Goal: Task Accomplishment & Management: Complete application form

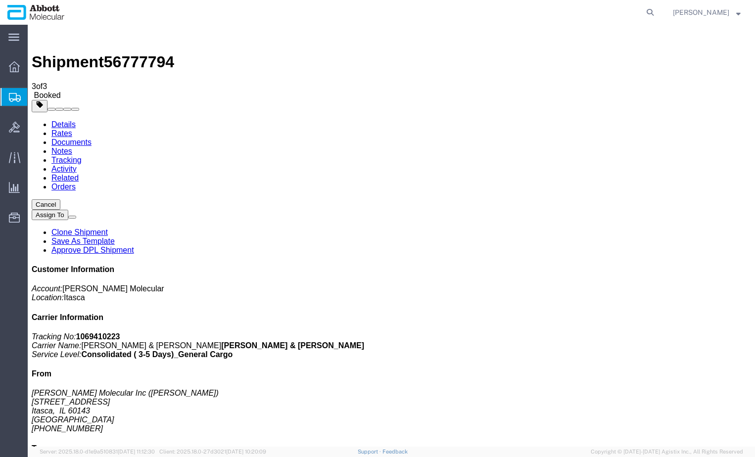
click at [0, 0] on span "Create from Template" at bounding box center [0, 0] width 0 height 0
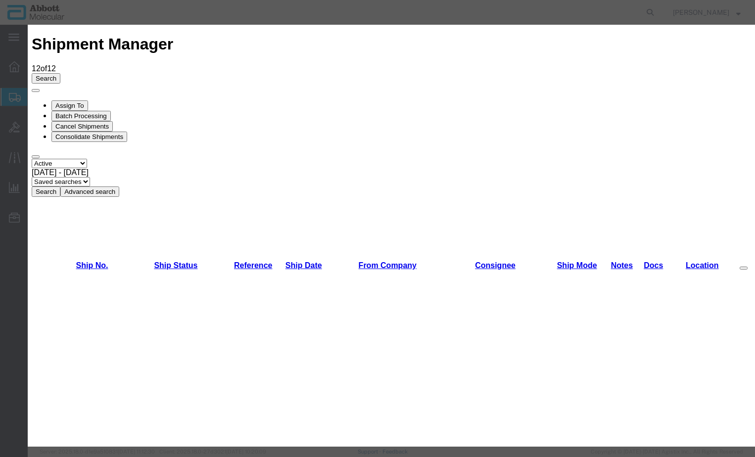
scroll to position [297, 0]
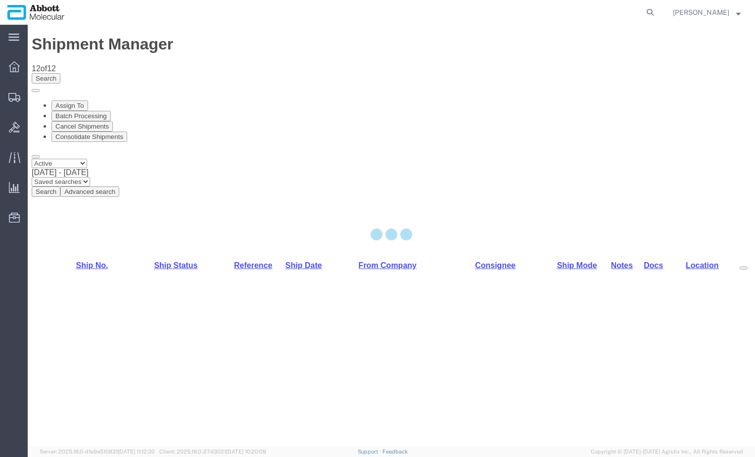
select select "48454"
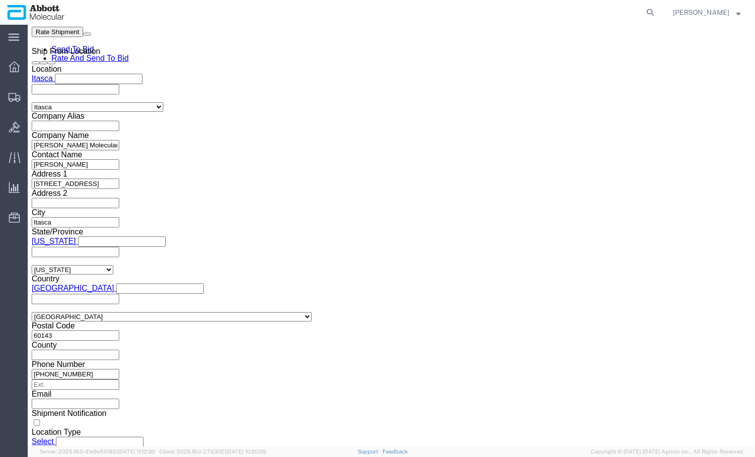
scroll to position [693, 0]
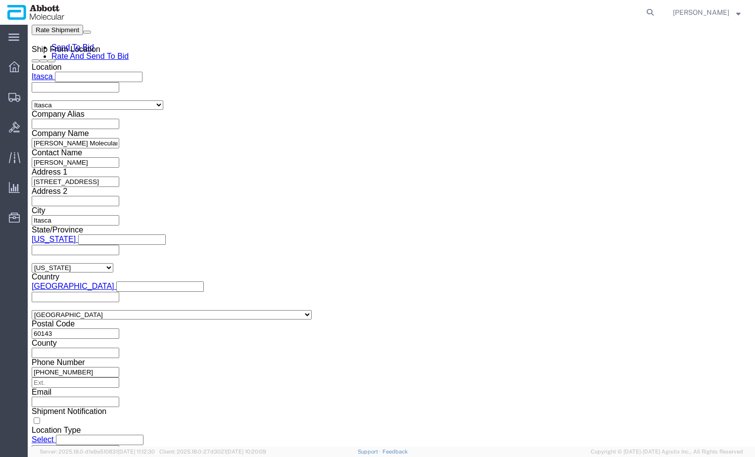
click input "text"
paste input "620682478"
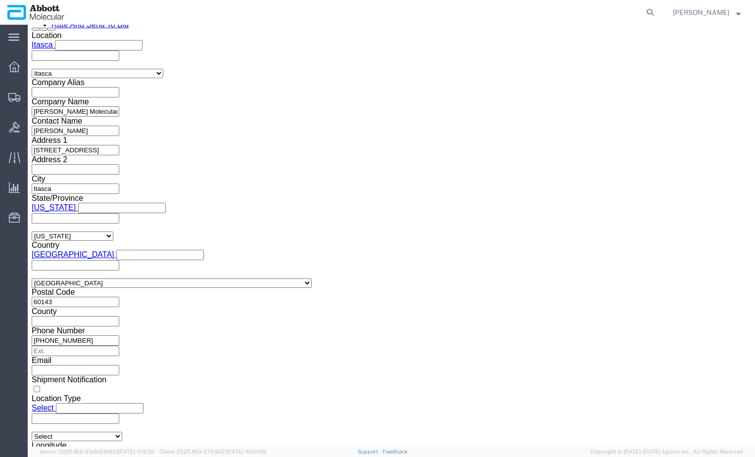
scroll to position [746, 0]
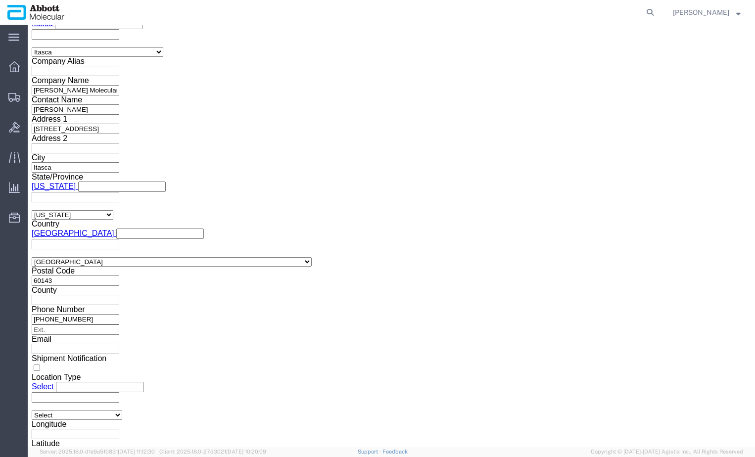
type input "620682478"
click button "Continue"
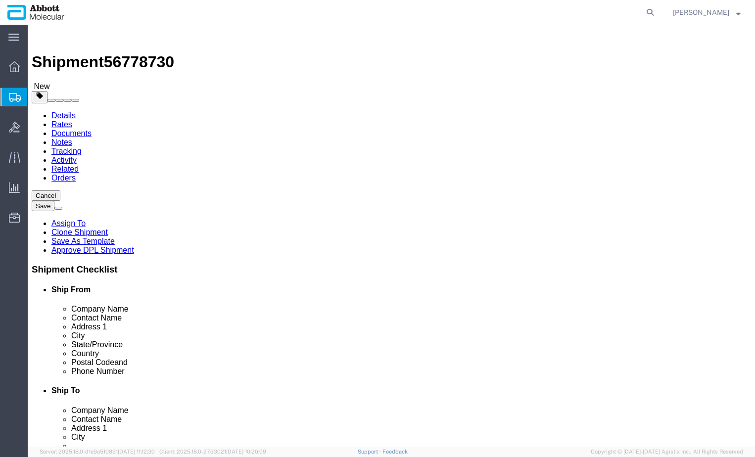
drag, startPoint x: 162, startPoint y: 193, endPoint x: 154, endPoint y: 193, distance: 7.9
click select "Select Box (B) Box (C) Box (D) Cardboard Box(es) Crate (Instrument) Crate(s) En…"
select select "BOXD"
click select "Select Box (B) Box (C) Box (D) Cardboard Box(es) Crate (Instrument) Crate(s) En…"
type input "28.00"
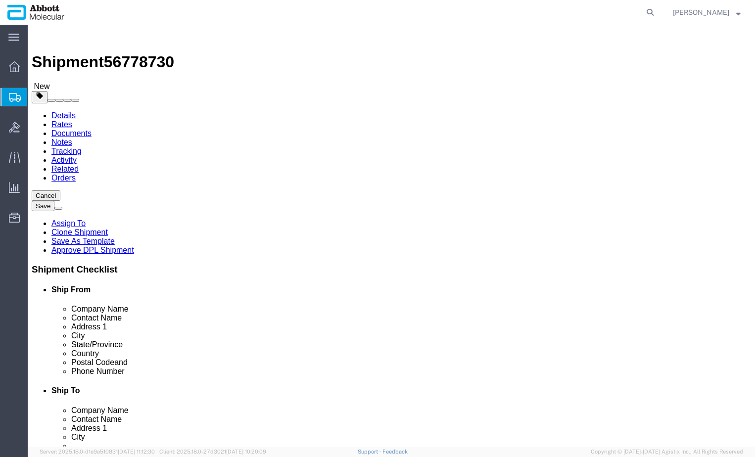
type input "24.00"
type input "21.00"
drag, startPoint x: 122, startPoint y: 210, endPoint x: 55, endPoint y: 209, distance: 66.3
click div "Number 1"
type input "2"
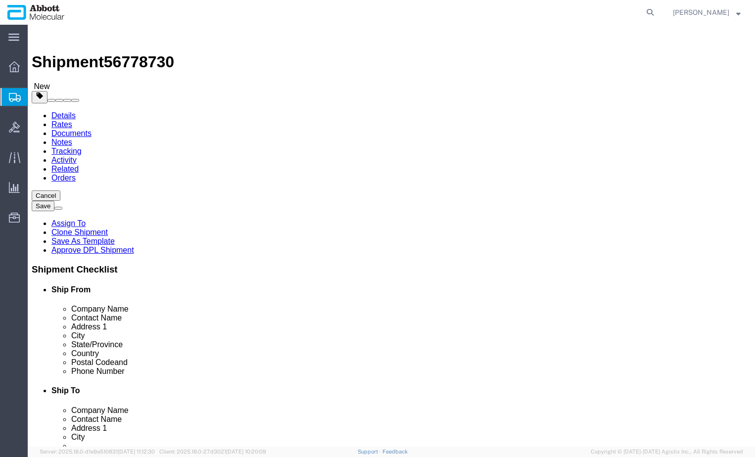
click label "Weight"
drag, startPoint x: 128, startPoint y: 244, endPoint x: 51, endPoint y: 242, distance: 76.7
click div "Weight 0.00 Select kgs lbs Ship. t°"
type input "60"
click input "checkbox"
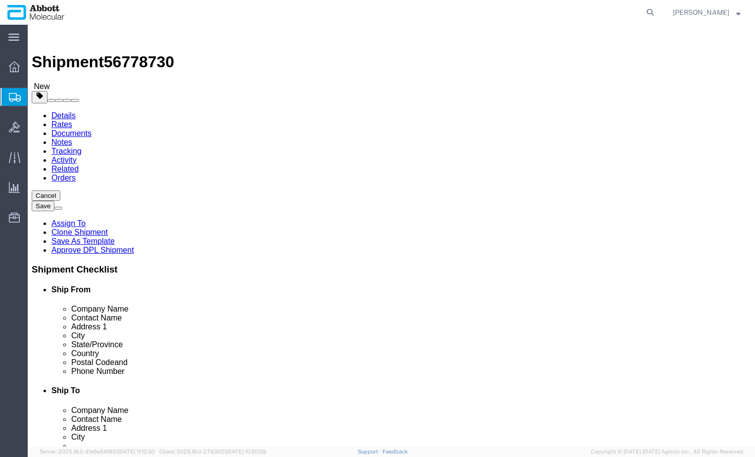
checkbox input "true"
type input "FROM_2_TO_8"
click link "Add Package"
select select "BOXD"
click select "Select Box (B) Box (C) Box (D) Cardboard Box(es) Crate (Instrument) Crate(s) En…"
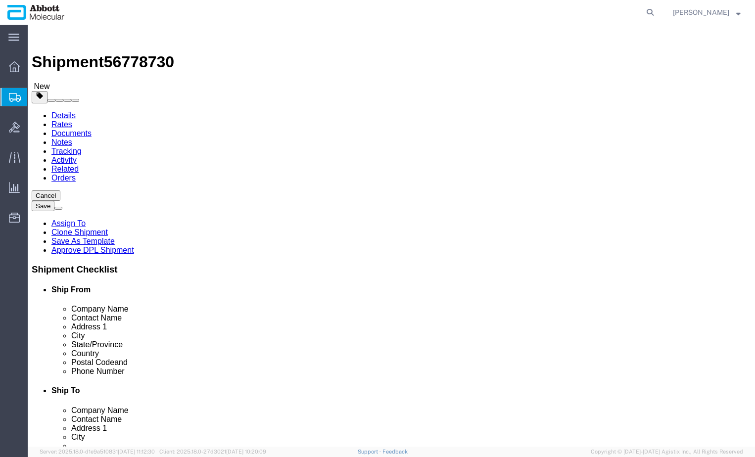
select select "BOXC"
click select "Select Box (B) Box (C) Box (D) Cardboard Box(es) Crate (Instrument) Crate(s) En…"
type input "22.00"
type input "18.00"
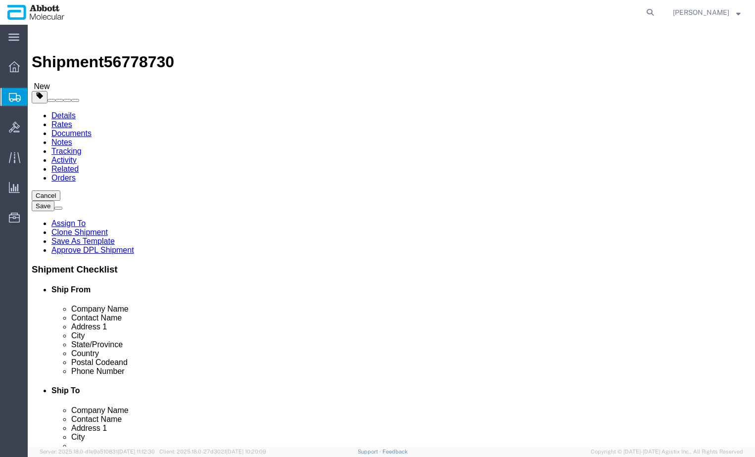
drag, startPoint x: 384, startPoint y: 245, endPoint x: 319, endPoint y: 243, distance: 64.4
click div "Weight 0.00 Select kgs lbs Ship. t°"
type input "20"
click input "checkbox"
checkbox input "true"
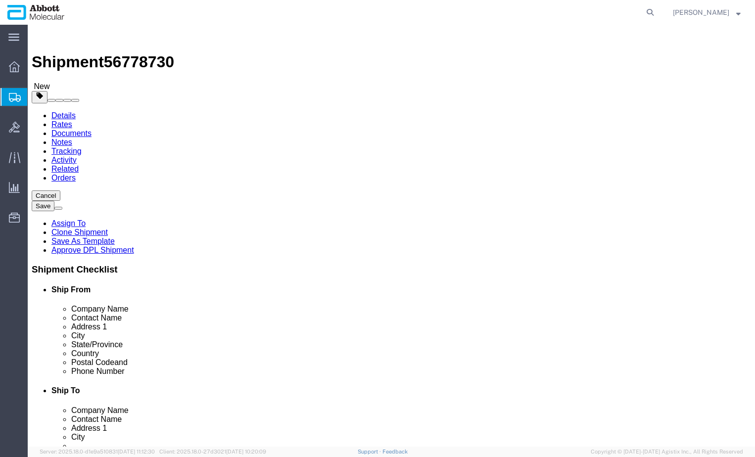
drag, startPoint x: 406, startPoint y: 266, endPoint x: 396, endPoint y: 285, distance: 21.1
type input "FROM_2_TO_8"
click div "2 x Box (D) Package Type Select Box (B) Box (C) Box (D) Cardboard Box(es) Crate…"
drag, startPoint x: 133, startPoint y: 313, endPoint x: 106, endPoint y: 300, distance: 29.4
click link "Add Content"
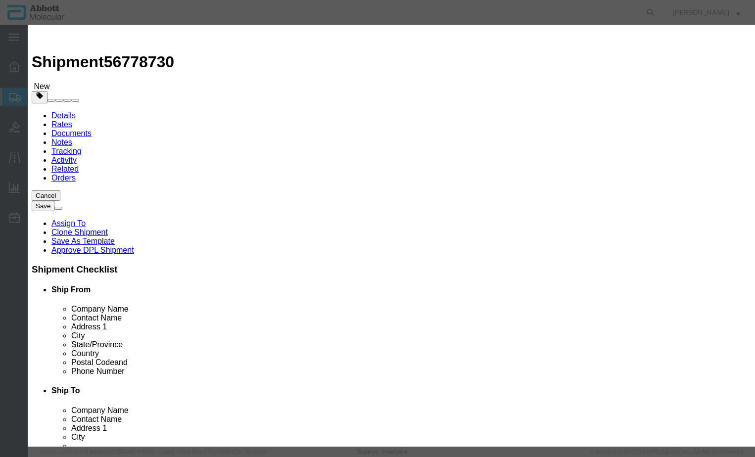
click input "text"
type input "09n1801"
click strong "09N1801"
select select
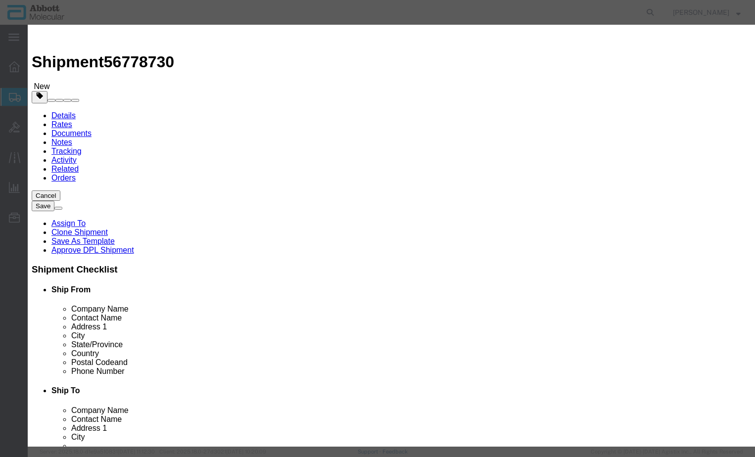
checkbox input "false"
select select "US"
type input "AMBIENT"
type input "3822190080"
select select "BIS"
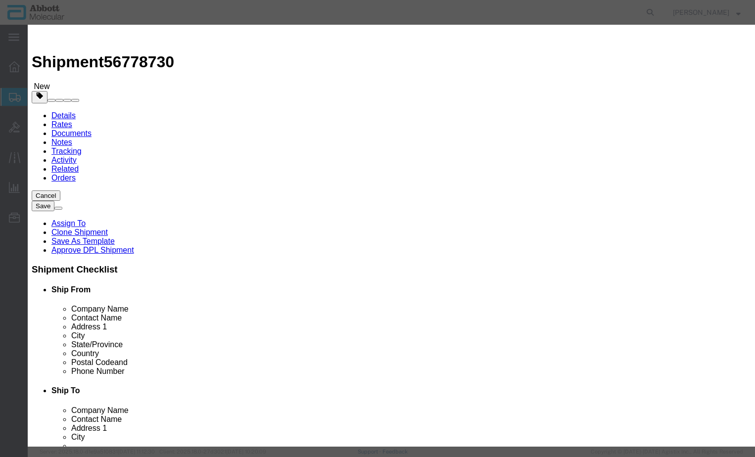
checkbox input "false"
type input "09N1801"
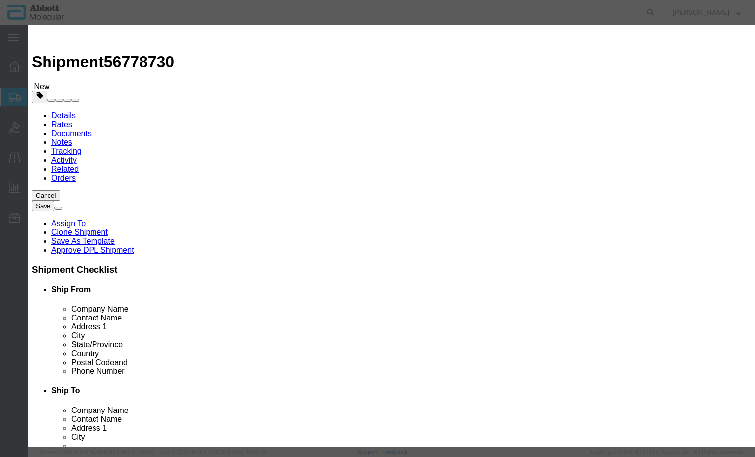
type textarea "Alinity m Sample Prep Kit 1"
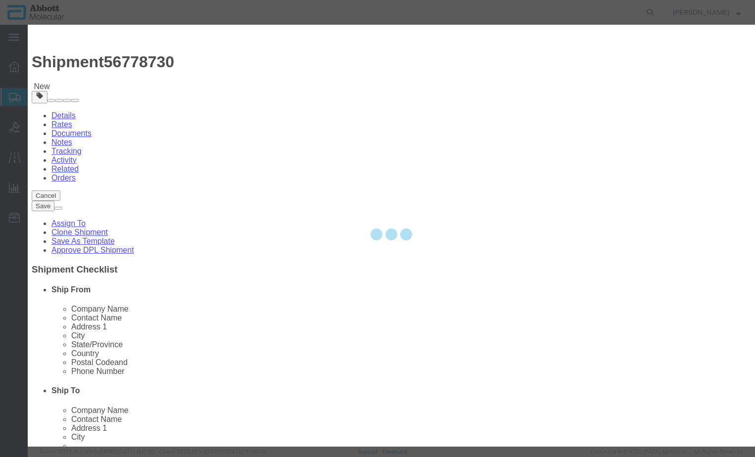
select select "NLR"
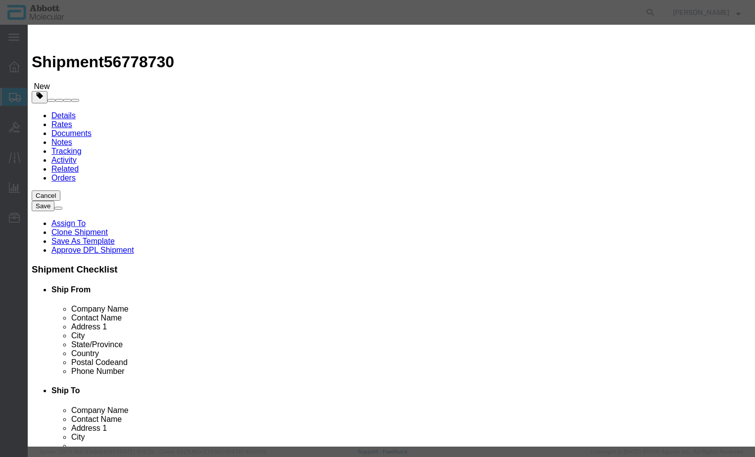
type input "09N1801"
type input "43"
type input "1"
click select "Select Account Type Activity ID Airline Appointment Number ASN Batch Number Bil…"
select select "BATCH_NUMBER"
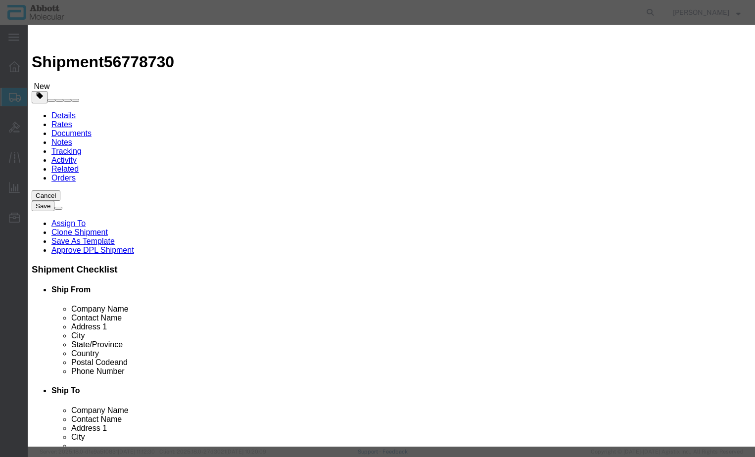
click select "Select Account Type Activity ID Airline Appointment Number ASN Batch Number Bil…"
type input "418507"
click button "Save & Add Another"
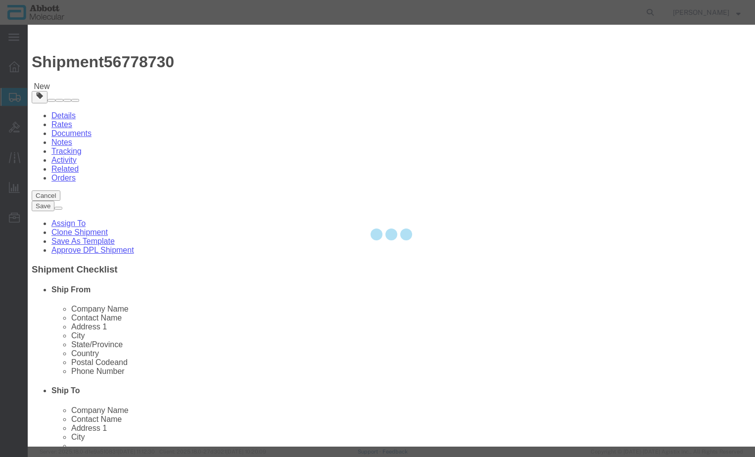
select select "EA"
select select
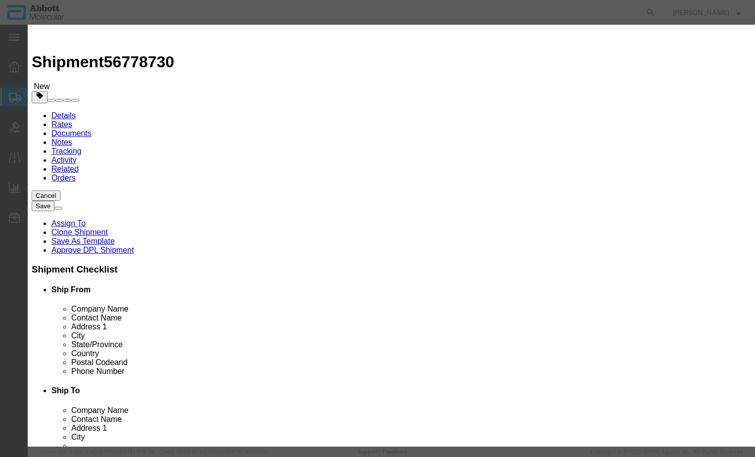
click button "Close"
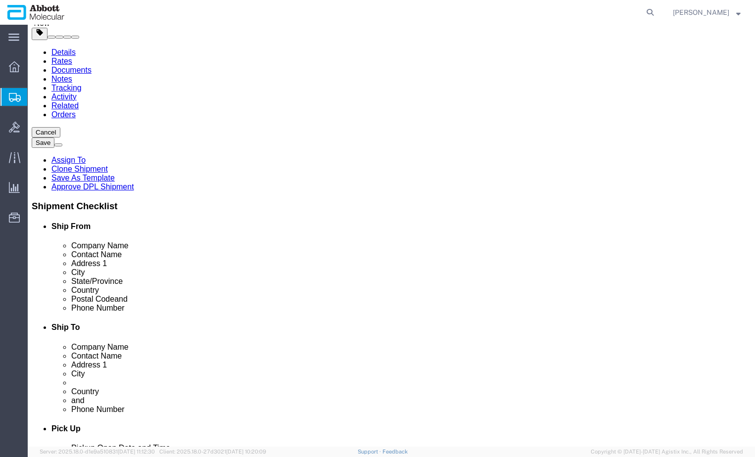
scroll to position [65, 0]
click dd "43.00 Each"
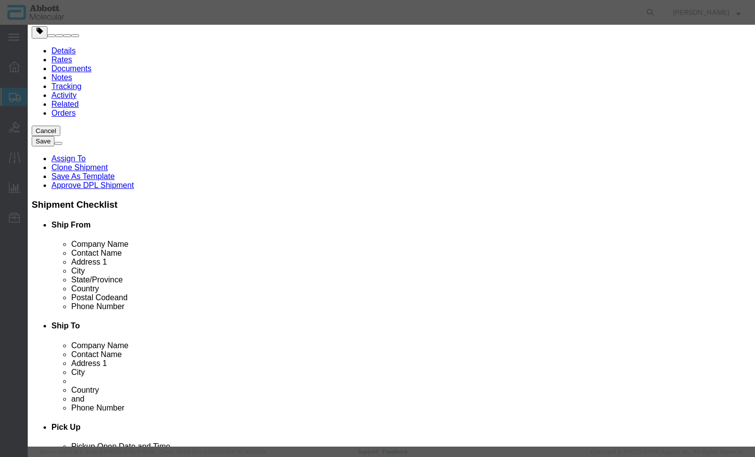
click input "09N1801"
type input "30"
type input "0.7"
type input "1"
select select "USD"
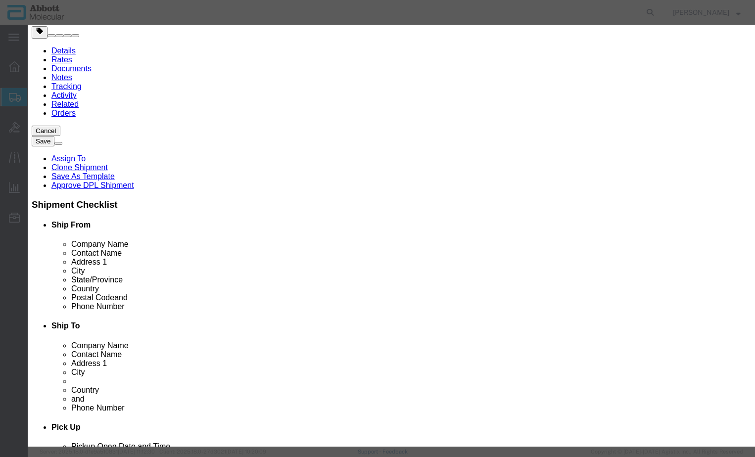
click button "Save & Close"
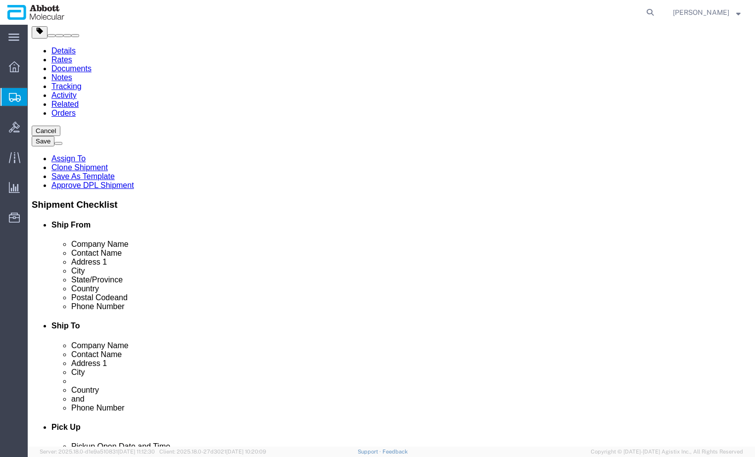
click link "Clone this content"
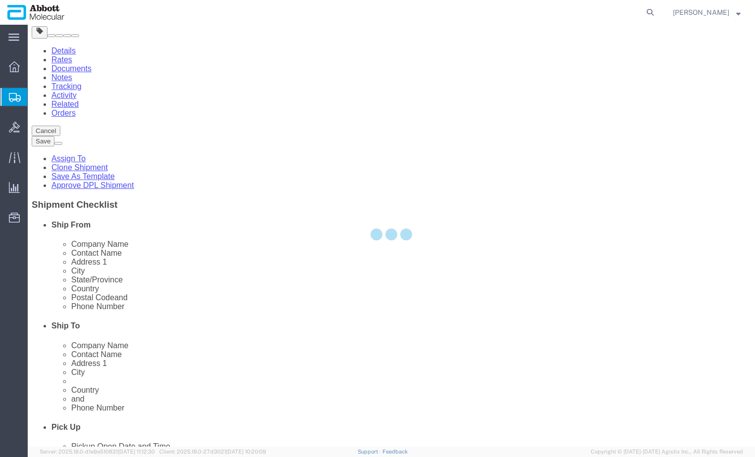
scroll to position [53, 0]
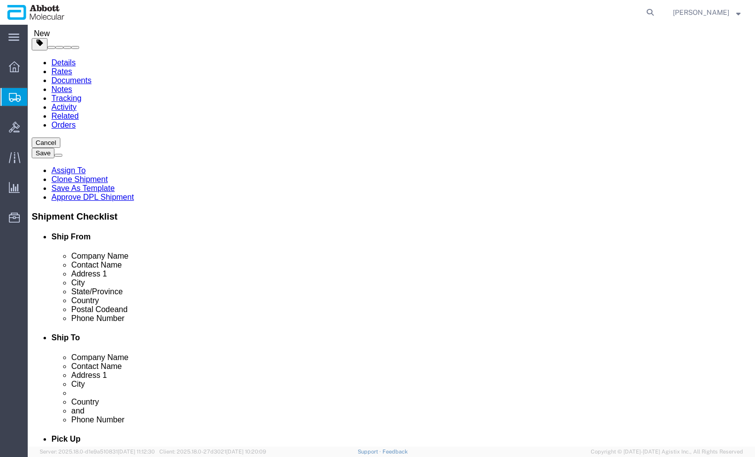
select select "BOXD"
select select "BOXC"
click dd "30.00 Each"
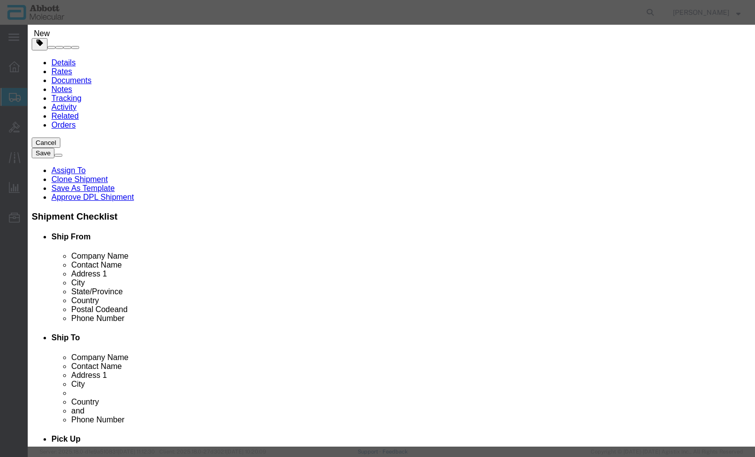
click input "09N1801"
type input "13"
type input "0.43"
type input "1"
select select "USD"
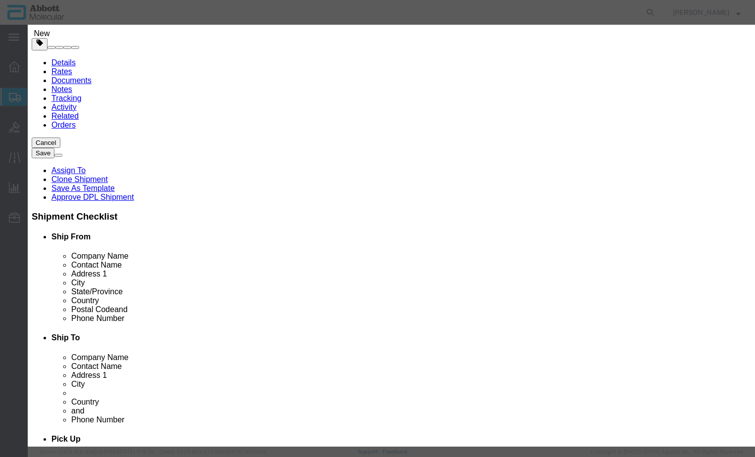
click button "Save & Close"
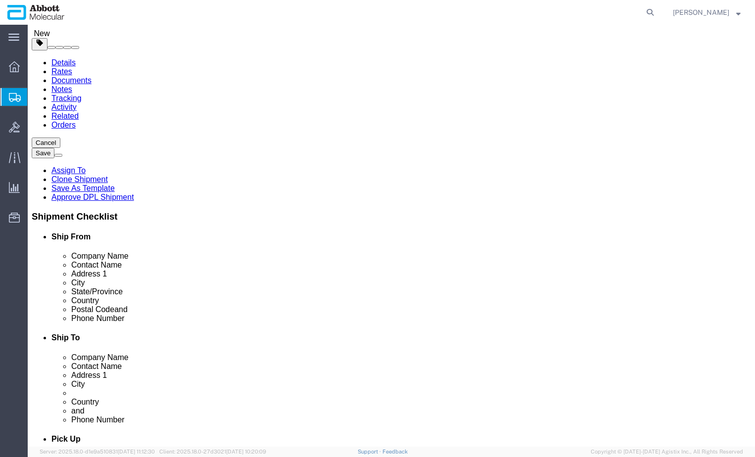
drag, startPoint x: 26, startPoint y: 238, endPoint x: 271, endPoint y: 225, distance: 244.8
click icon
drag, startPoint x: 25, startPoint y: 236, endPoint x: 293, endPoint y: 228, distance: 268.3
click icon
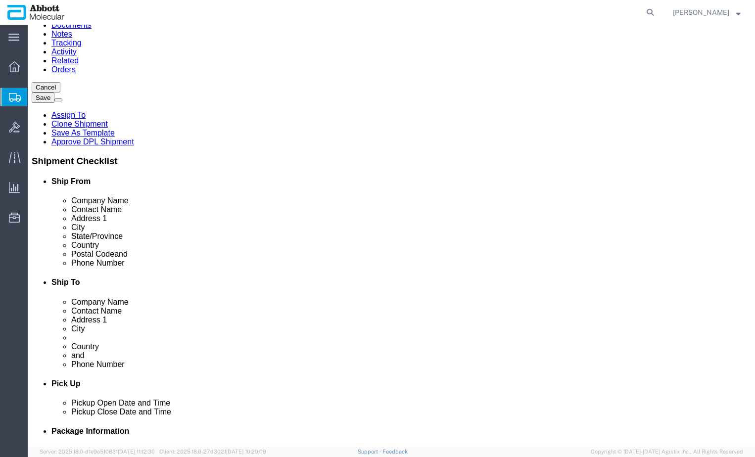
scroll to position [116, 0]
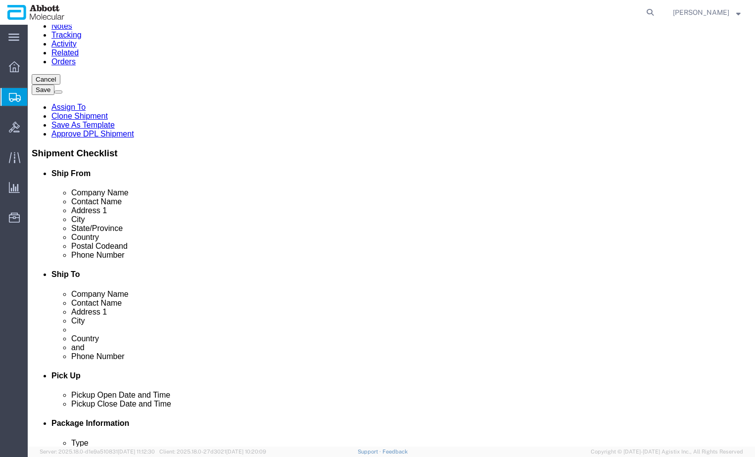
click button "Continue"
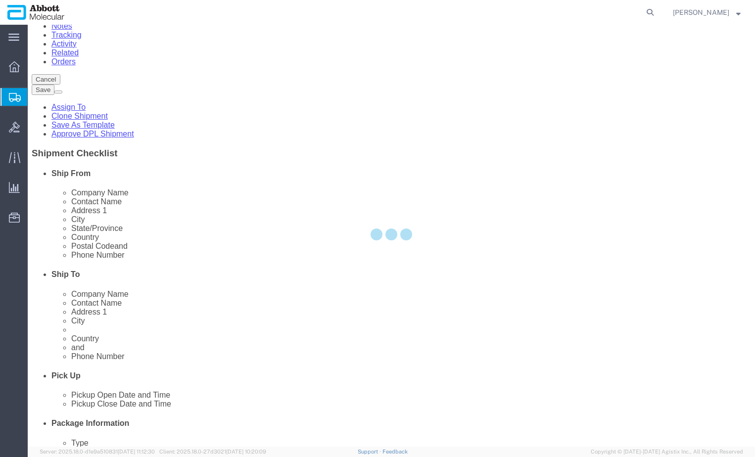
scroll to position [1355, 0]
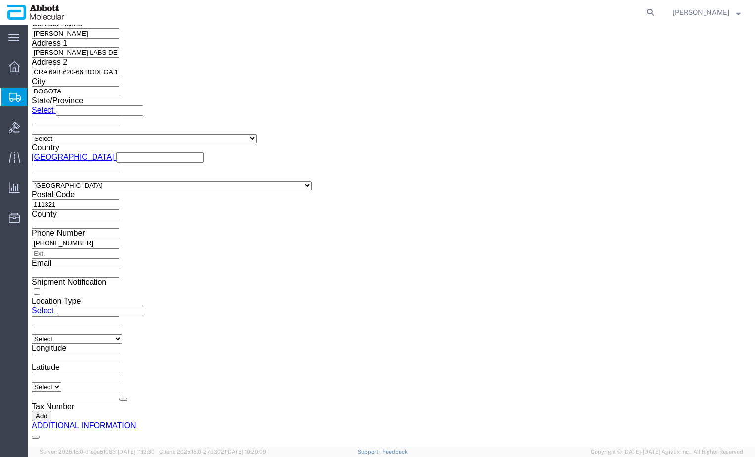
click button "Upload"
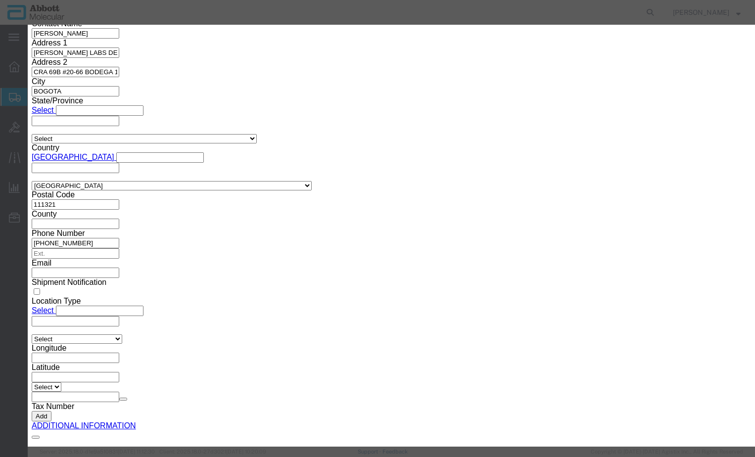
click button "Browse"
type input "C:\fakepath\620682478 SLI KN.pdf"
click button "Upload"
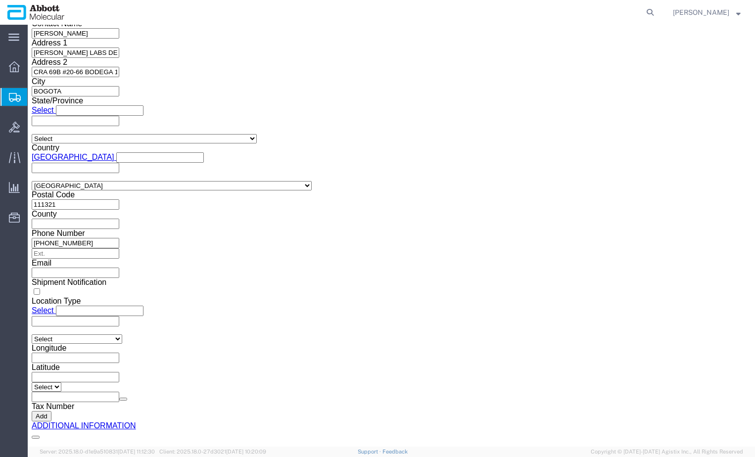
drag, startPoint x: 28, startPoint y: 15, endPoint x: 134, endPoint y: 12, distance: 105.5
click h1 "Shipment 56778730"
copy h1 "Shipment 56778730"
click button "Rate Shipment"
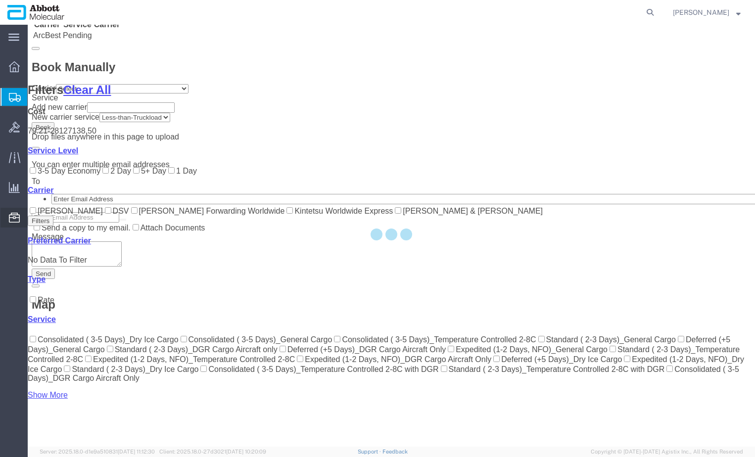
scroll to position [290, 0]
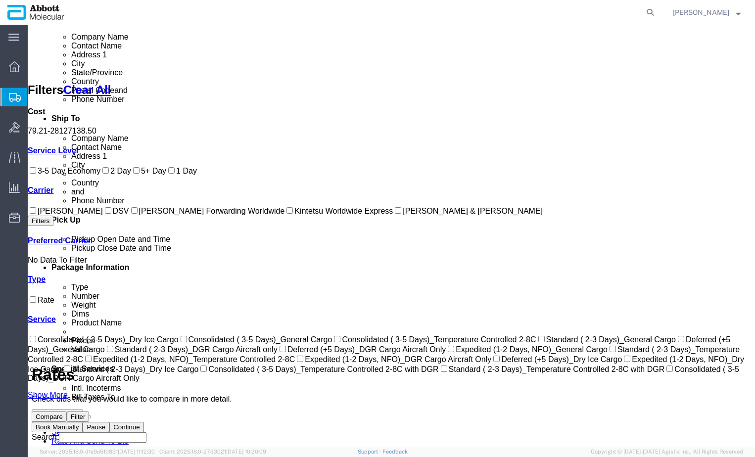
click at [393, 215] on label "[PERSON_NAME] & [PERSON_NAME]" at bounding box center [468, 211] width 150 height 8
click at [395, 214] on input "[PERSON_NAME] & [PERSON_NAME]" at bounding box center [398, 210] width 6 height 6
checkbox input "true"
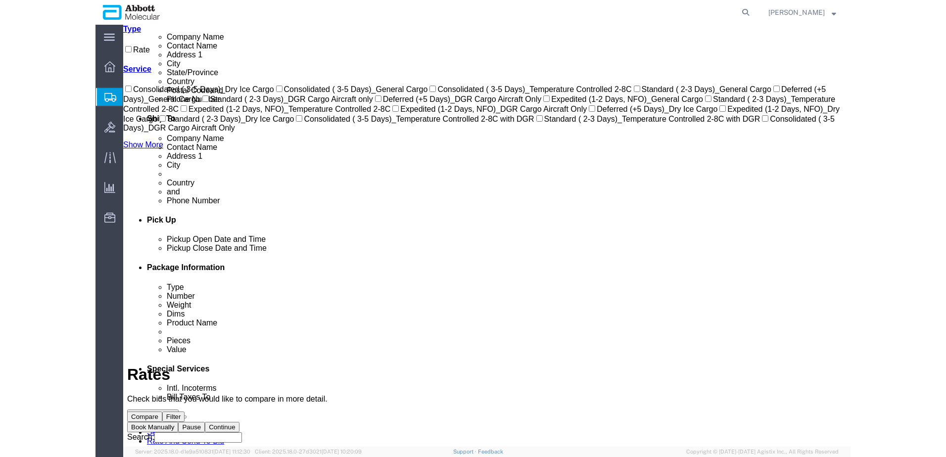
scroll to position [0, 0]
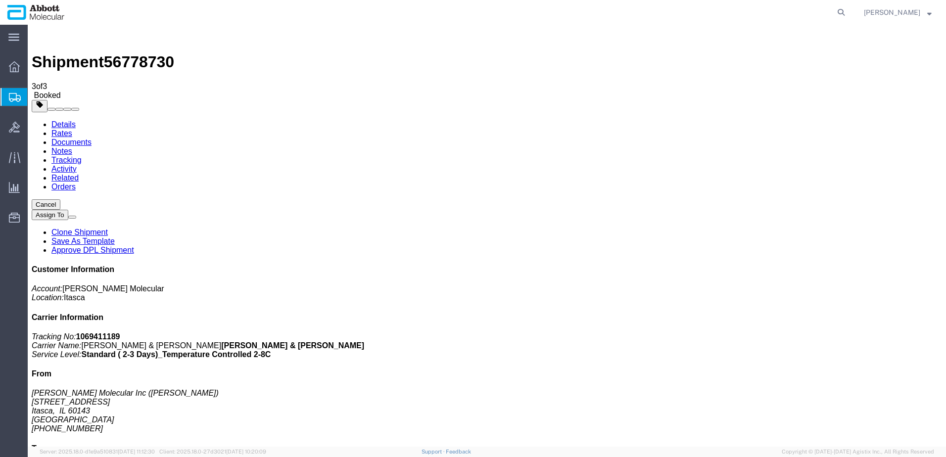
click at [0, 0] on span "Create from Template" at bounding box center [0, 0] width 0 height 0
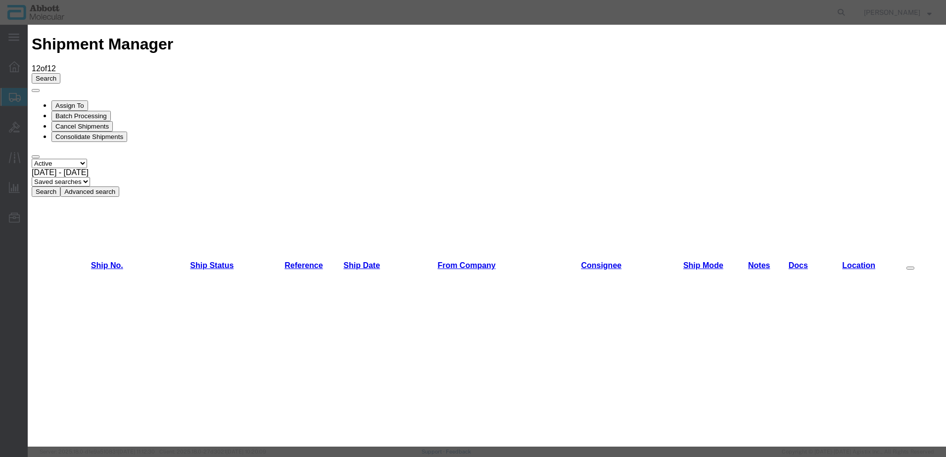
scroll to position [396, 0]
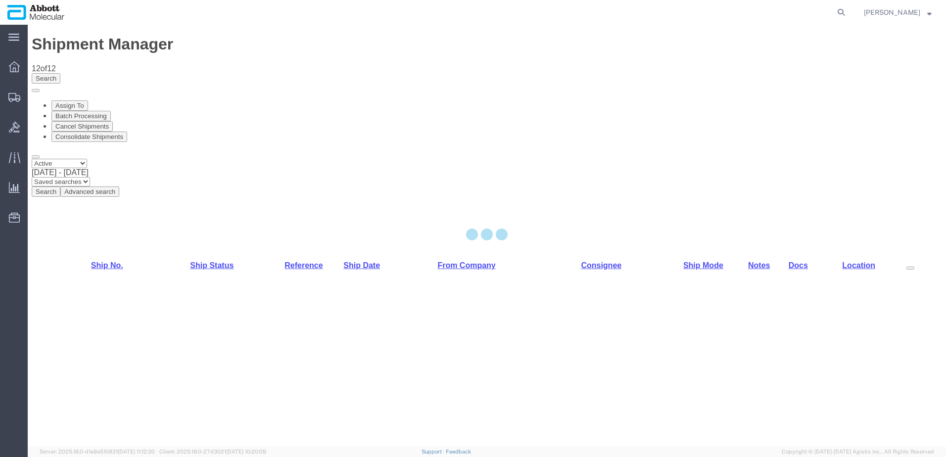
select select "48454"
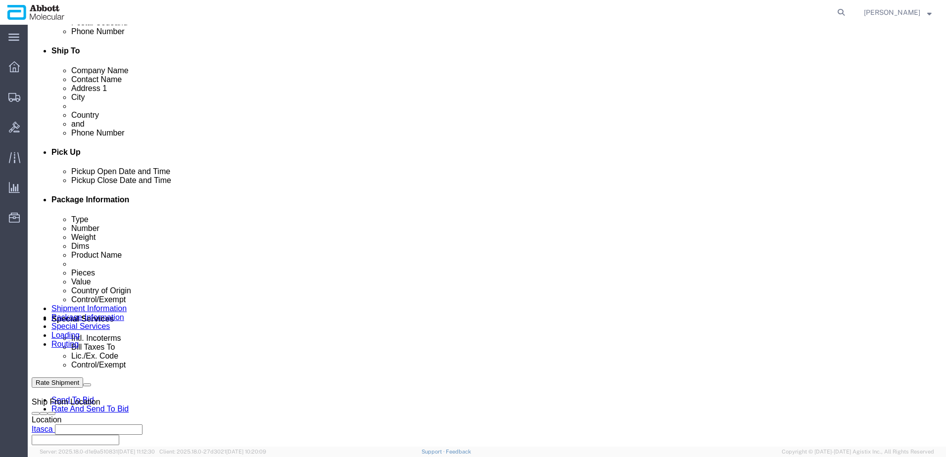
scroll to position [445, 0]
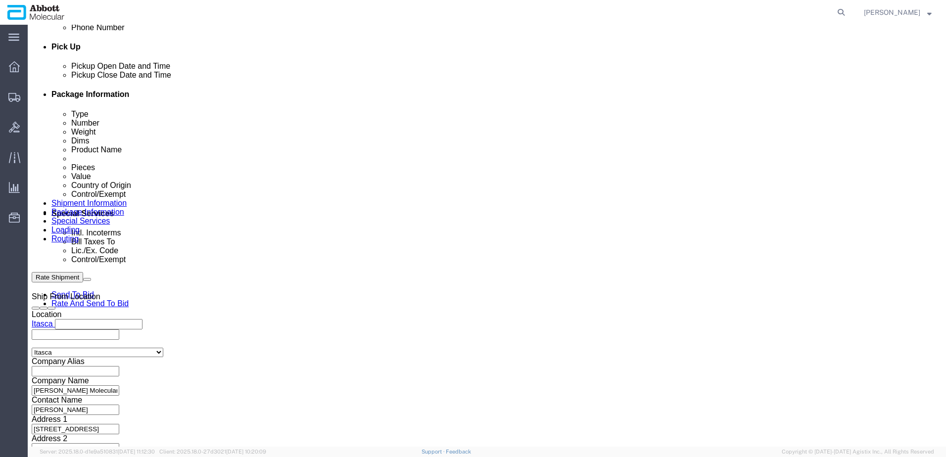
click input "text"
paste input "620646562"
type input "620646562"
select select "INVOICE"
paste input "620646562"
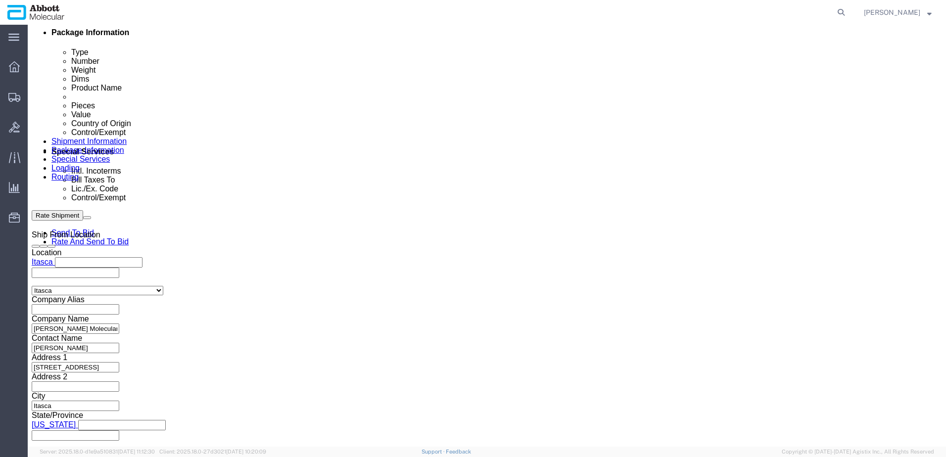
scroll to position [637, 0]
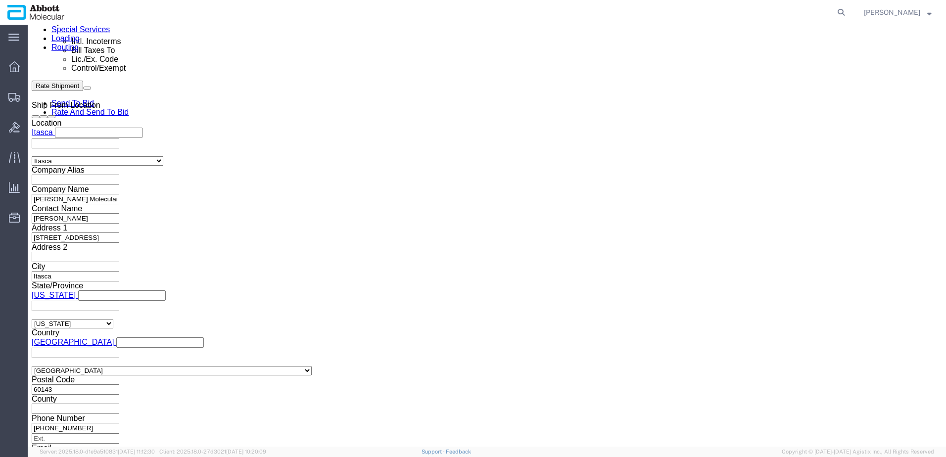
type input "620646563"
click button "Continue"
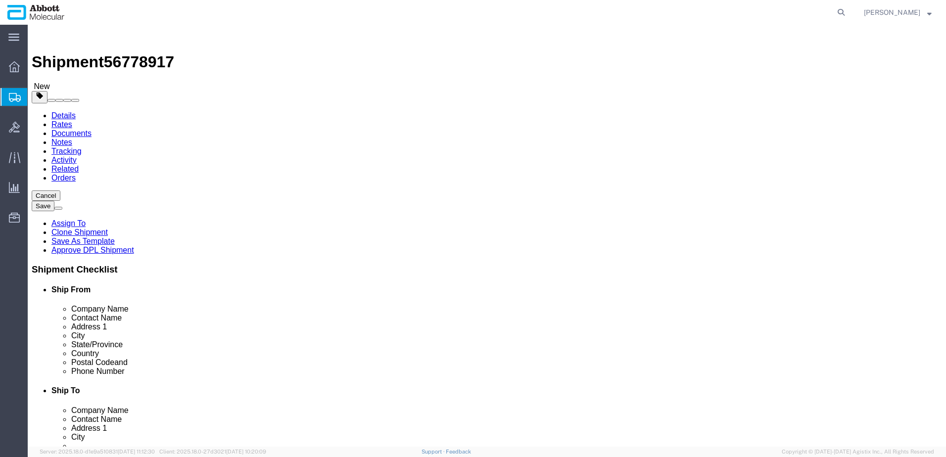
drag, startPoint x: 182, startPoint y: 171, endPoint x: 177, endPoint y: 181, distance: 11.3
click select "Select Box (B) Box (C) Box (D) Cardboard Box(es) Crate (Instrument) Crate(s) En…"
select select "BOXD"
click select "Select Box (B) Box (C) Box (D) Cardboard Box(es) Crate (Instrument) Crate(s) En…"
type input "28.00"
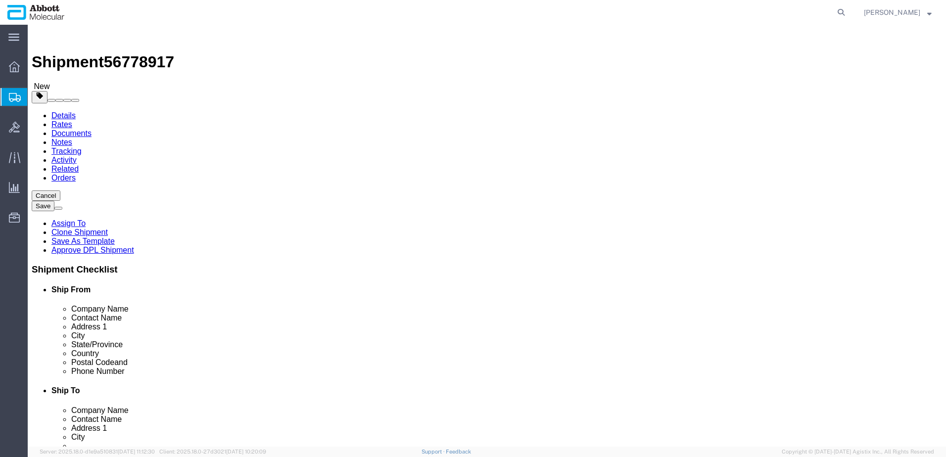
type input "24.00"
type input "21.00"
type input "2"
drag, startPoint x: 96, startPoint y: 258, endPoint x: 126, endPoint y: 245, distance: 32.6
click ul
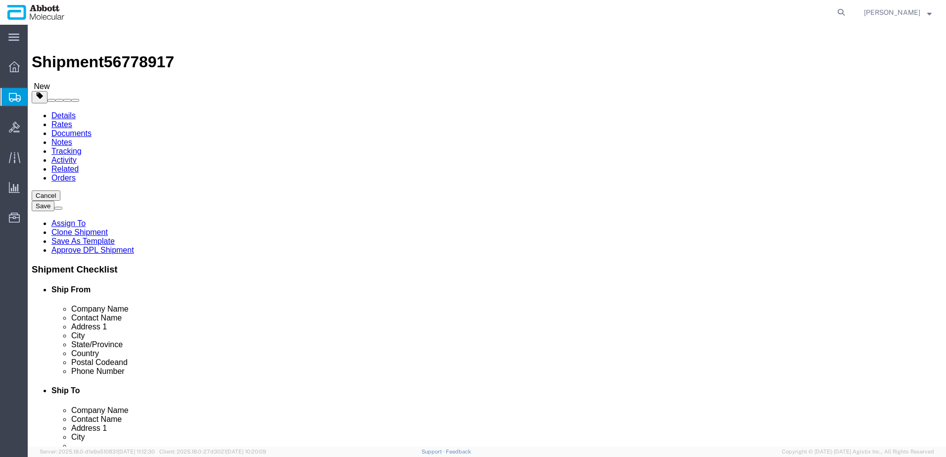
drag, startPoint x: 150, startPoint y: 230, endPoint x: 76, endPoint y: 236, distance: 75.0
click div "Package Type Select Box (B) Box (C) Box (D) Cardboard Box(es) Crate (Instrument…"
type input "60"
click input "checkbox"
checkbox input "true"
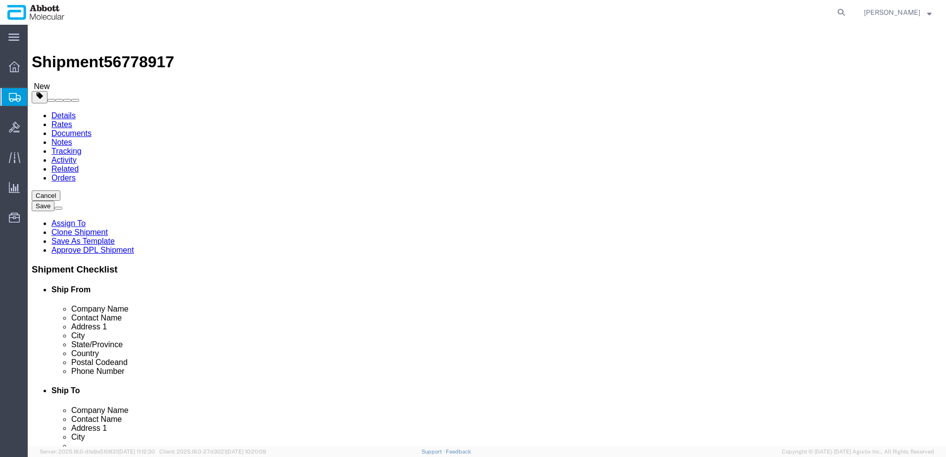
type input "FROM_2_TO_8"
click link "Add Package"
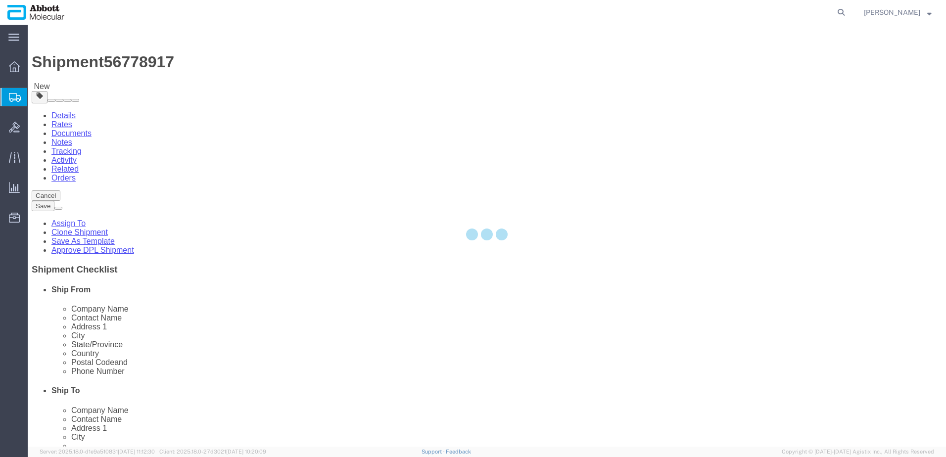
select select "BOXD"
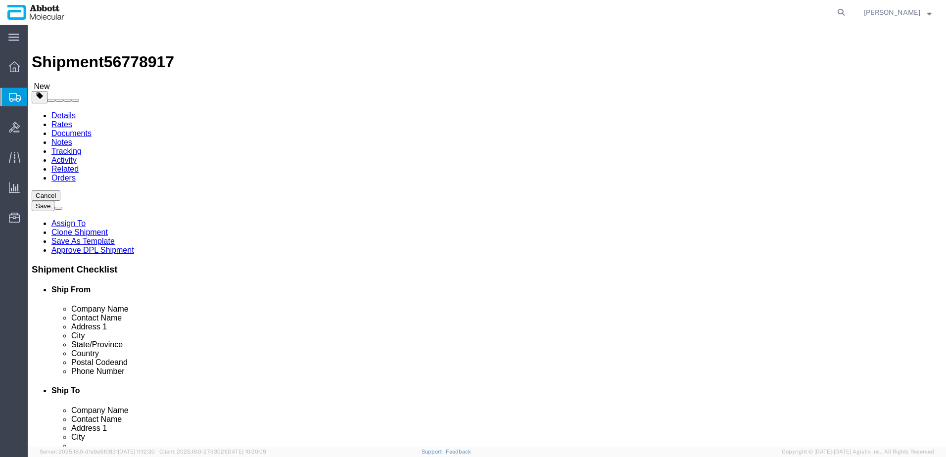
click select "Select Box (B) Box (C) Box (D) Cardboard Box(es) Crate (Instrument) Crate(s) En…"
select select "BOXC"
click select "Select Box (B) Box (C) Box (D) Cardboard Box(es) Crate (Instrument) Crate(s) En…"
type input "22.00"
type input "18.00"
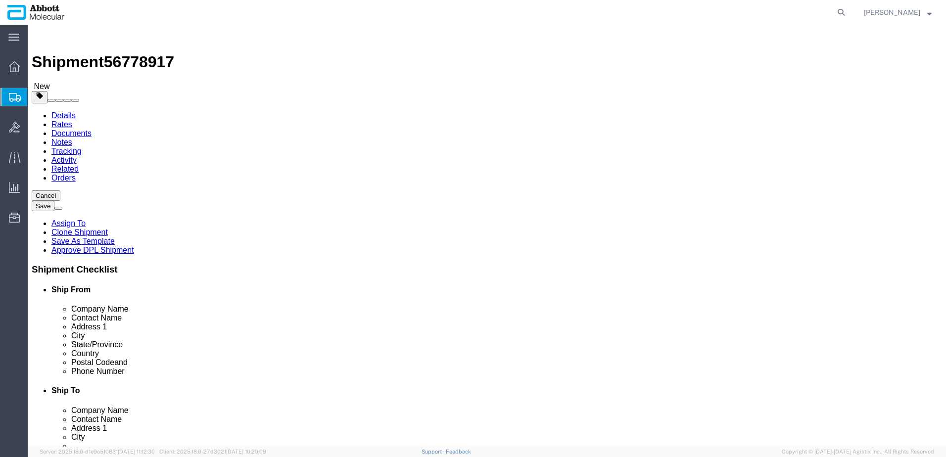
type input "18.00"
drag, startPoint x: 510, startPoint y: 229, endPoint x: 458, endPoint y: 231, distance: 52.5
click div "Weight 0.00 Select kgs lbs Ship. t°"
type input "20"
click input "checkbox"
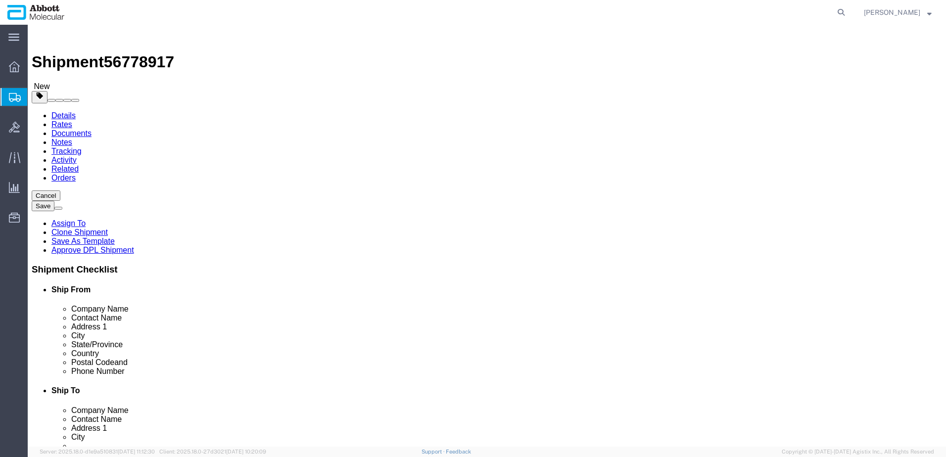
checkbox input "true"
type input "FROM_2_TO_8"
click link "Add Content"
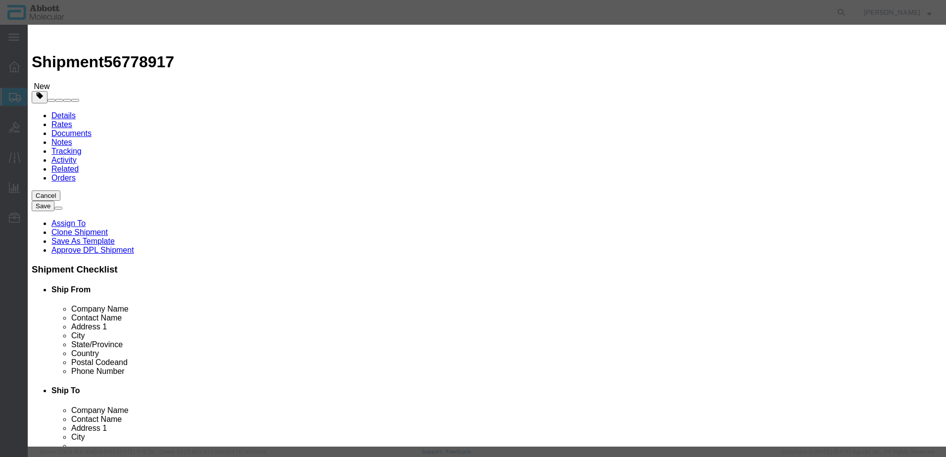
drag, startPoint x: 703, startPoint y: 367, endPoint x: 679, endPoint y: 355, distance: 25.9
click button "Close"
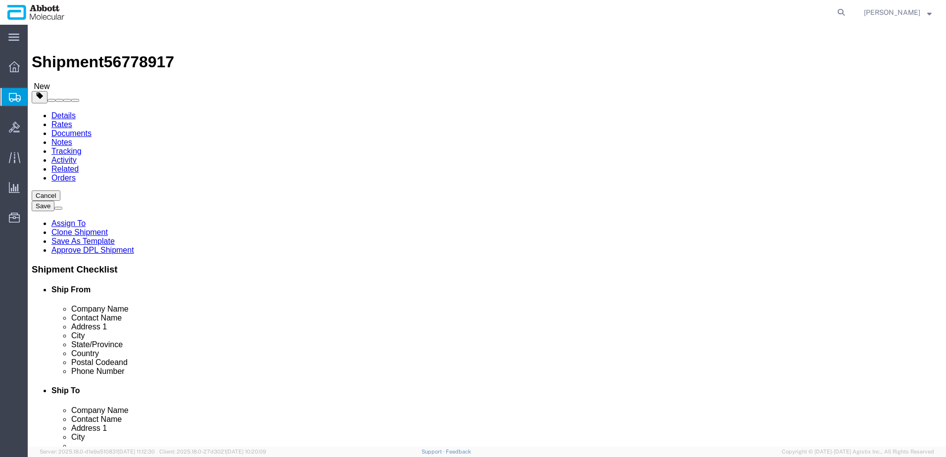
click link "Add Content"
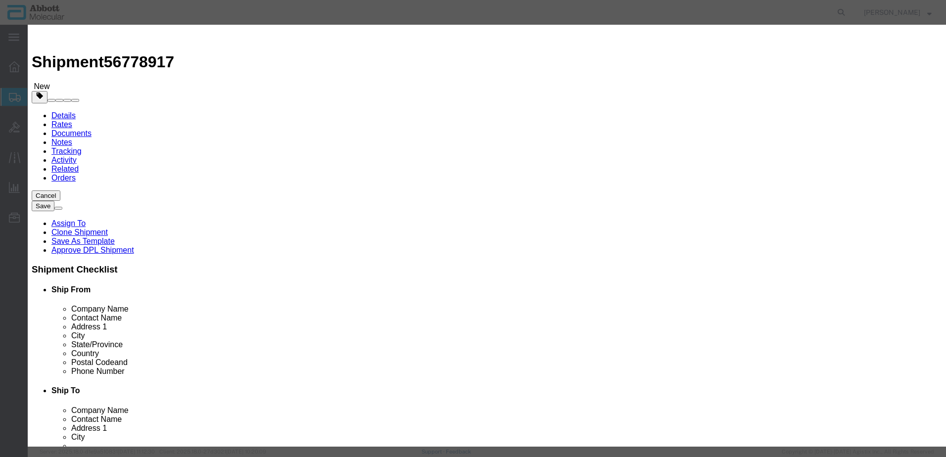
click input "text"
type input "02J0232"
click td "Model: 02J0232"
select select
checkbox input "false"
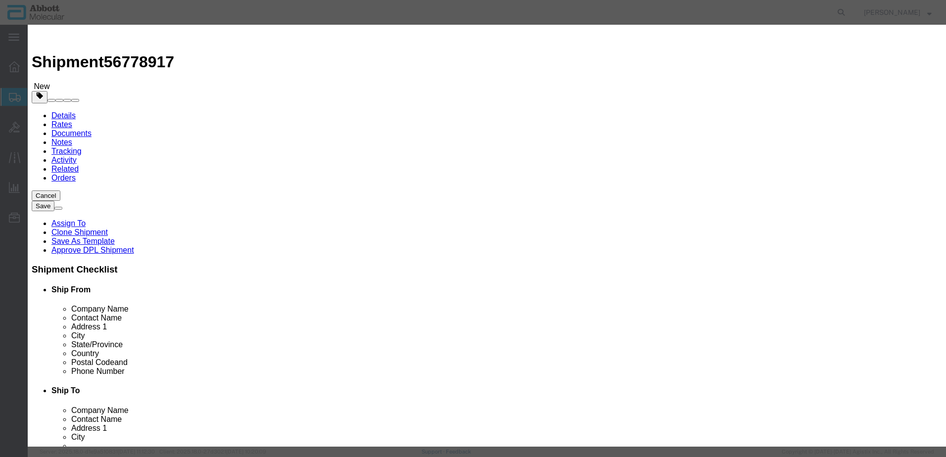
select select "US"
type input "3824999397"
select select "BIS"
checkbox input "false"
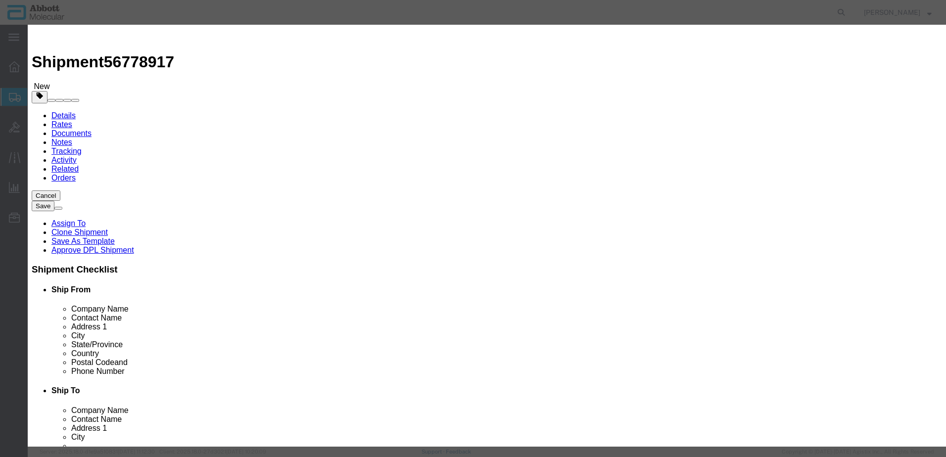
type input "02J0232"
type textarea "PARAFIN PRETREATMENT KIT II"
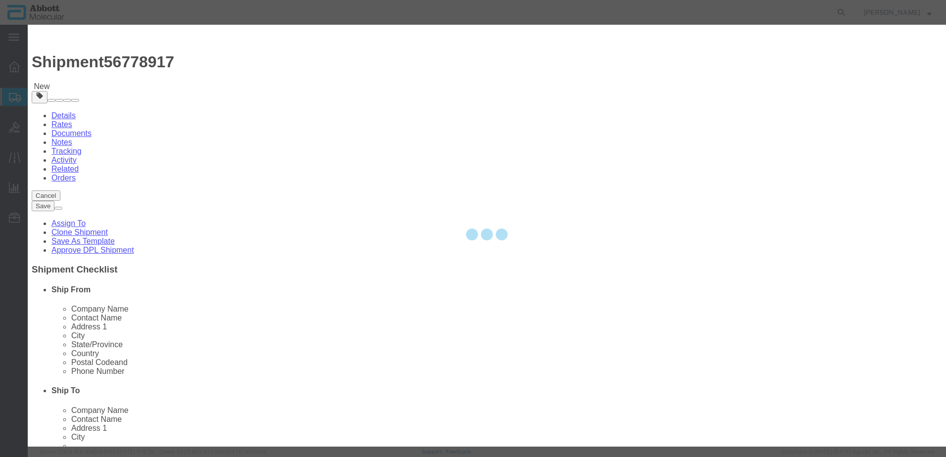
select select "NLR"
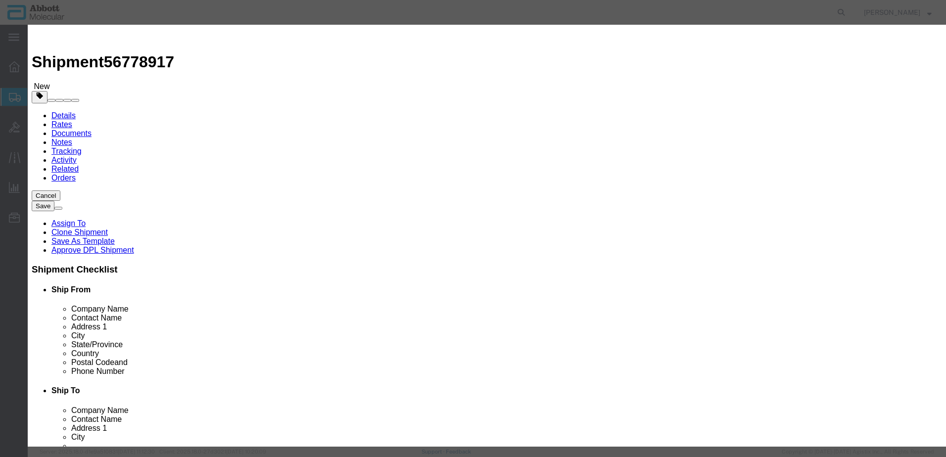
type input "02J0232"
type input "3"
type input "1"
click select "Select Account Type Activity ID Airline Appointment Number ASN Batch Number Bil…"
select select "BATCH_NUMBER"
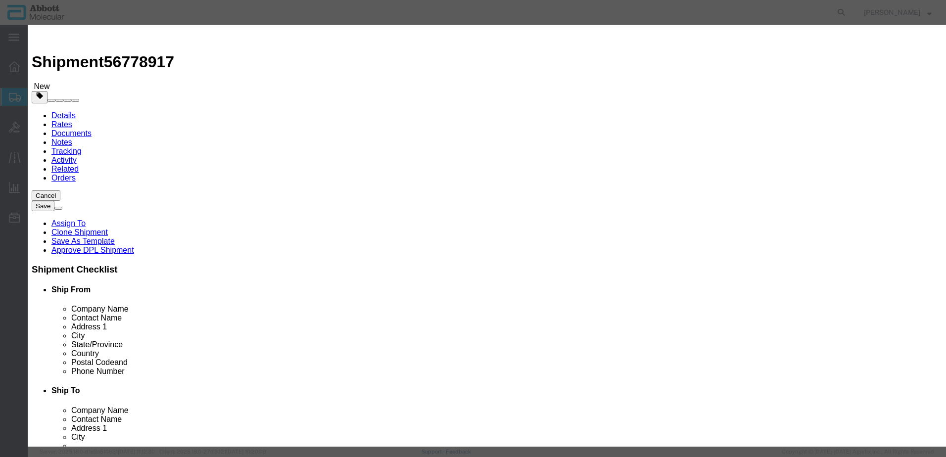
click select "Select Account Type Activity ID Airline Appointment Number ASN Batch Number Bil…"
type input "25D1056127"
click button "Save & Add Another"
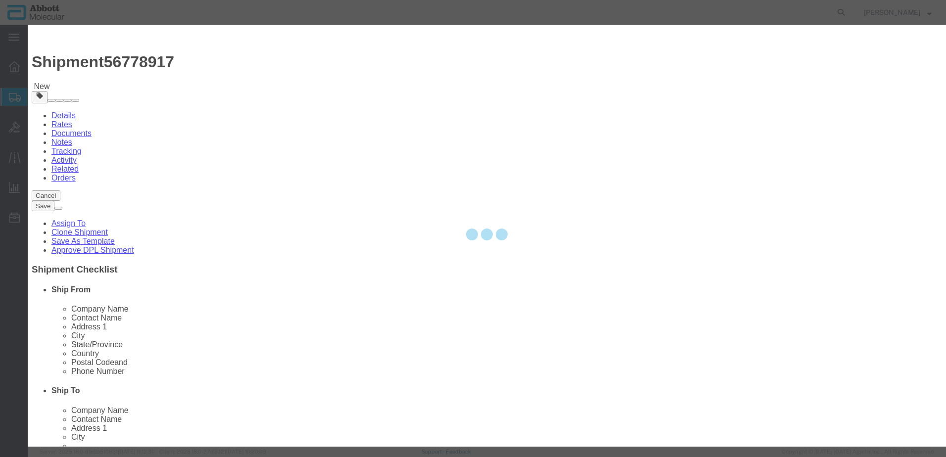
select select "EA"
select select
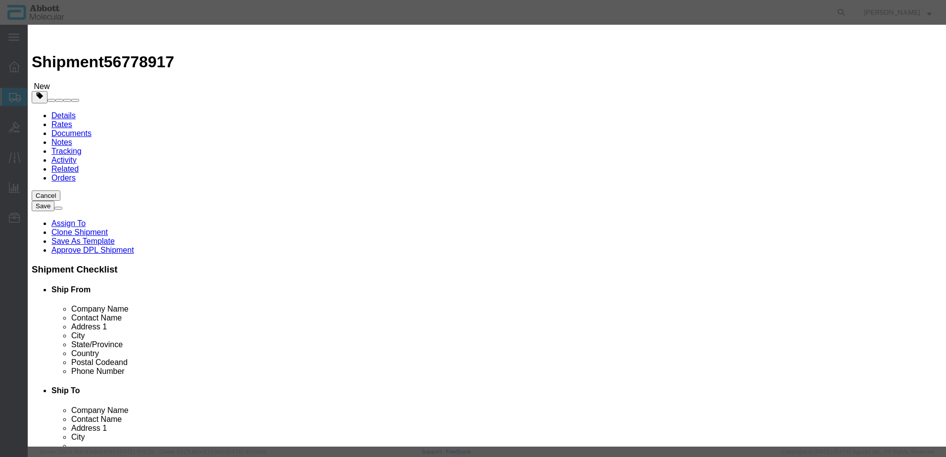
click button "Close"
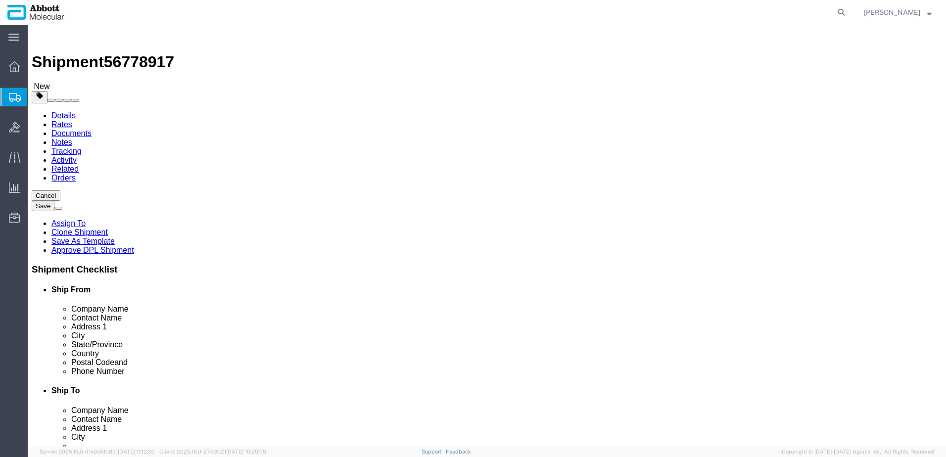
click link "Add Content"
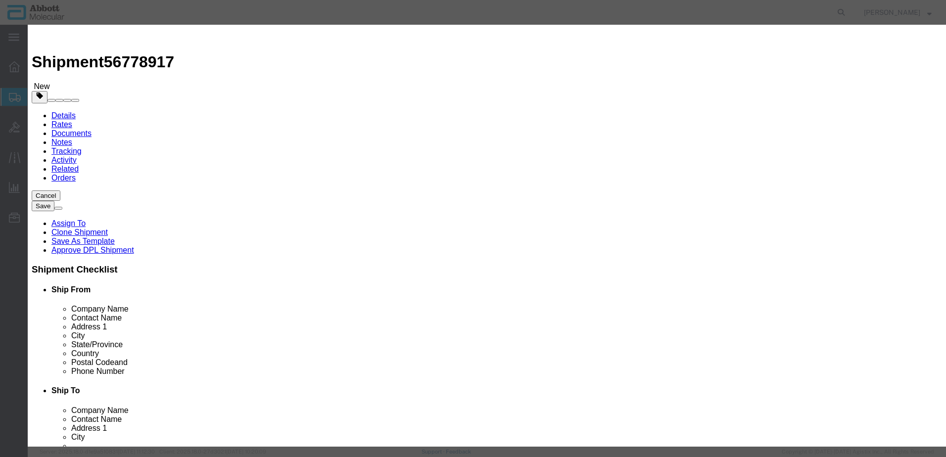
click input "text"
type input "09N1201"
click strong "09N1201"
select select
checkbox input "false"
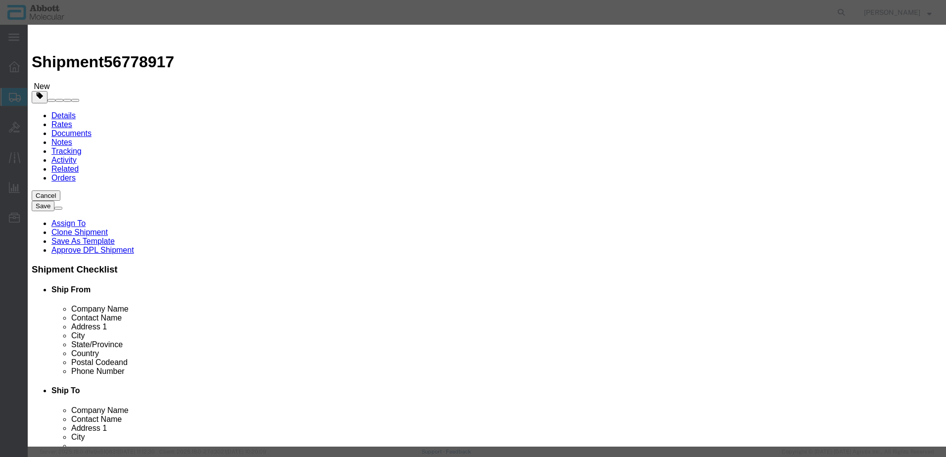
select select "US"
type input "FROM_2_TO_8"
type input "3822190080"
select select "BIS"
checkbox input "false"
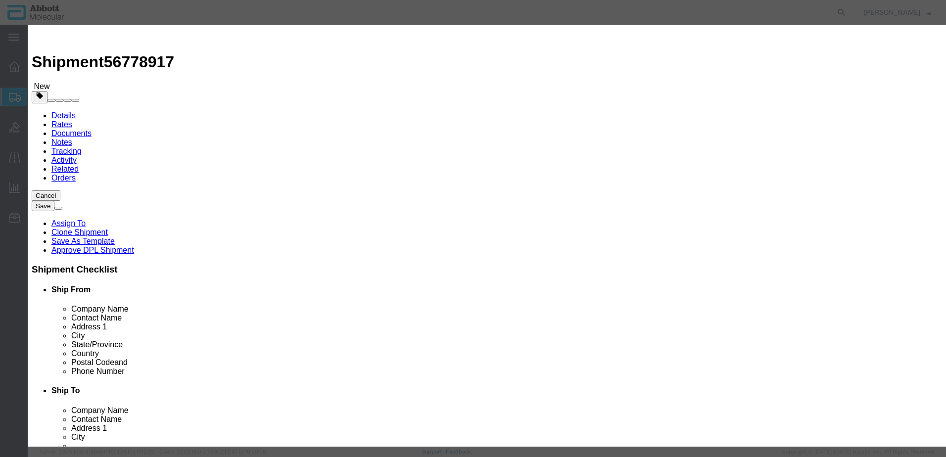
checkbox input "false"
type input "09N1201"
type textarea "Alinity m Sample Prep Kit2"
select select "NLR"
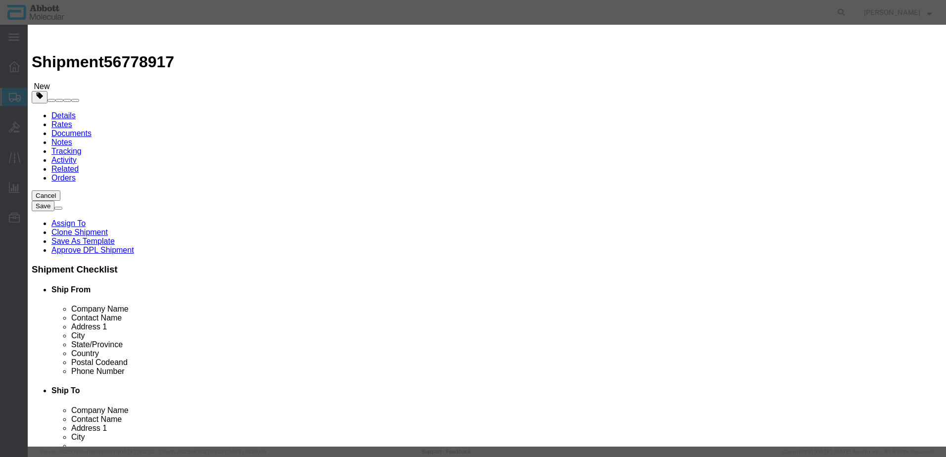
type input "09N1201"
type input "35"
type input "1"
click select "Select Account Type Activity ID Airline Appointment Number ASN Batch Number Bil…"
select select "BATCH_NUMBER"
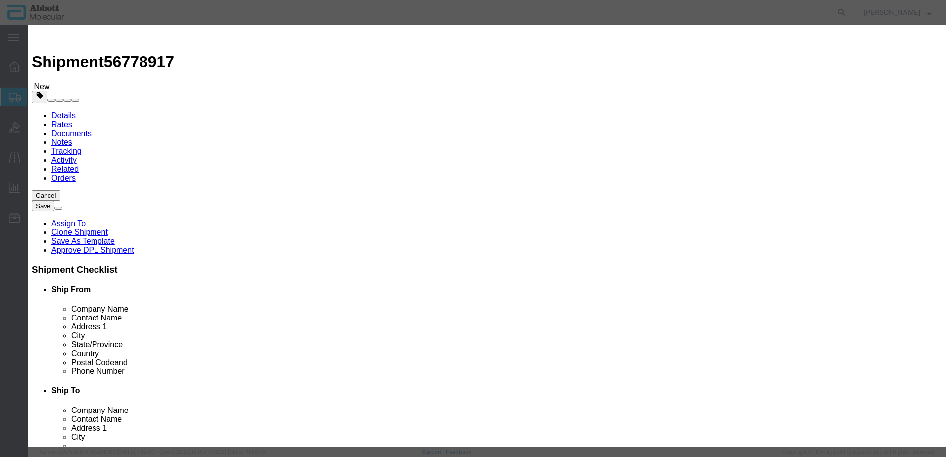
click select "Select Account Type Activity ID Airline Appointment Number ASN Batch Number Bil…"
type input "417118"
click button "Save & Close"
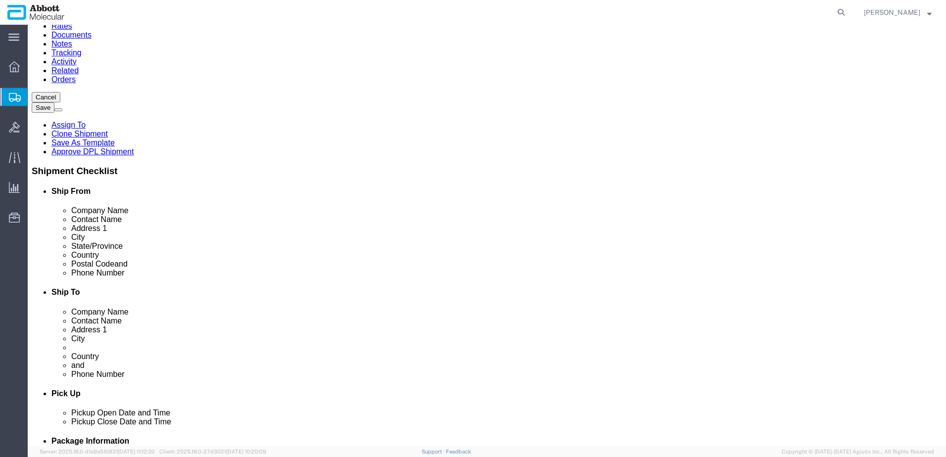
scroll to position [99, 0]
drag, startPoint x: 685, startPoint y: 385, endPoint x: 536, endPoint y: 354, distance: 152.1
click button "Continue"
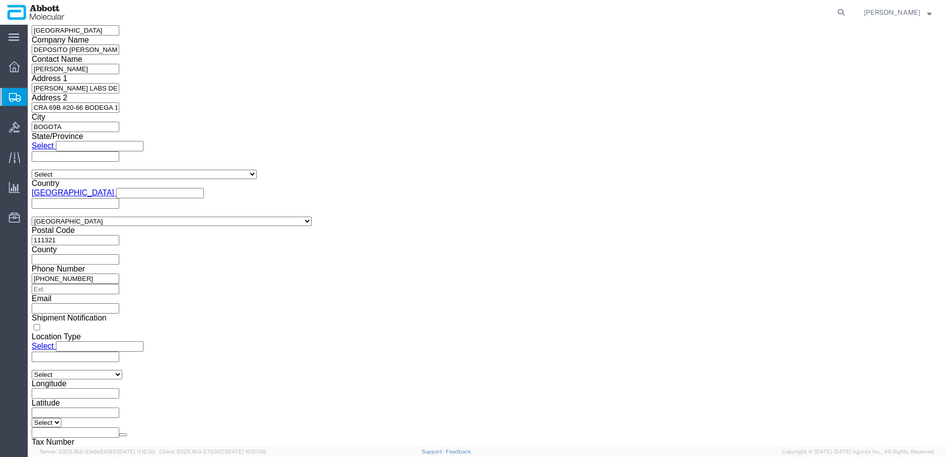
click button "Upload"
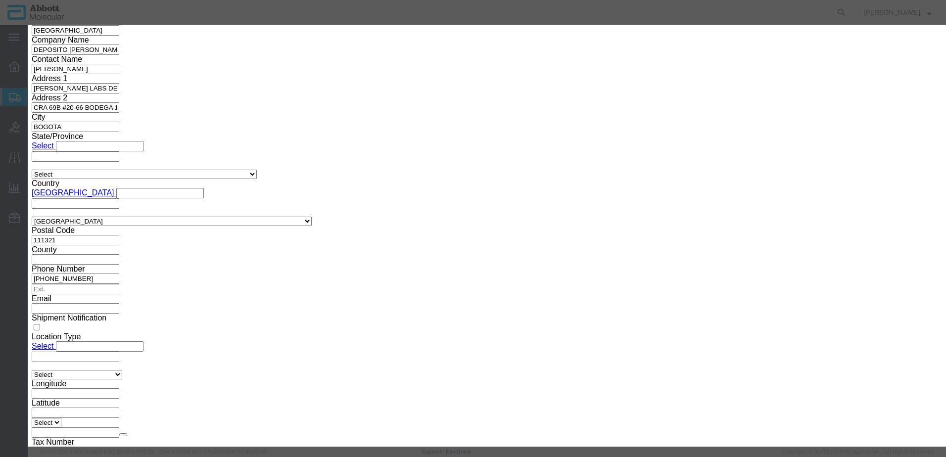
click button "Browse"
type input "C:\fakepath\620646562 SLI KN.pdf"
click button "Upload"
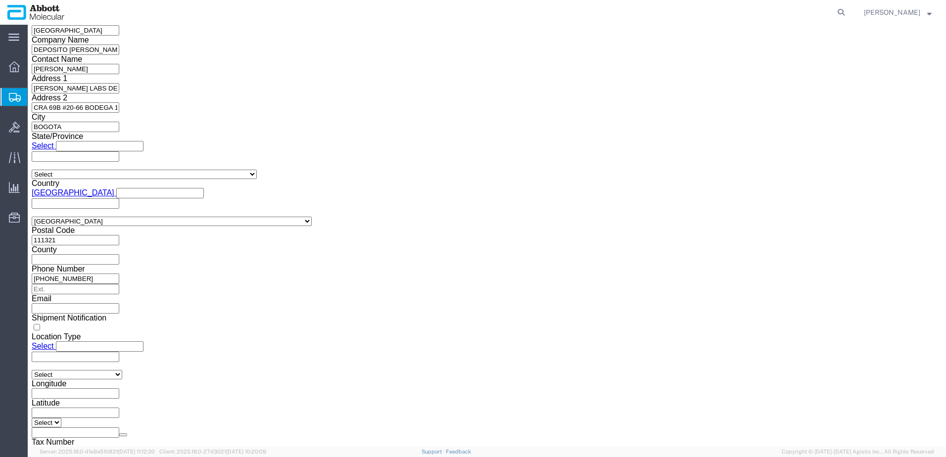
drag, startPoint x: 27, startPoint y: 18, endPoint x: 134, endPoint y: 14, distance: 106.5
click h1 "Shipment 56778917"
copy h1 "Shipment 56778917"
click button "Rate Shipment"
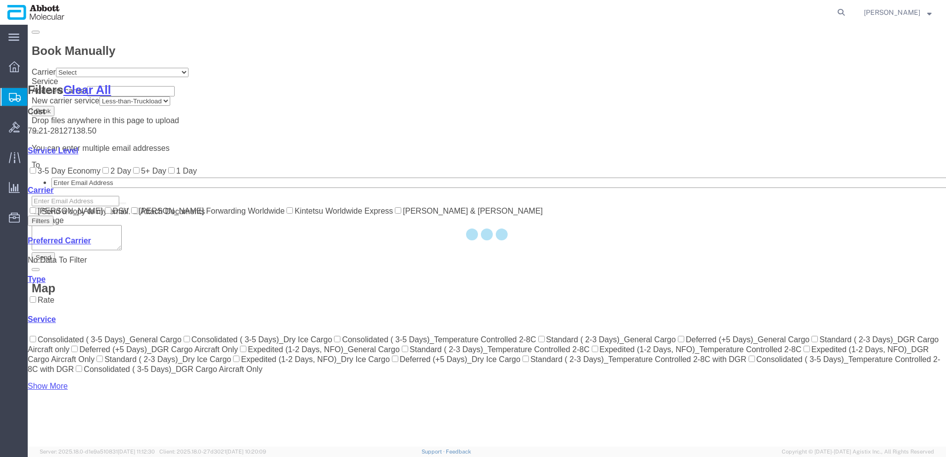
scroll to position [290, 0]
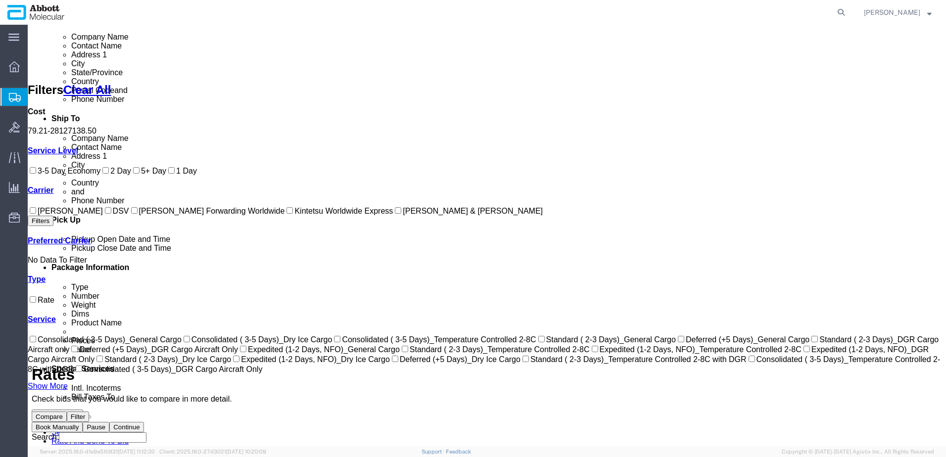
click at [395, 214] on input "[PERSON_NAME] & [PERSON_NAME]" at bounding box center [398, 210] width 6 height 6
checkbox input "true"
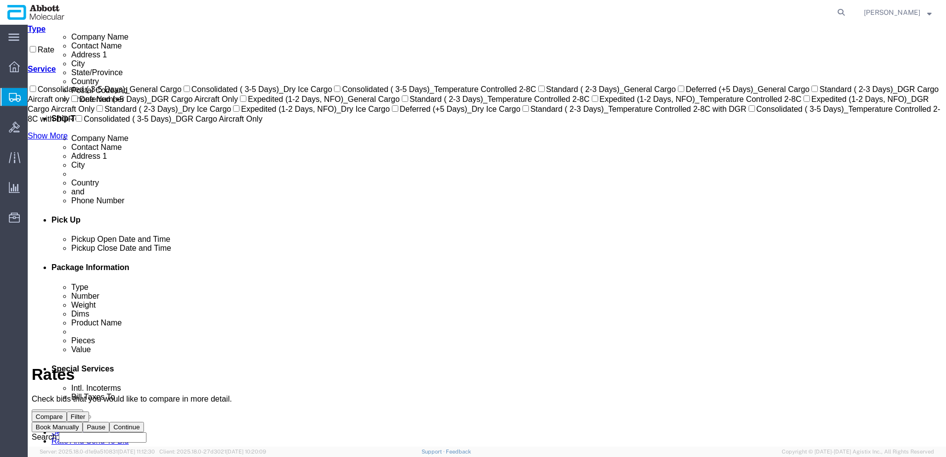
scroll to position [0, 0]
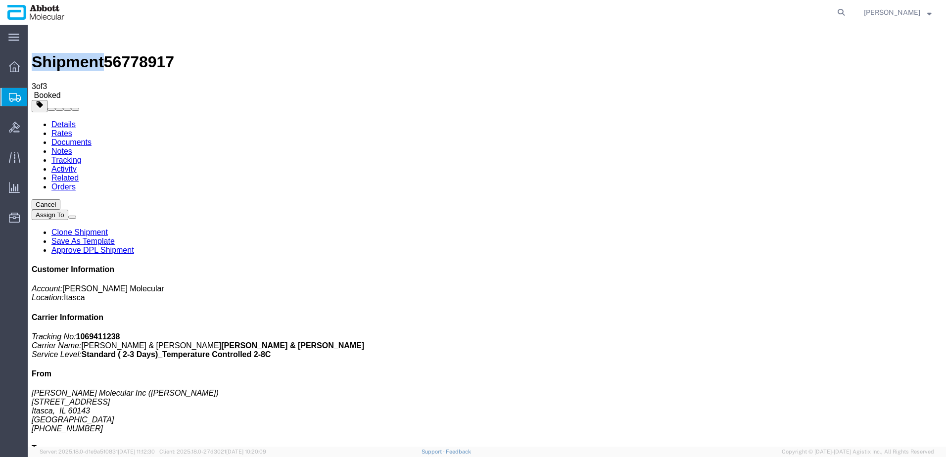
drag, startPoint x: 94, startPoint y: 173, endPoint x: 340, endPoint y: 174, distance: 246.5
drag, startPoint x: 63, startPoint y: 145, endPoint x: 54, endPoint y: 145, distance: 8.5
click at [0, 0] on span "Create from Template" at bounding box center [0, 0] width 0 height 0
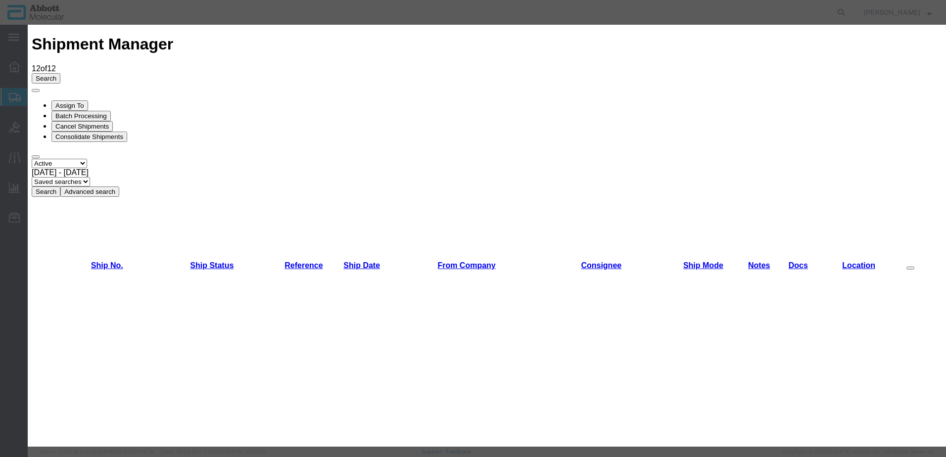
scroll to position [346, 0]
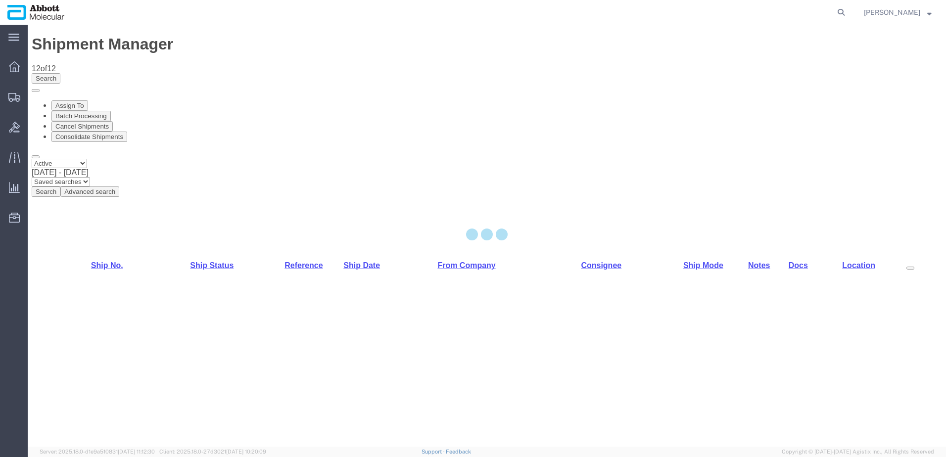
select select "48454"
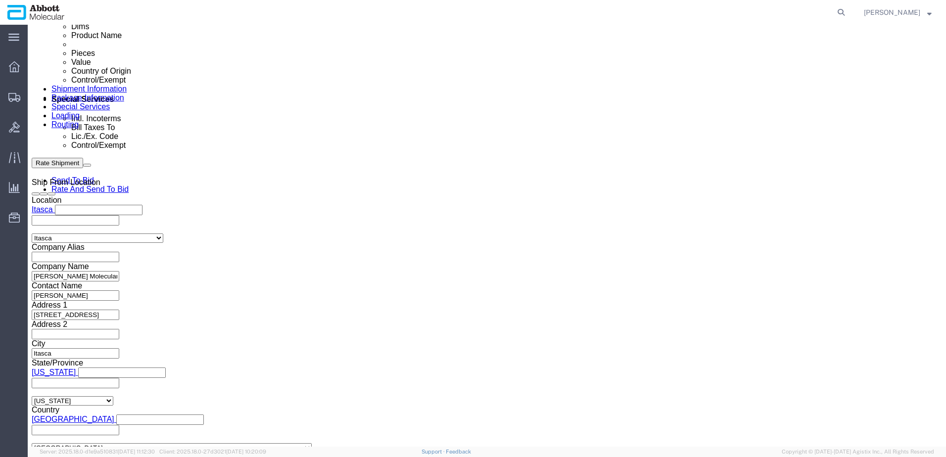
scroll to position [637, 0]
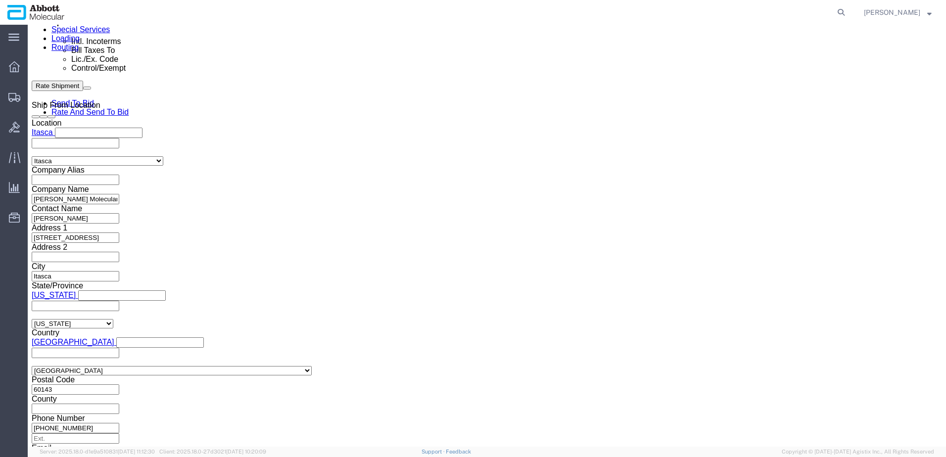
click button "Add reference"
click input "text"
paste input "620683000"
type input "620683000"
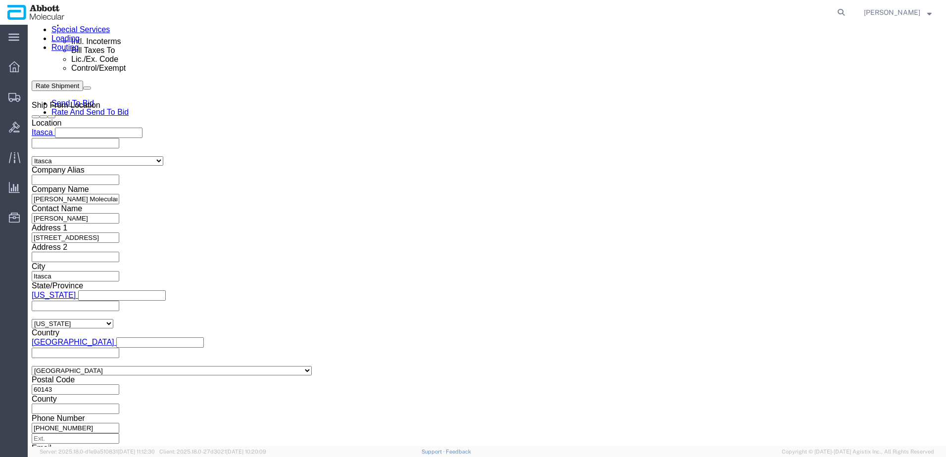
select select "INVOICE"
paste input "620694601"
type input "620694601"
select select "INVOICE"
paste input "620694601"
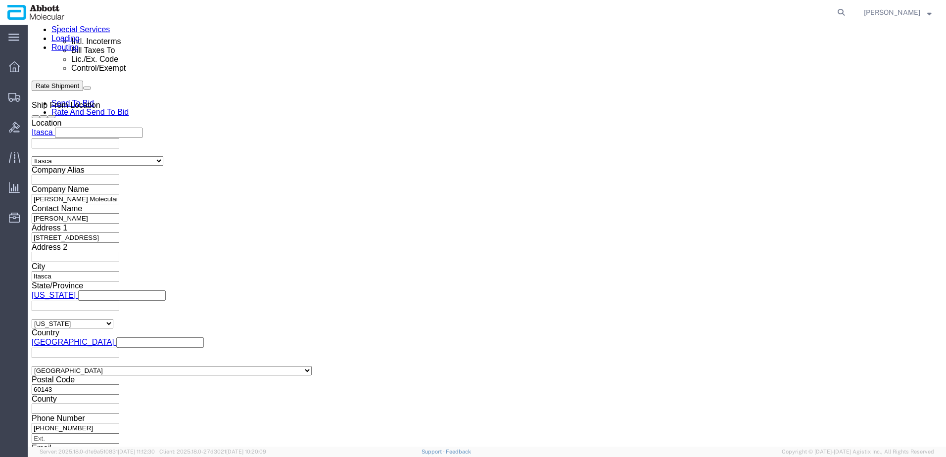
type input "620694602"
select select "INVOICE"
paste input "620694601"
type input "620694603"
select select "INVOICE"
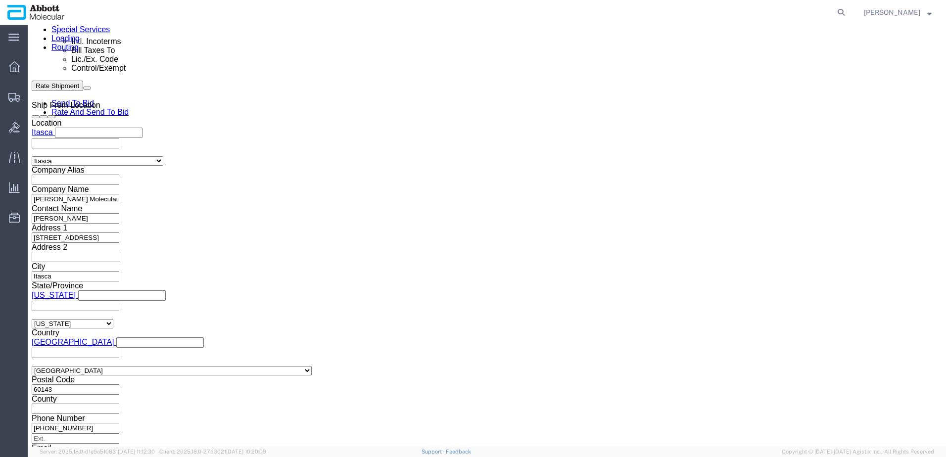
paste input "620694601"
type input "620694604"
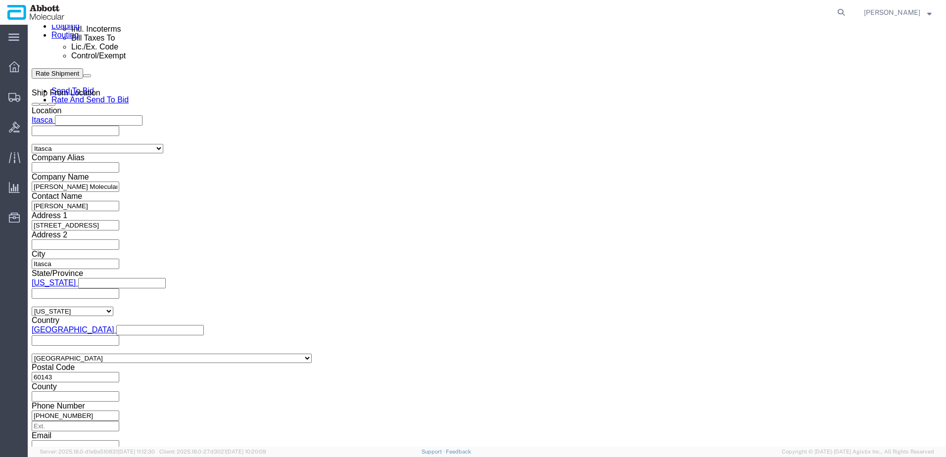
scroll to position [656, 0]
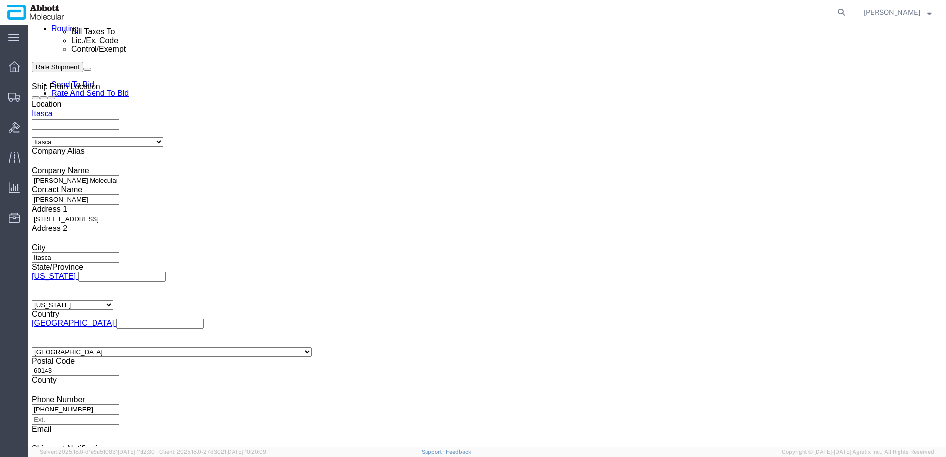
click button "Continue"
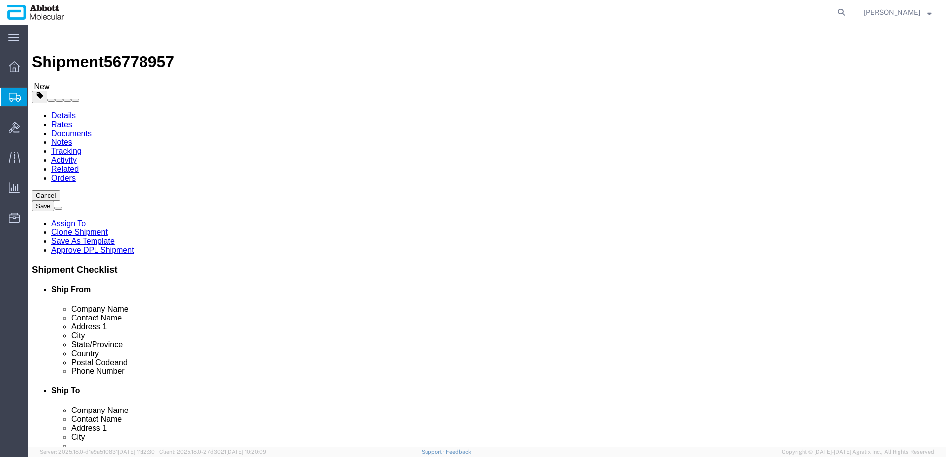
click select "Select Box (B) Box (C) Box (D) Cardboard Box(es) Crate (Instrument) Crate(s) En…"
select select "BOXD"
click select "Select Box (B) Box (C) Box (D) Cardboard Box(es) Crate (Instrument) Crate(s) En…"
type input "28.00"
type input "24.00"
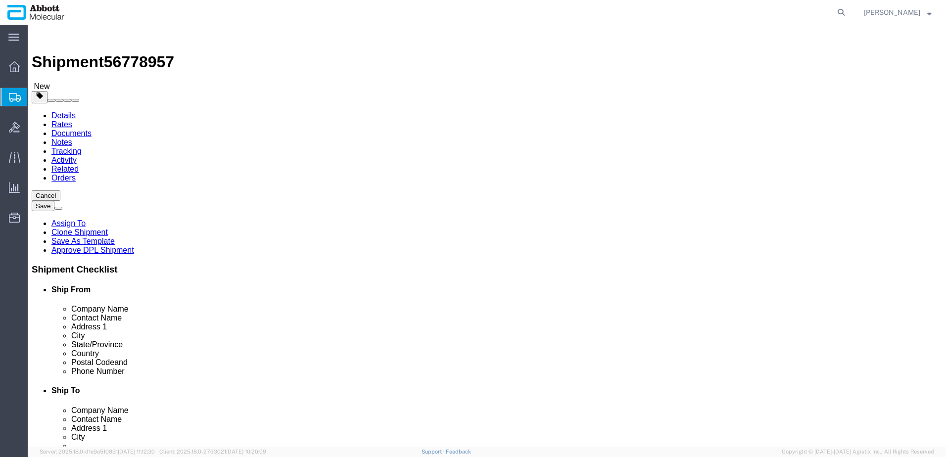
type input "21.00"
type input "6"
type input "180"
click input "checkbox"
checkbox input "true"
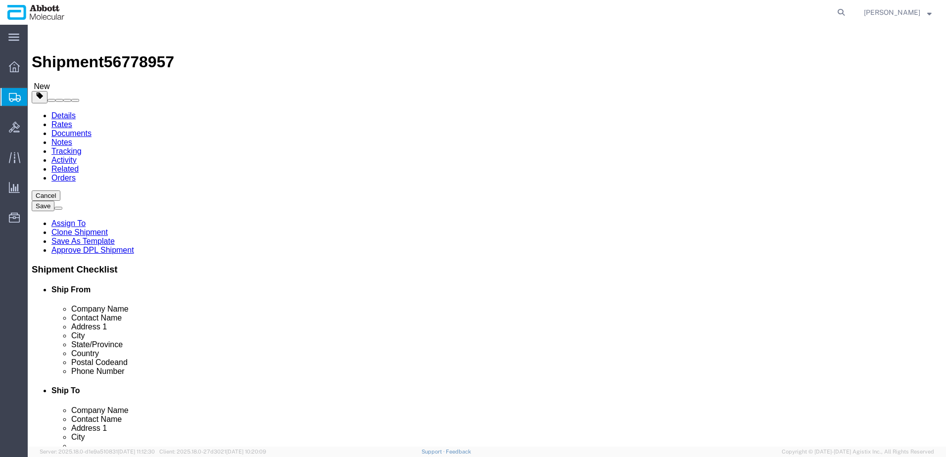
type input "FROZEN"
click link "Add Content"
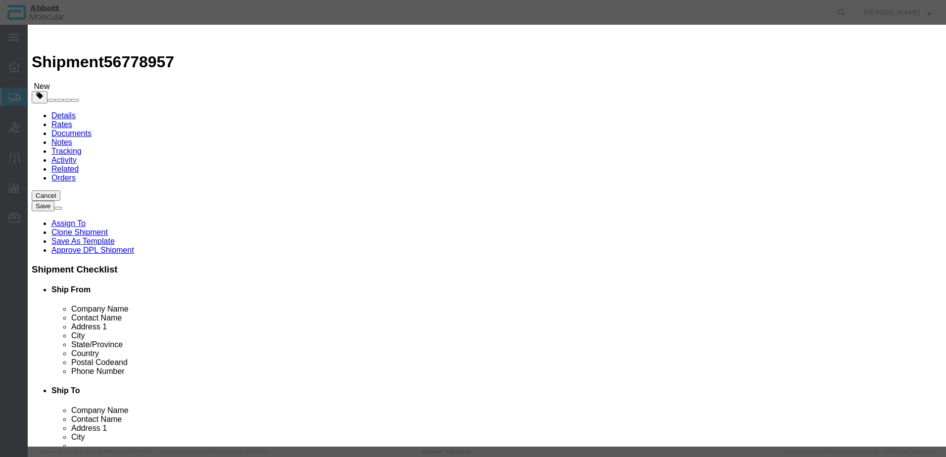
click input "text"
type input "09N1580"
click td "Model: 09N1580"
select select
checkbox input "false"
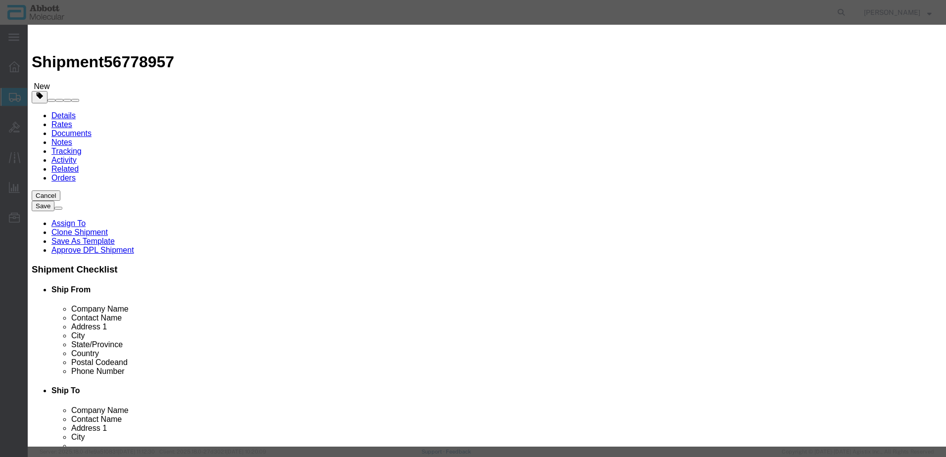
select select "US"
type input "FROZEN"
type input "3822190080"
select select "BIS"
checkbox input "false"
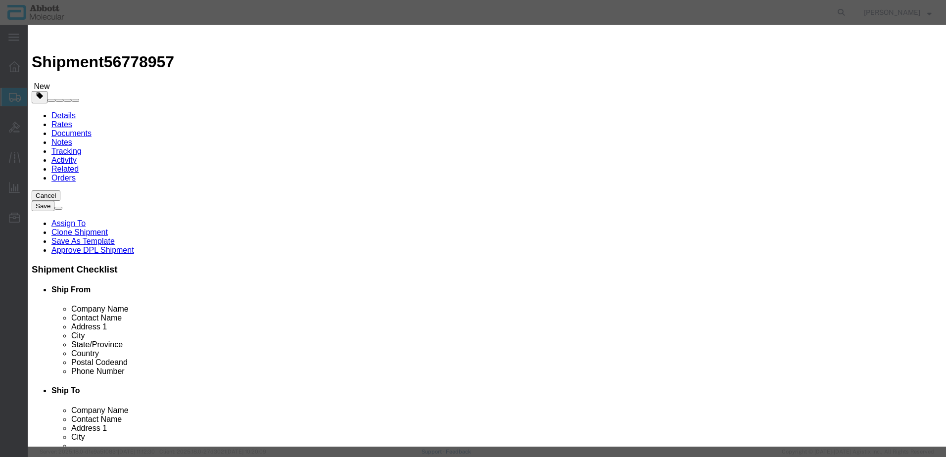
checkbox input "false"
type input "09N1580"
type textarea "Alinity m HR HPV CTRL Kit"
select select "NLR"
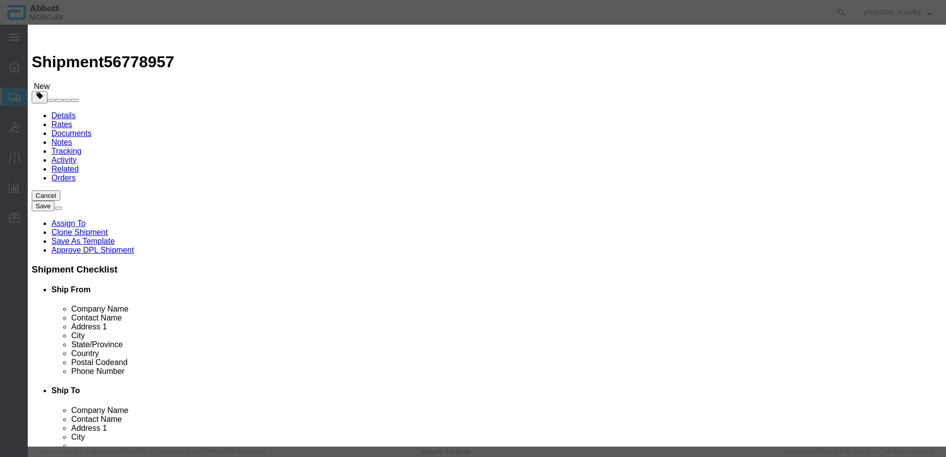
type input "09N1580"
type input "27"
type input "1"
drag, startPoint x: 571, startPoint y: 157, endPoint x: 574, endPoint y: 166, distance: 9.2
click select "Select Account Type Activity ID Airline Appointment Number ASN Batch Number Bil…"
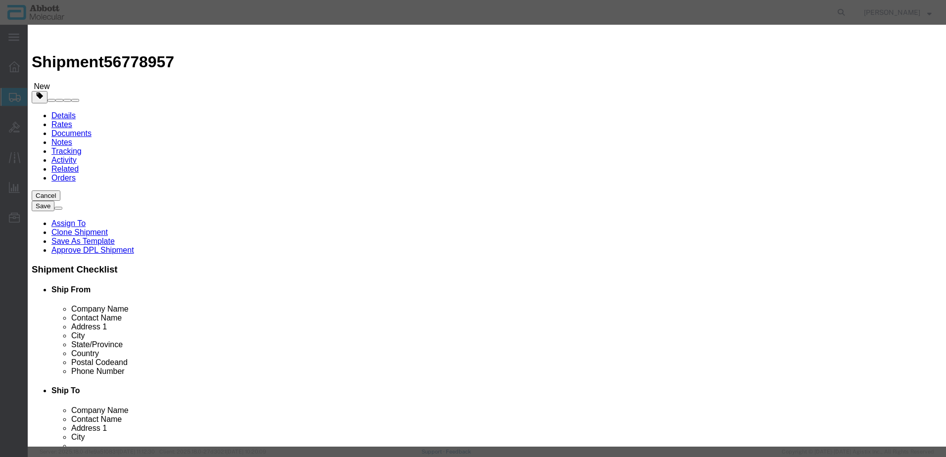
select select "BATCH_NUMBER"
click select "Select Account Type Activity ID Airline Appointment Number ASN Batch Number Bil…"
type input "418522"
click button "Save & Add Another"
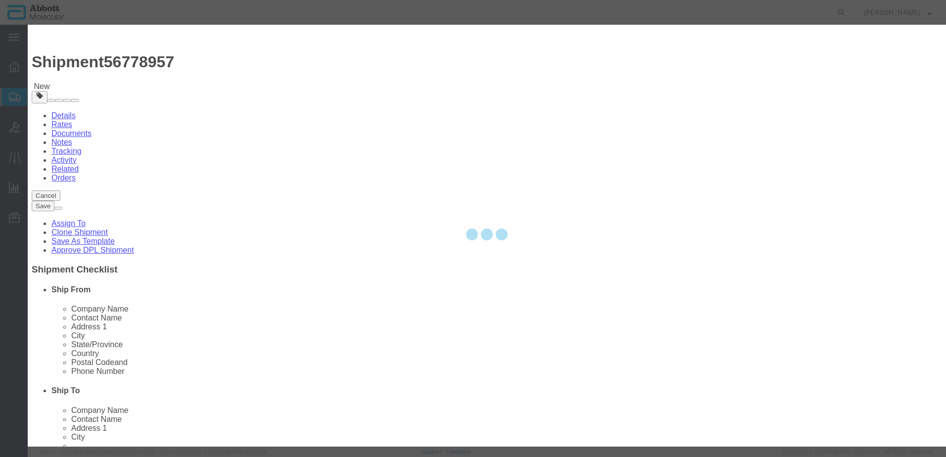
select select "EA"
select select
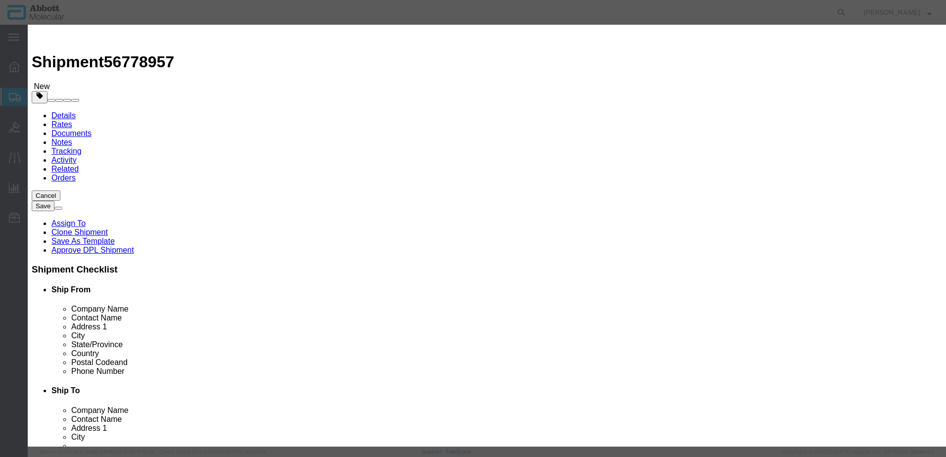
click input "text"
type input "08N4580"
click strong "08N4580"
select select
checkbox input "false"
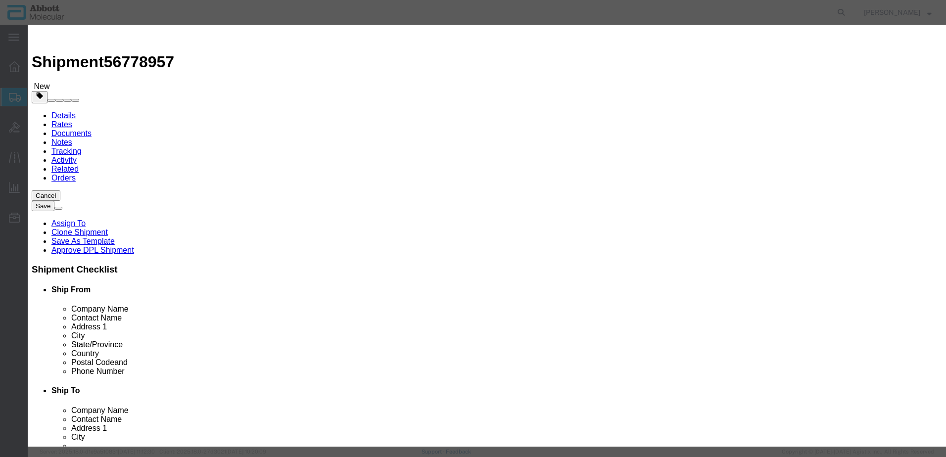
select select "US"
drag, startPoint x: 557, startPoint y: 157, endPoint x: 557, endPoint y: 167, distance: 9.9
click select "Select Account Type Activity ID Airline Appointment Number ASN Batch Number Bil…"
click button "Save & Add Another"
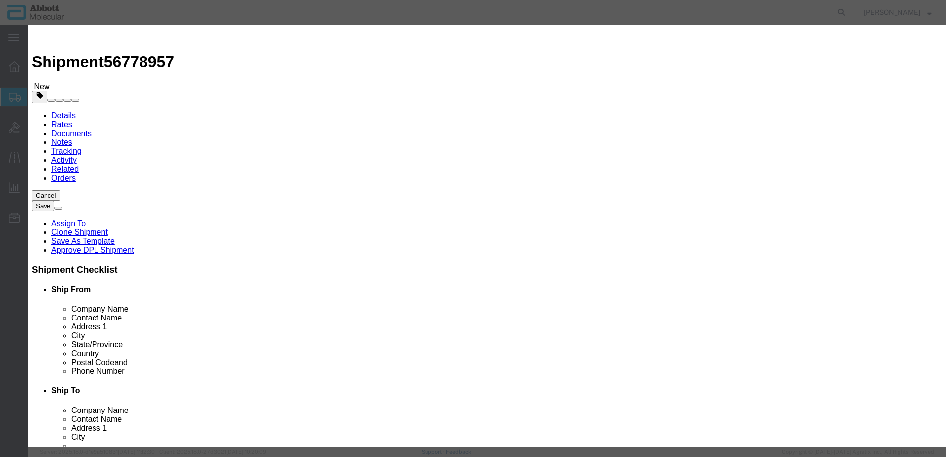
click input "text"
click strong "09N4680"
click select "Select 50 55 60 65 70 85 92.5 100 125 175 250 300 400"
drag, startPoint x: 559, startPoint y: 164, endPoint x: 563, endPoint y: 168, distance: 5.3
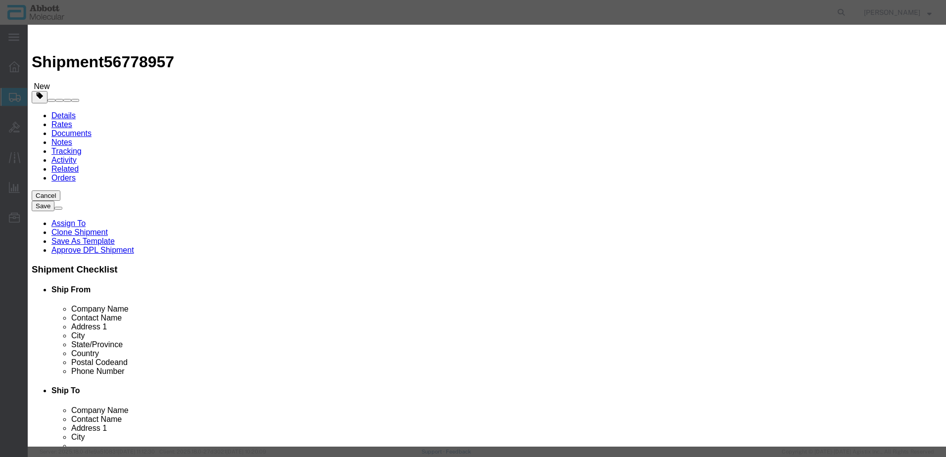
click select "Select Account Type Activity ID Airline Appointment Number ASN Batch Number Bil…"
click button "Save & Add Another"
click input "text"
click strong "08N4780"
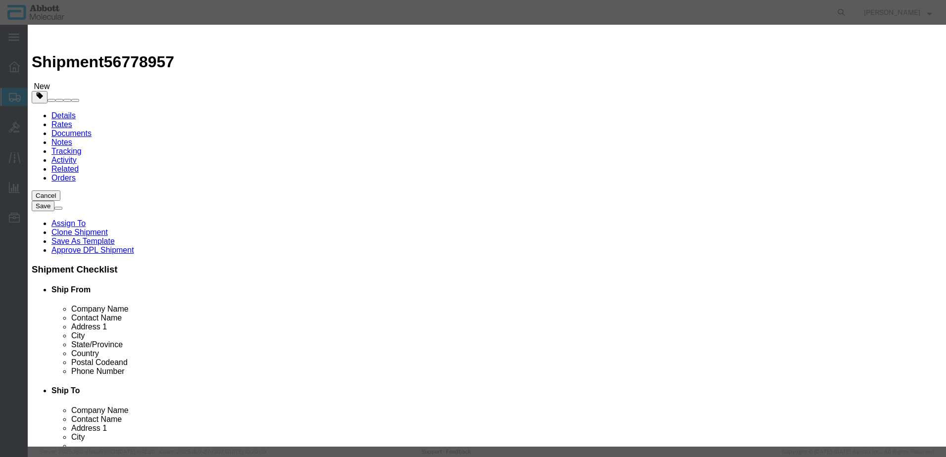
click select "Select Account Type Activity ID Airline Appointment Number ASN Batch Number Bil…"
click button "Save & Add Another"
drag, startPoint x: 342, startPoint y: 100, endPoint x: 314, endPoint y: 75, distance: 37.2
click input "text"
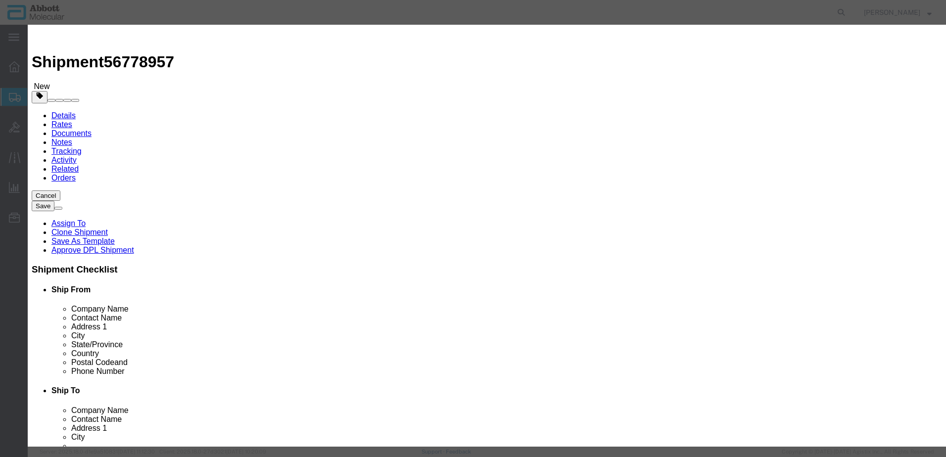
click strong "09N4380"
click select "Select Account Type Activity ID Airline Appointment Number ASN Batch Number Bil…"
click button "Save & Add Another"
click input "text"
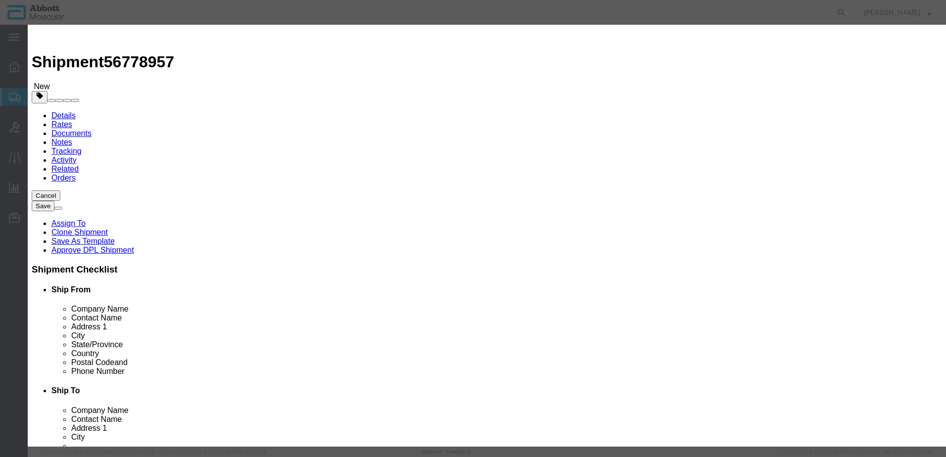
click strong "09N7980"
drag, startPoint x: 576, startPoint y: 161, endPoint x: 574, endPoint y: 168, distance: 7.2
click select "Select Account Type Activity ID Airline Appointment Number ASN Batch Number Bil…"
click button "Save & Add Another"
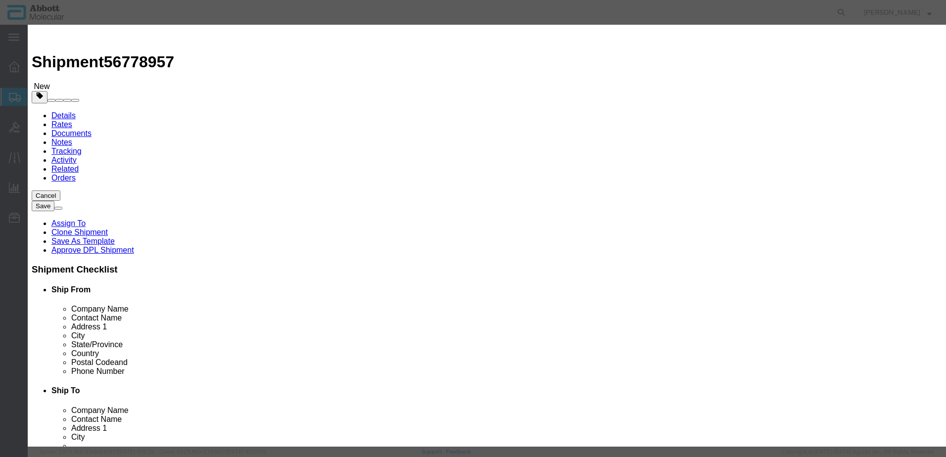
click input "text"
click strong "02J0130"
click select "Select Account Type Activity ID Airline Appointment Number ASN Batch Number Bil…"
click button "Save & Add Another"
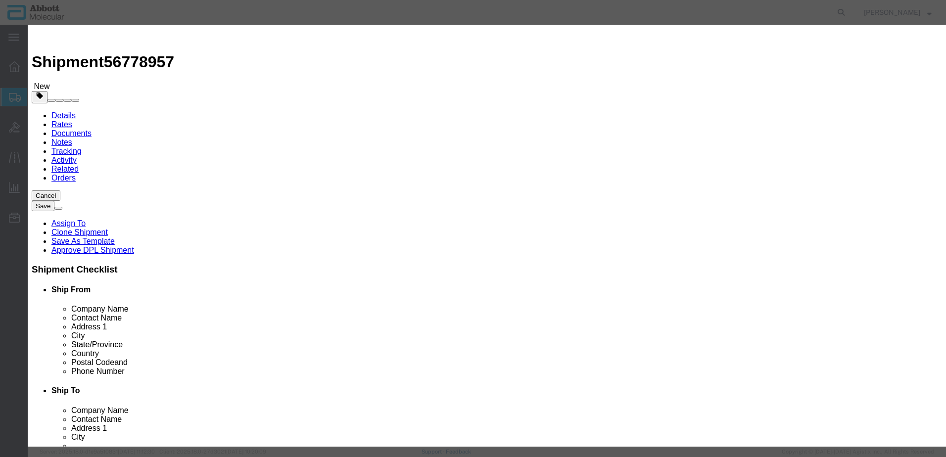
click input "text"
click strong "04J8690"
drag, startPoint x: 585, startPoint y: 157, endPoint x: 580, endPoint y: 168, distance: 12.4
click select "Select Account Type Activity ID Airline Appointment Number ASN Batch Number Bil…"
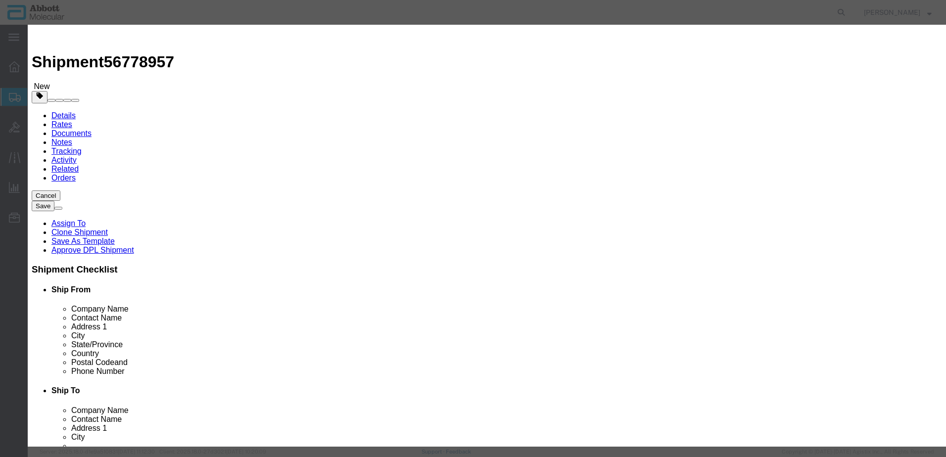
click button "Save & Add Another"
click input "text"
click strong "08N1580"
drag, startPoint x: 608, startPoint y: 162, endPoint x: 601, endPoint y: 168, distance: 9.2
click select "Select Account Type Activity ID Airline Appointment Number ASN Batch Number Bil…"
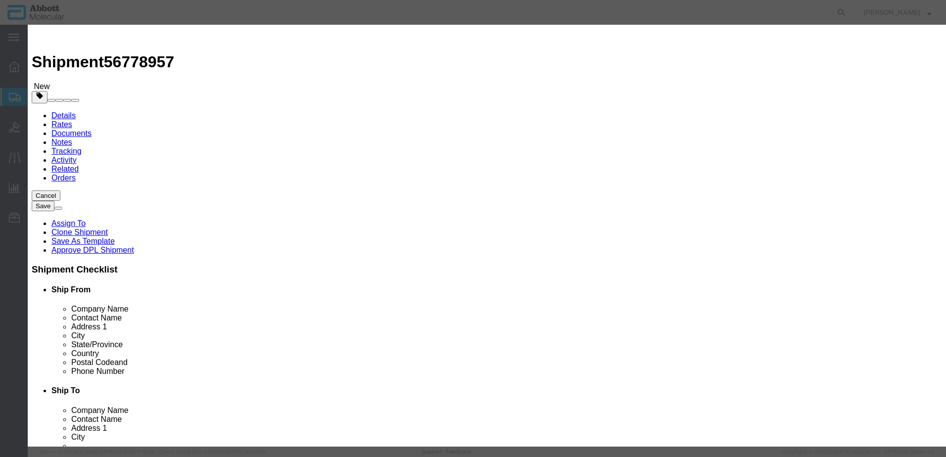
click select "Select Account Type Activity ID Airline Appointment Number ASN Batch Number Bil…"
click button "Save & Add Another"
click input "text"
click strong "02G3490"
click select "Select Account Type Activity ID Airline Appointment Number ASN Batch Number Bil…"
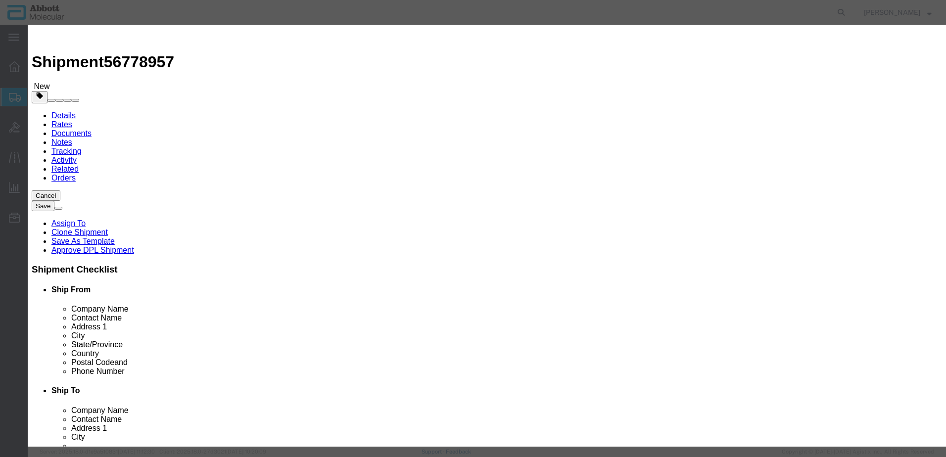
click select "Select Account Type Activity ID Airline Appointment Number ASN Batch Number Bil…"
click div "Save & Add Another Save & Close Close"
click button "Save & Add Another"
click input "text"
click strong "02G3180"
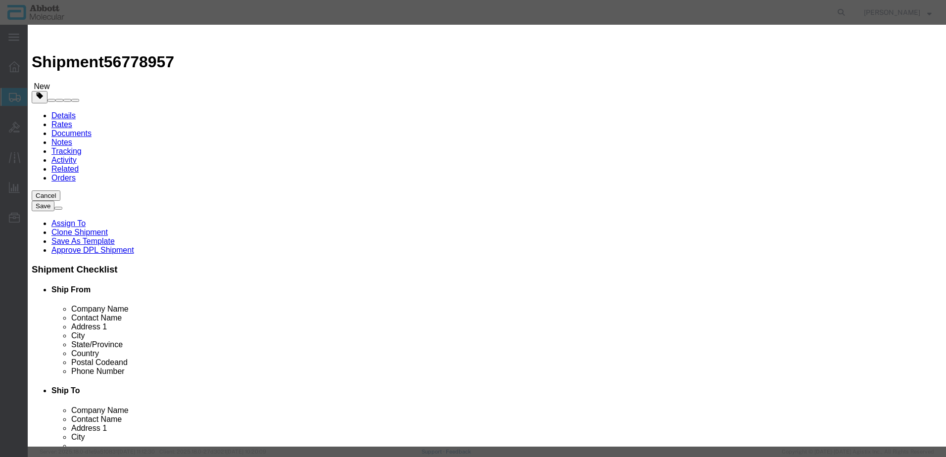
click select "Select Account Type Activity ID Airline Appointment Number ASN Batch Number Bil…"
click button "Save & Add Another"
click input "text"
click td "Name: 08K2490"
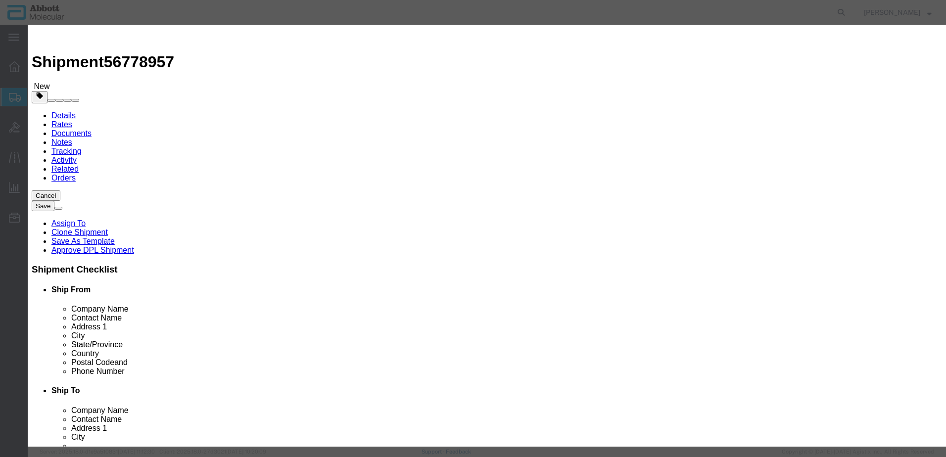
drag, startPoint x: 598, startPoint y: 159, endPoint x: 593, endPoint y: 177, distance: 18.8
click select "Select Account Type Activity ID Airline Appointment Number ASN Batch Number Bil…"
click button "Save & Add Another"
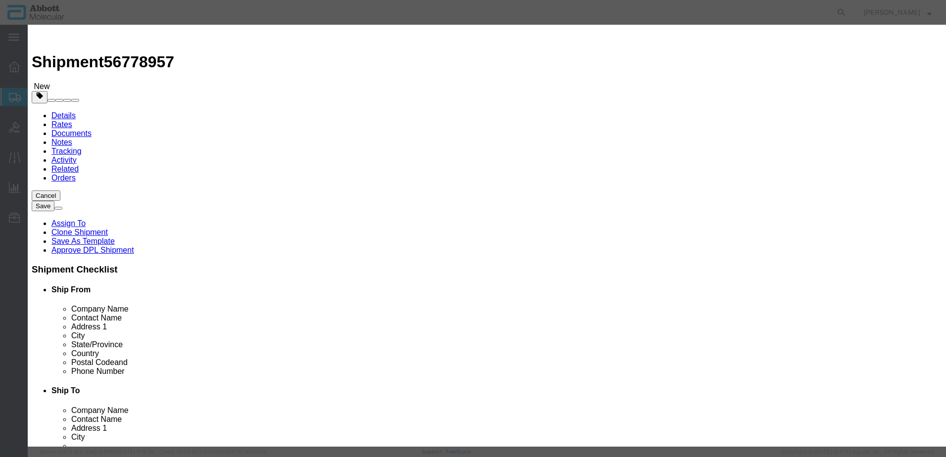
click input "text"
click strong "02G3170"
click select "Select Account Type Activity ID Airline Appointment Number ASN Batch Number Bil…"
click button "Save & Add Another"
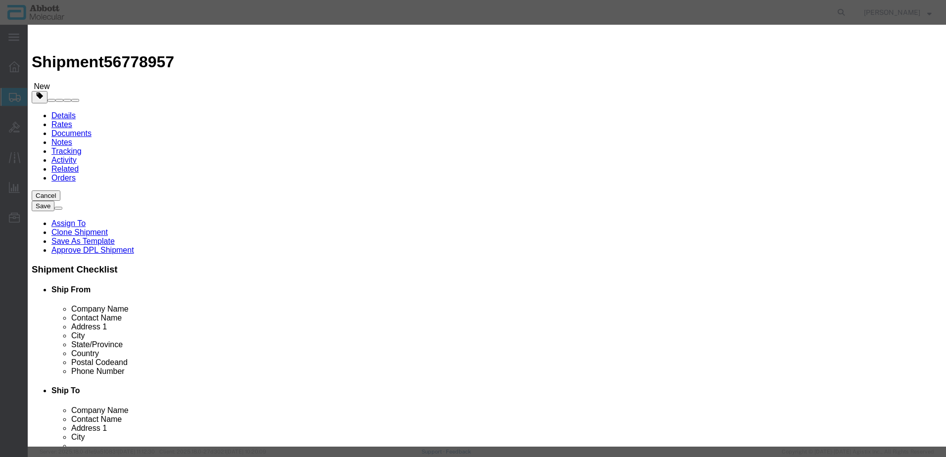
click input "text"
click td "Name: 05N2380"
click select "Select 50 55 60 65 70 85 92.5 100 125 175 250 300 400"
click select "Select Account Type Activity ID Airline Appointment Number ASN Batch Number Bil…"
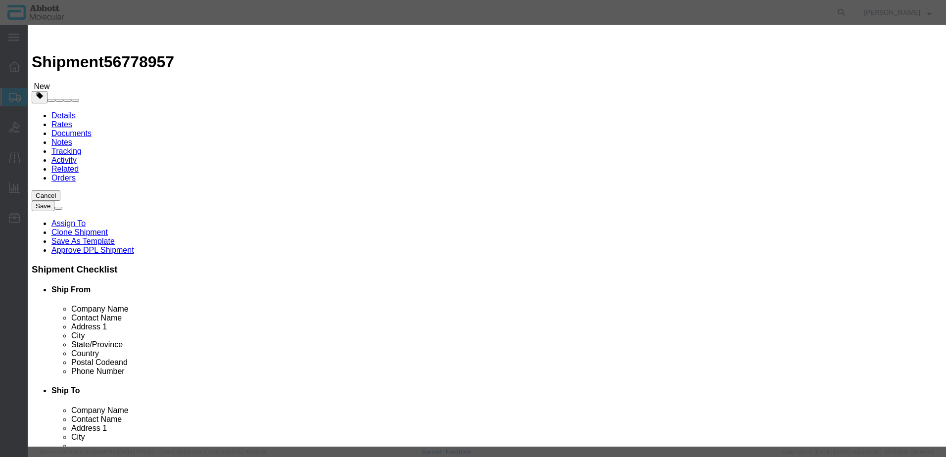
click select "Select Account Type Activity ID Airline Appointment Number ASN Batch Number Bil…"
click button "Save & Add Another"
click input "text"
click strong "01N3620"
drag, startPoint x: 596, startPoint y: 161, endPoint x: 591, endPoint y: 169, distance: 9.3
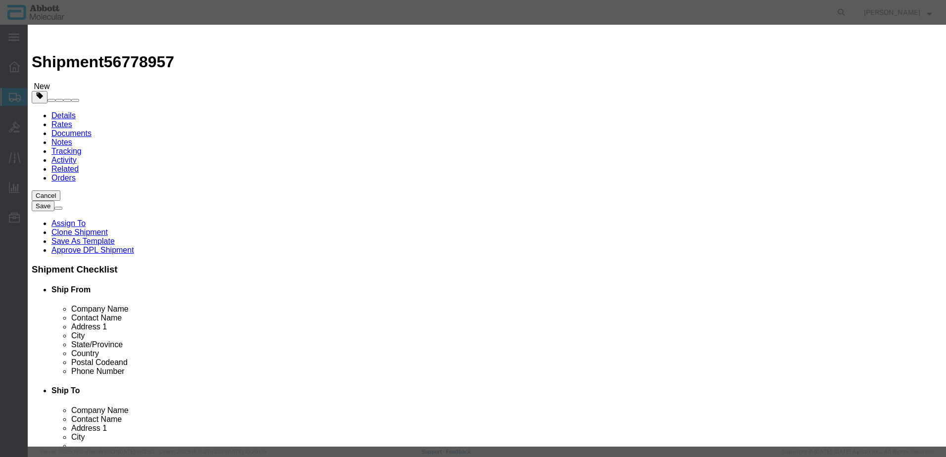
click select "Select Account Type Activity ID Airline Appointment Number ASN Batch Number Bil…"
click button "Save & Add Another"
click input "text"
click strong "08L5720"
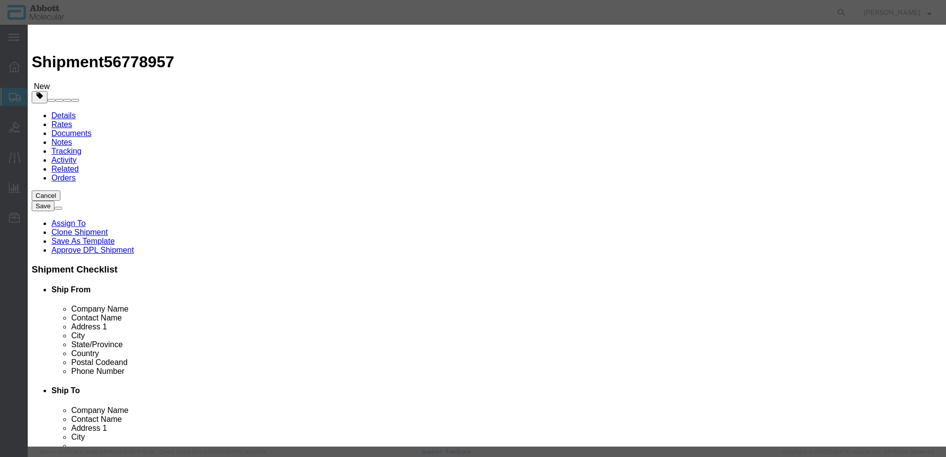
click select "Select Account Type Activity ID Airline Appointment Number ASN Batch Number Bil…"
click button "Save & Add Another"
click input "text"
click strong "08N2880"
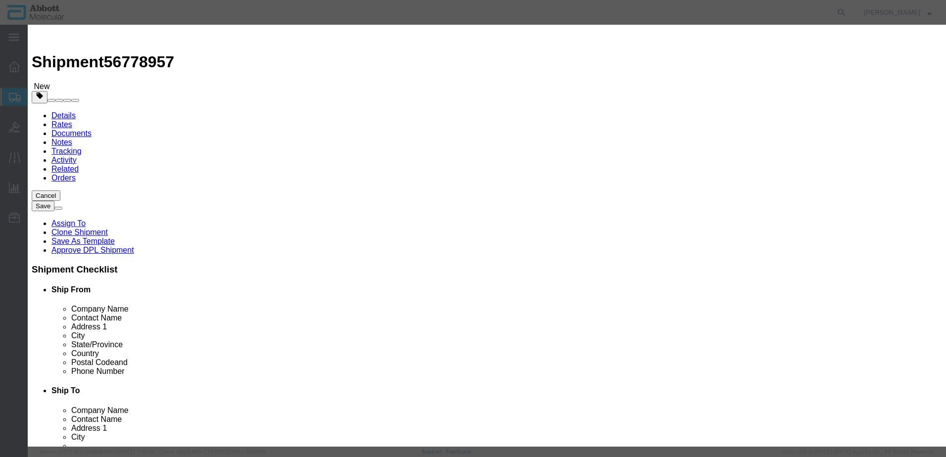
click select "Select Account Type Activity ID Airline Appointment Number ASN Batch Number Bil…"
click button "Save & Add Another"
click input "text"
click td "Name: 08N7820"
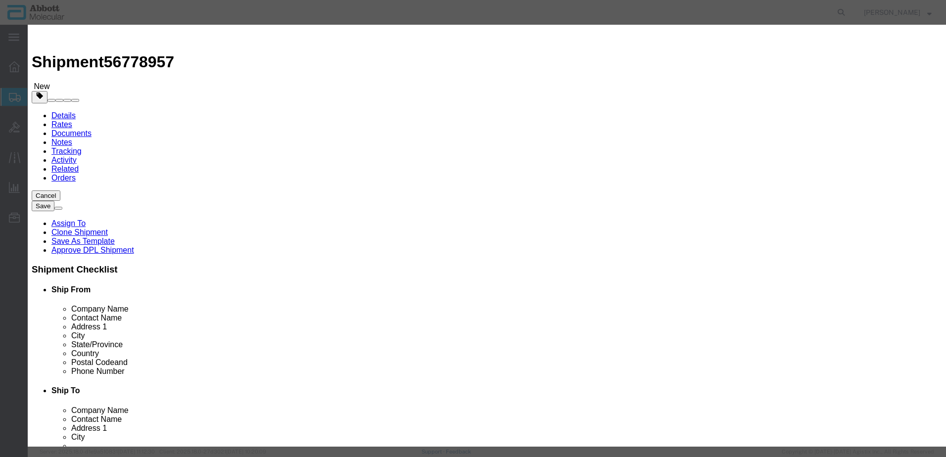
drag, startPoint x: 588, startPoint y: 161, endPoint x: 586, endPoint y: 170, distance: 8.6
click select "Select Account Type Activity ID Airline Appointment Number ASN Batch Number Bil…"
click button "Save & Add Another"
drag, startPoint x: 339, startPoint y: 102, endPoint x: 311, endPoint y: 78, distance: 37.2
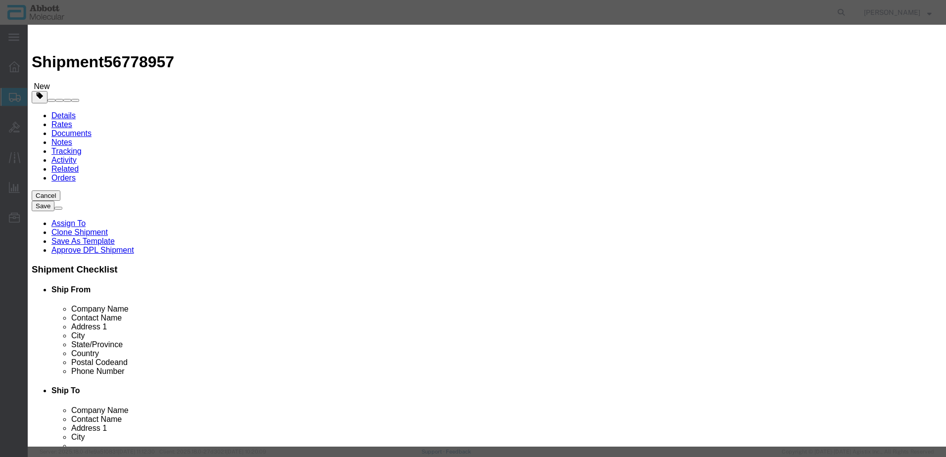
click input "text"
click strong "01N1510"
click select "Select Account Type Activity ID Airline Appointment Number ASN Batch Number Bil…"
click button "Save & Add Another"
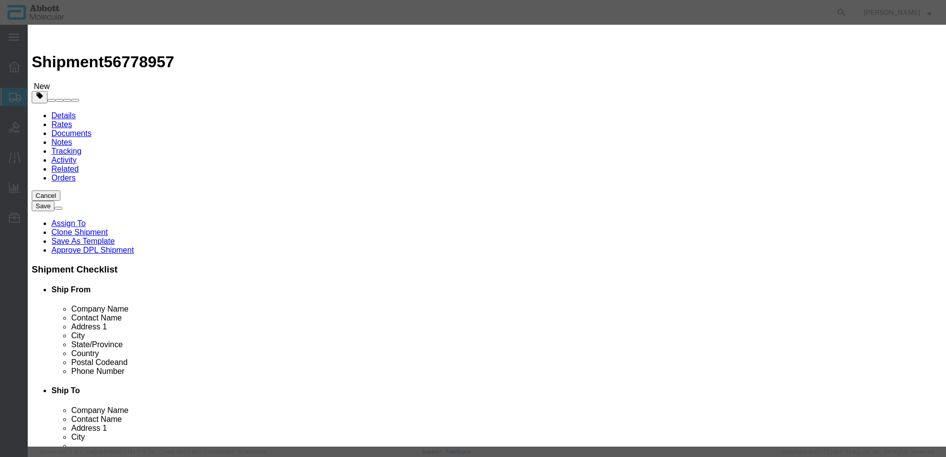
drag, startPoint x: 324, startPoint y: 101, endPoint x: 296, endPoint y: 76, distance: 37.2
click input "text"
click strong "08N7820"
click select "Select Account Type Activity ID Airline Appointment Number ASN Batch Number Bil…"
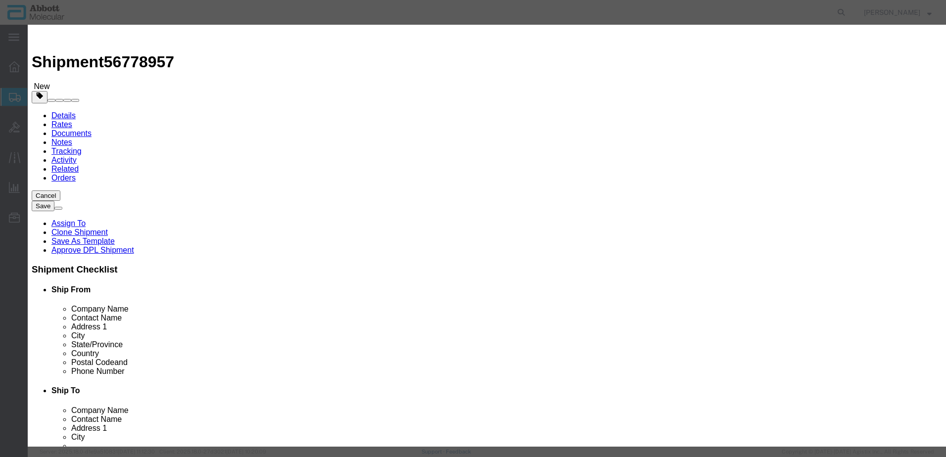
click button "Save & Add Another"
click input "text"
click td "Model: 08N5070"
click select "Select Account Type Activity ID Airline Appointment Number ASN Batch Number Bil…"
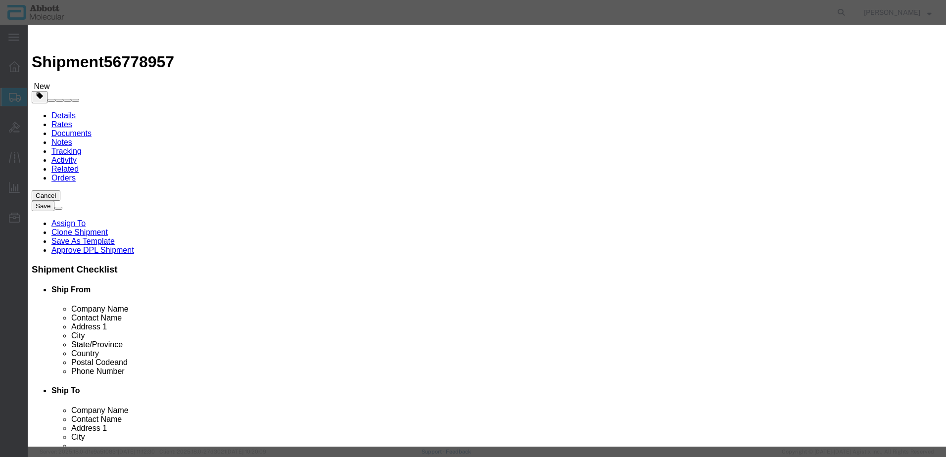
click button "Save & Add Another"
click input "text"
click div "Name: 08N4570 Sku: 08N4570 Model: 08N4570 Description: Alinity m [MEDICAL_DATA]…"
drag, startPoint x: 600, startPoint y: 159, endPoint x: 596, endPoint y: 169, distance: 10.0
click select "Select Account Type Activity ID Airline Appointment Number ASN Batch Number Bil…"
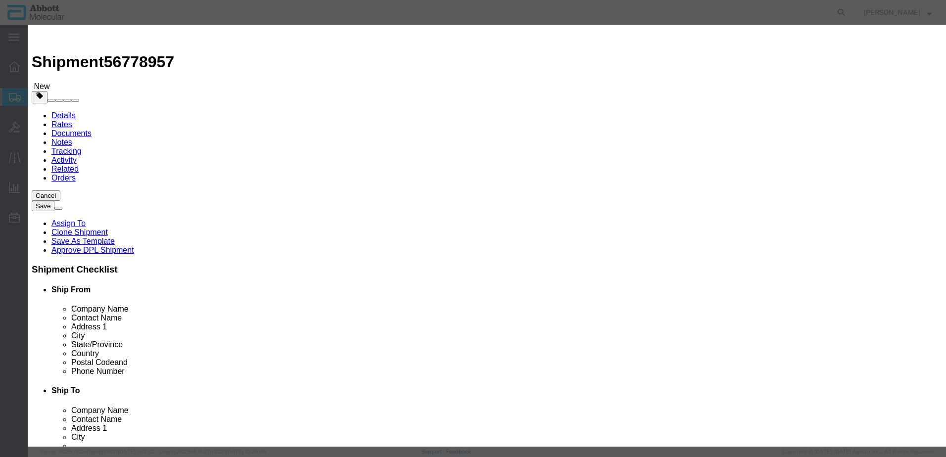
click select "Select Account Type Activity ID Airline Appointment Number ASN Batch Number Bil…"
click button "Save & Add Another"
click input "text"
click strong "09N4670"
drag, startPoint x: 574, startPoint y: 161, endPoint x: 574, endPoint y: 169, distance: 7.9
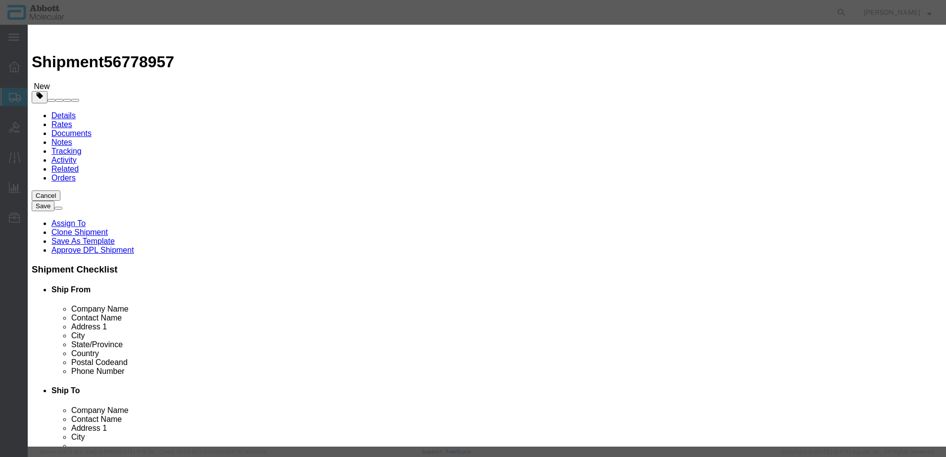
click select "Select Account Type Activity ID Airline Appointment Number ASN Batch Number Bil…"
click button "Save & Add Another"
click input "text"
click strong "08N4770"
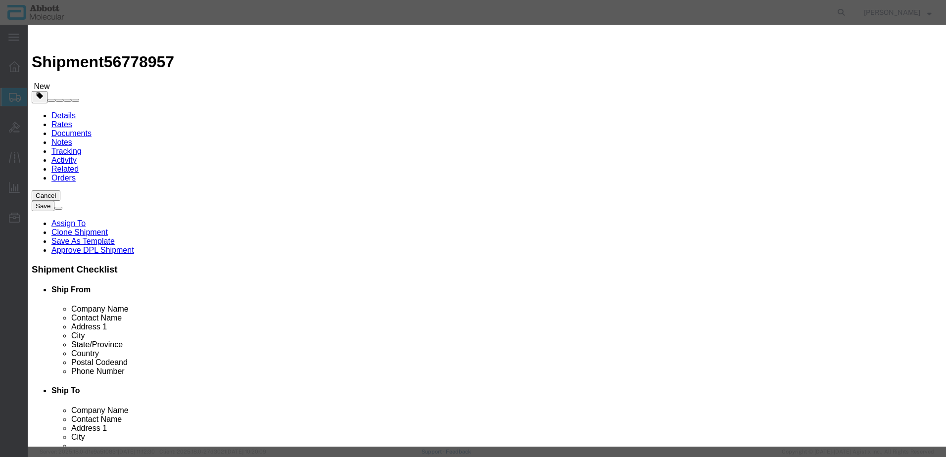
click select "Select Account Type Activity ID Airline Appointment Number ASN Batch Number Bil…"
click button "Save & Add Another"
click input "text"
click strong "09N4370"
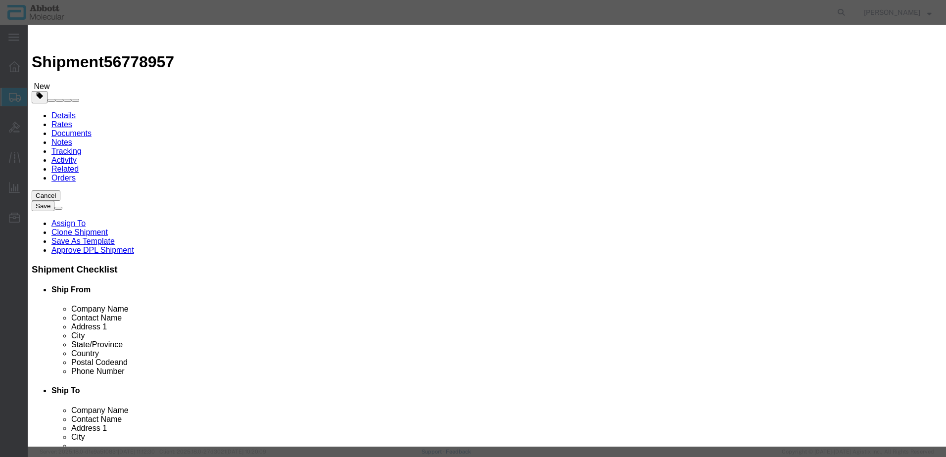
click select "Select Account Type Activity ID Airline Appointment Number ASN Batch Number Bil…"
click button "Save & Close"
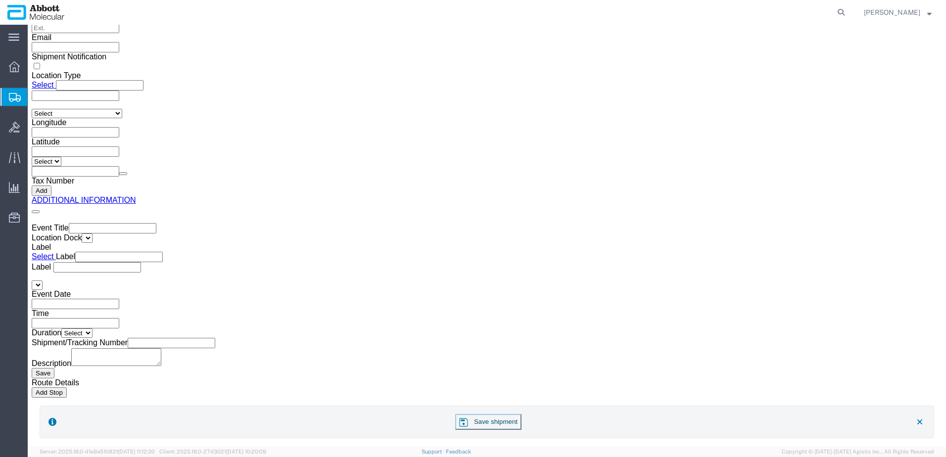
scroll to position [1732, 0]
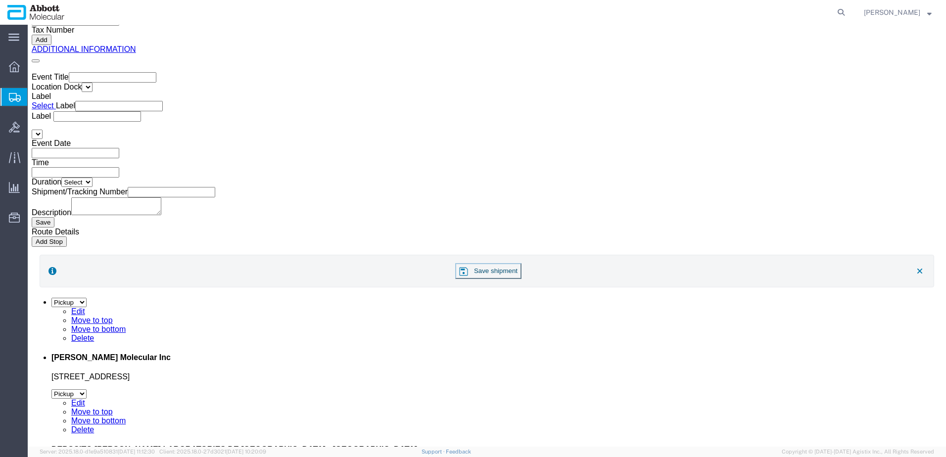
click link "Add Content"
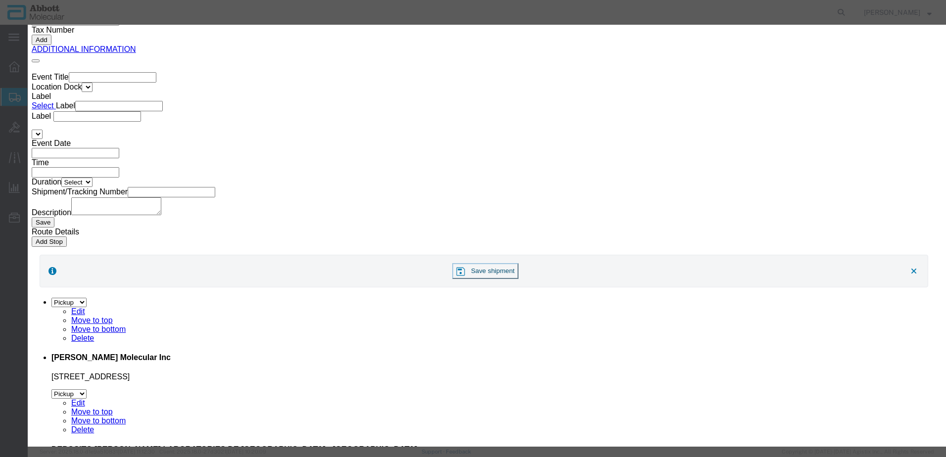
click input "text"
click strong "09N7990"
drag, startPoint x: 573, startPoint y: 161, endPoint x: 570, endPoint y: 168, distance: 7.4
click select "Select Account Type Activity ID Airline Appointment Number ASN Batch Number Bil…"
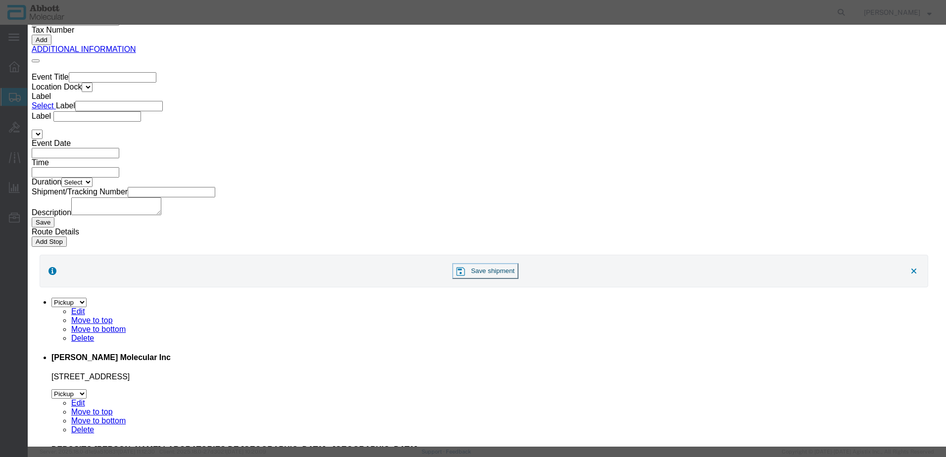
click button "Save & Close"
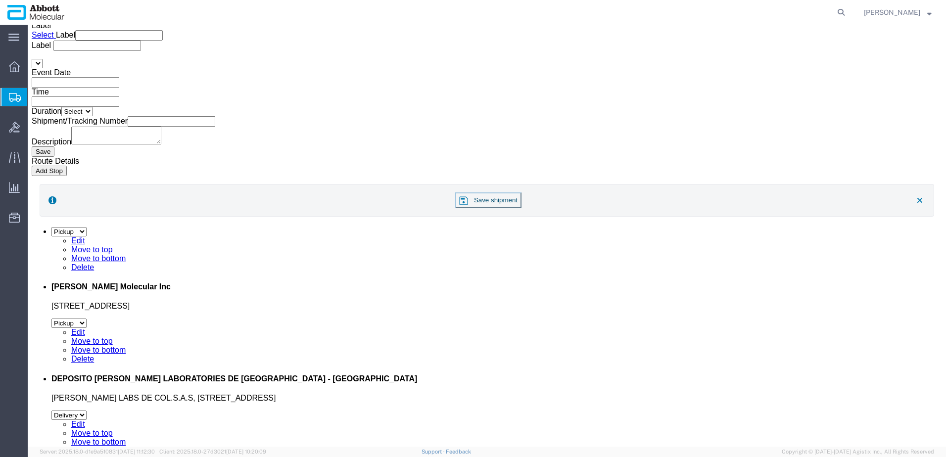
scroll to position [1803, 0]
click button "Continue"
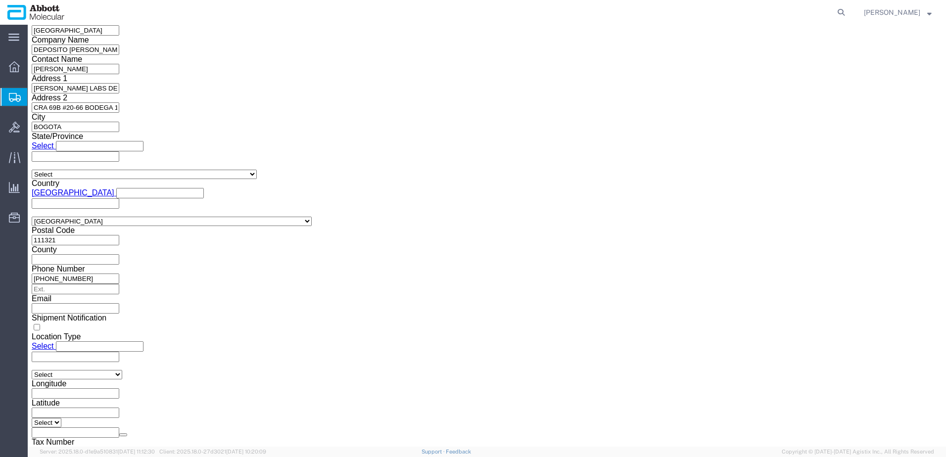
drag, startPoint x: 492, startPoint y: 325, endPoint x: 478, endPoint y: 313, distance: 18.7
click button "Upload"
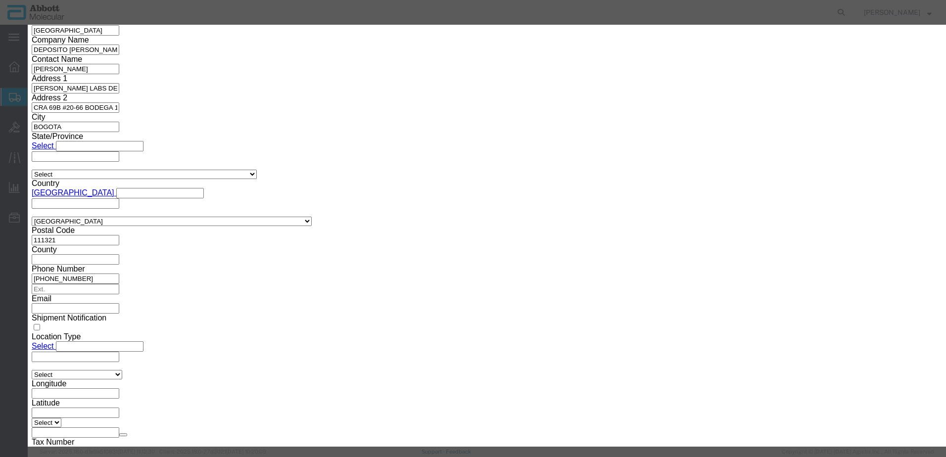
click button "Browse"
click button "Upload"
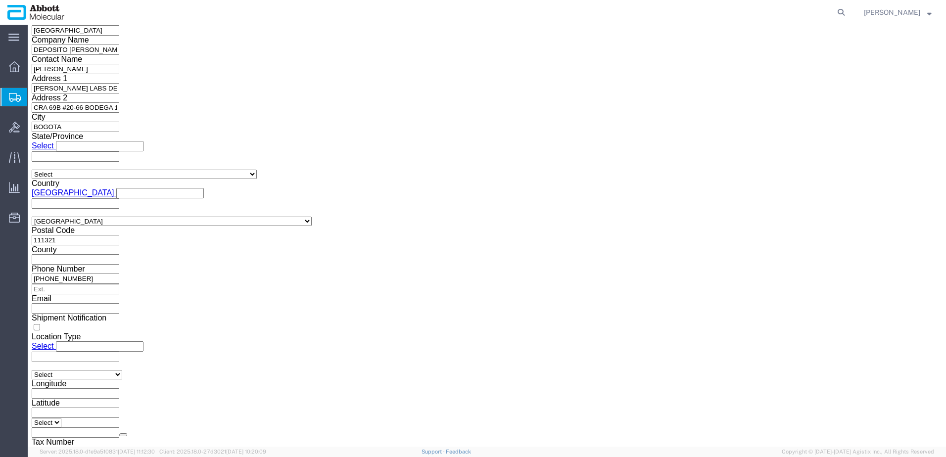
drag, startPoint x: 31, startPoint y: 9, endPoint x: 135, endPoint y: 5, distance: 103.5
click h1 "Shipment 56778957"
copy h1 "Shipment 56778957"
click button "Rate Shipment"
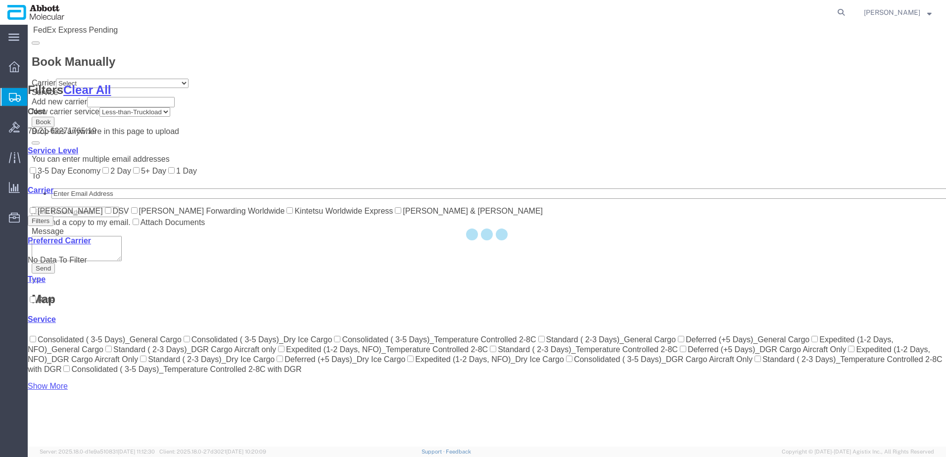
scroll to position [305, 0]
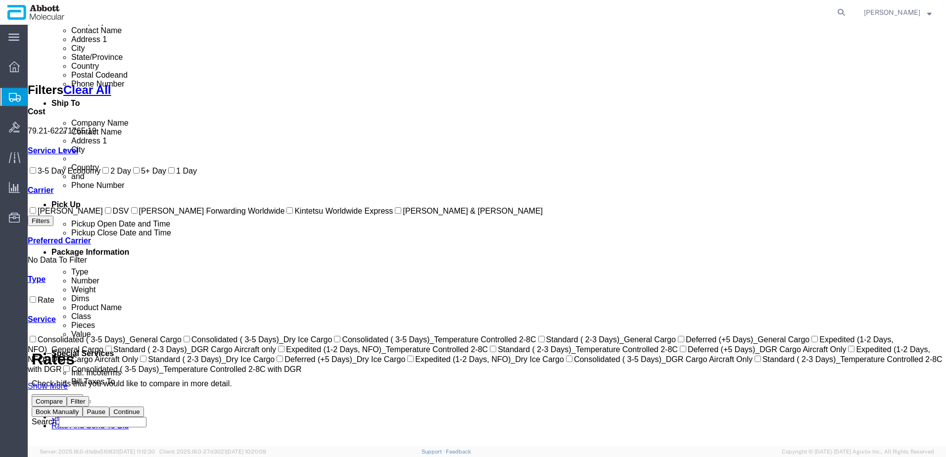
click at [395, 214] on input "[PERSON_NAME] & [PERSON_NAME]" at bounding box center [398, 210] width 6 height 6
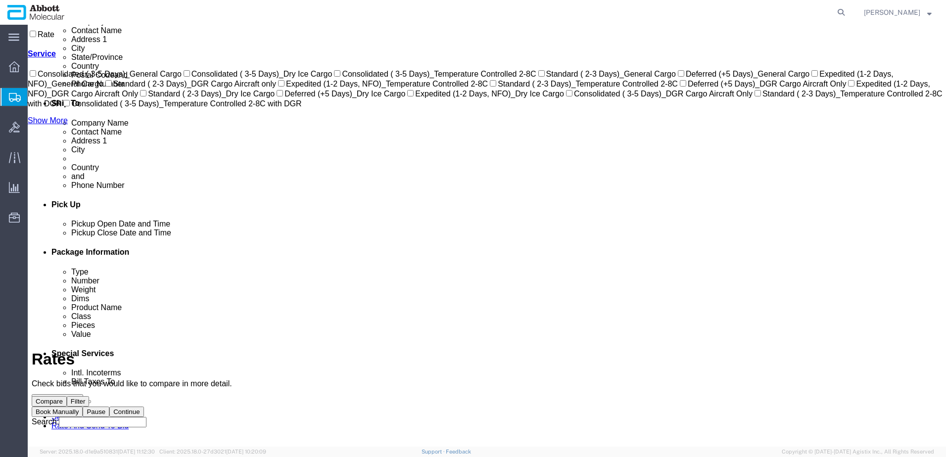
scroll to position [0, 0]
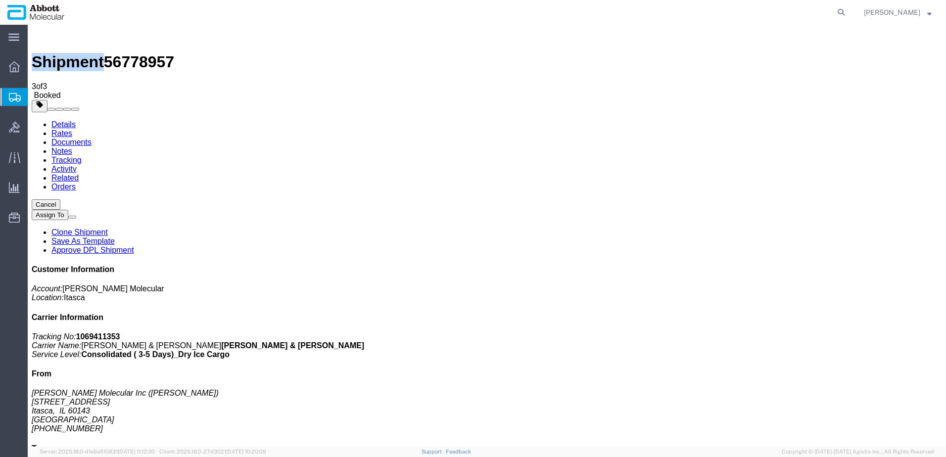
drag, startPoint x: 86, startPoint y: 175, endPoint x: 466, endPoint y: 182, distance: 380.1
click at [0, 0] on span "Create from Template" at bounding box center [0, 0] width 0 height 0
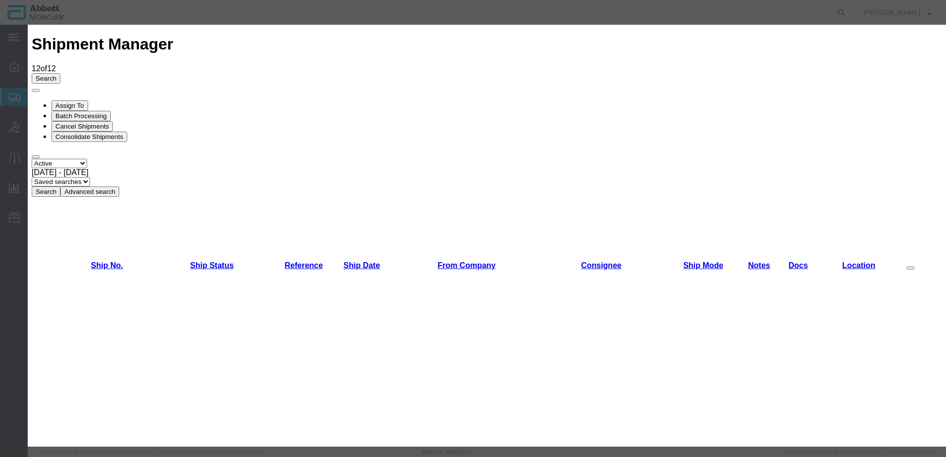
scroll to position [346, 0]
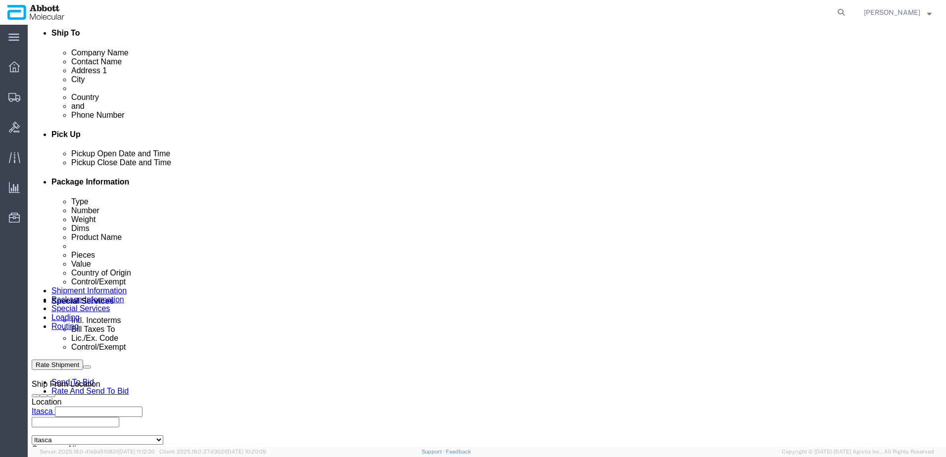
scroll to position [445, 0]
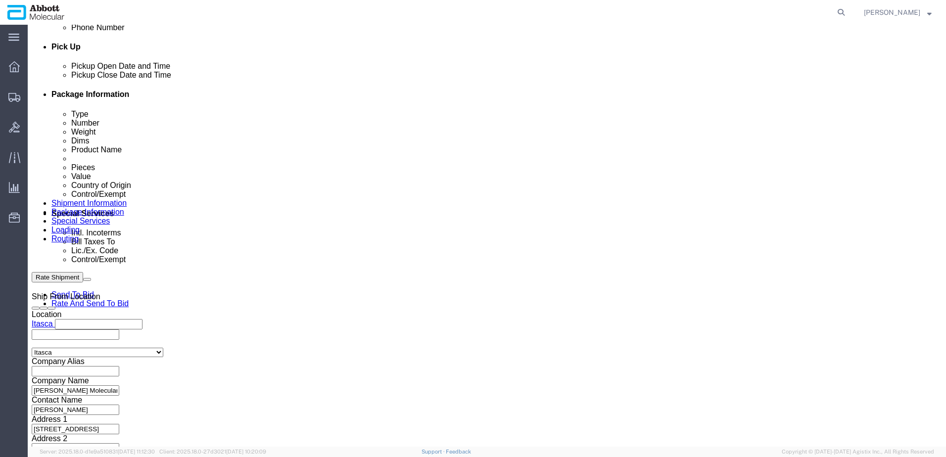
click div "Select Account Type Activity ID Airline Appointment Number ASN Batch Request # …"
click input "text"
paste input "620681982"
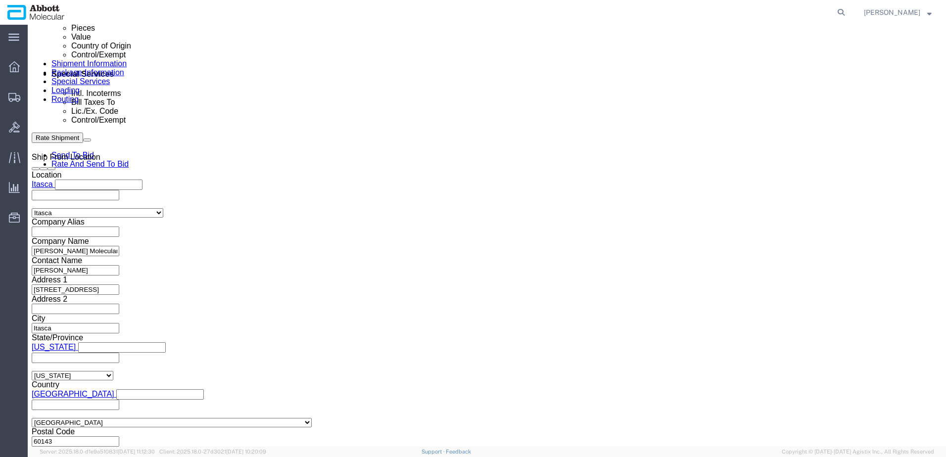
scroll to position [637, 0]
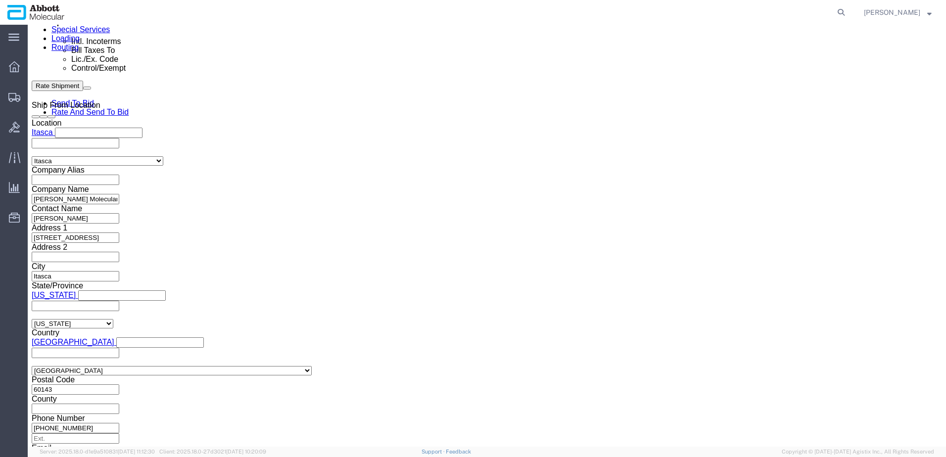
click button "Continue"
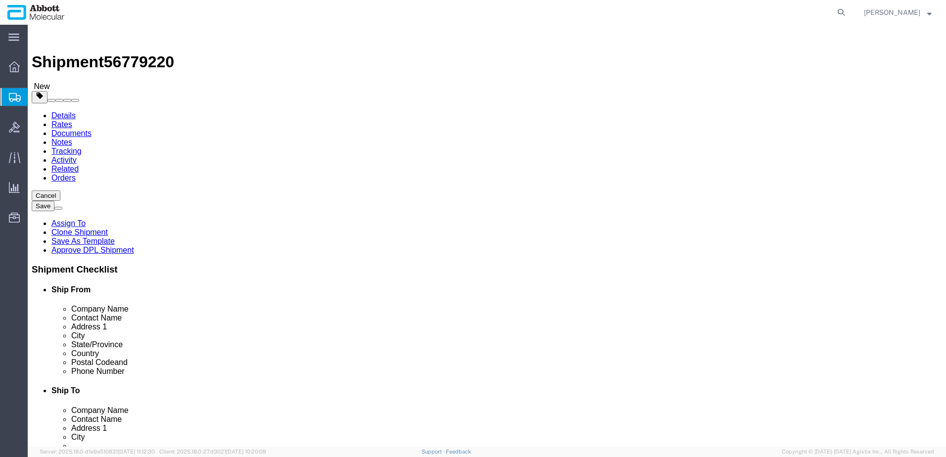
drag, startPoint x: 170, startPoint y: 168, endPoint x: 167, endPoint y: 181, distance: 13.2
click select "Select Box (B) Box (C) Box (D) Cardboard Box(es) Crate (Instrument) Crate(s) En…"
drag, startPoint x: 152, startPoint y: 194, endPoint x: 91, endPoint y: 194, distance: 61.4
click div "Number 1"
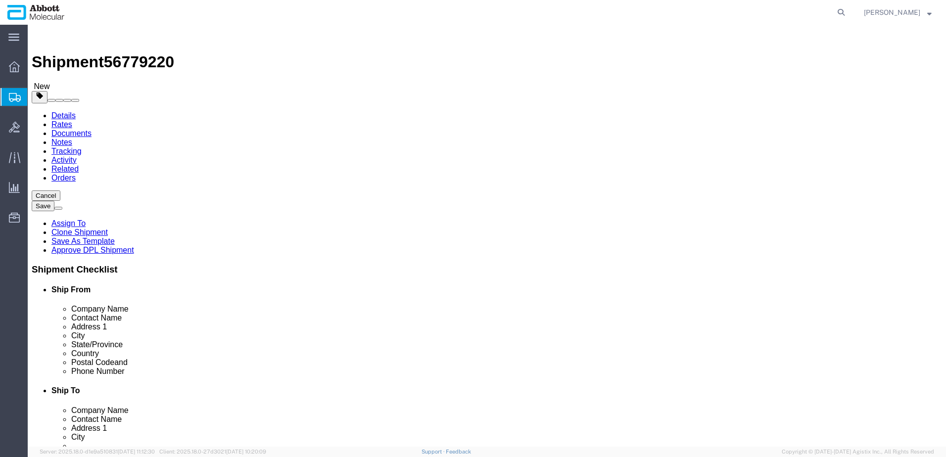
click div "1 x Box (D) Package Type Select Box (B) Box (C) Box (D) Cardboard Box(es) Crate…"
drag, startPoint x: 155, startPoint y: 225, endPoint x: 112, endPoint y: 226, distance: 43.6
click div "Weight 0.00 Select kgs lbs Ship. t°"
click input "checkbox"
click div "2 x Box (D) Package Type Select Box (B) Box (C) Box (D) Cardboard Box(es) Crate…"
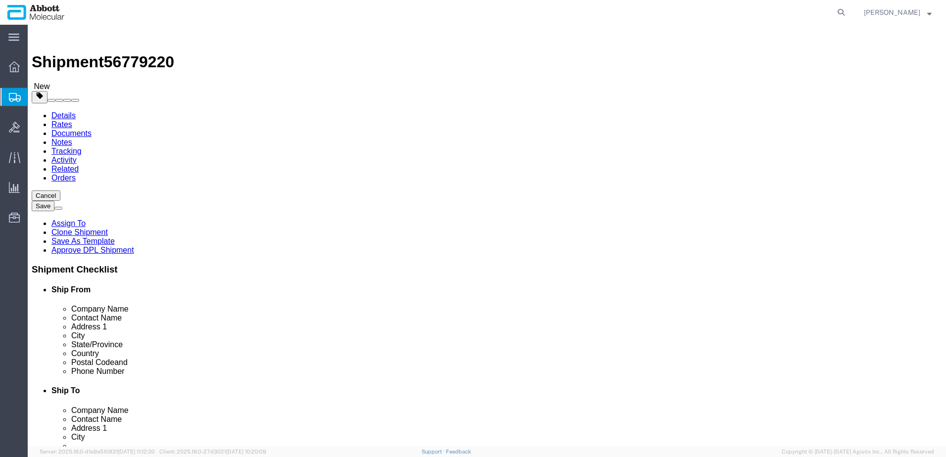
click link "Add Content"
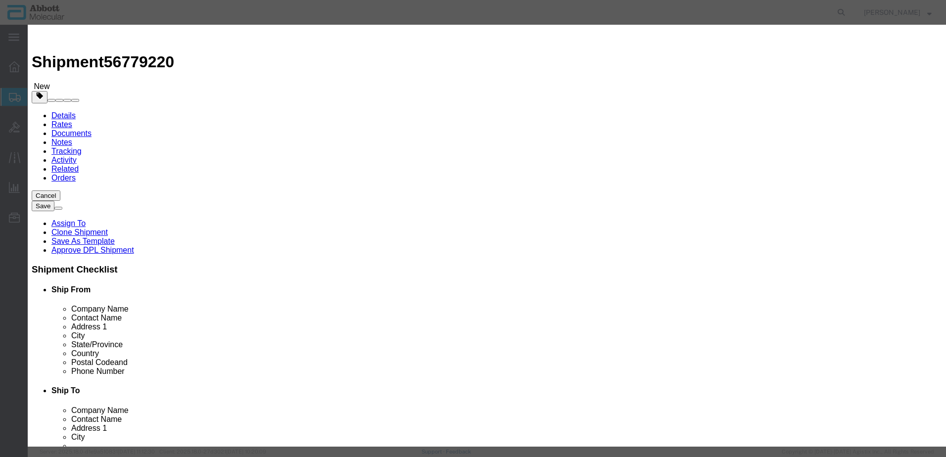
click input "text"
click strong "08N5090"
click select "Select Account Type Activity ID Airline Appointment Number ASN Batch Number Bil…"
click button "Save & Add Another"
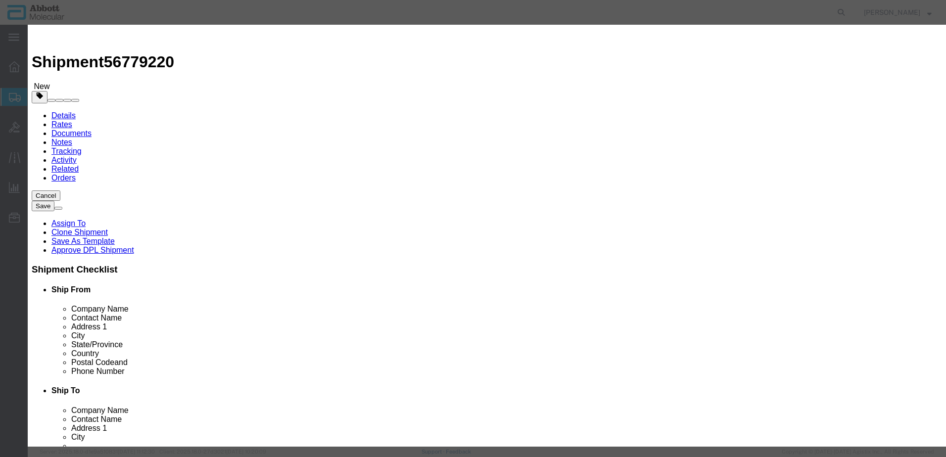
click input "text"
click td "Model: 08N5090"
drag, startPoint x: 572, startPoint y: 159, endPoint x: 573, endPoint y: 166, distance: 6.9
click select "Select Account Type Activity ID Airline Appointment Number ASN Batch Number Bil…"
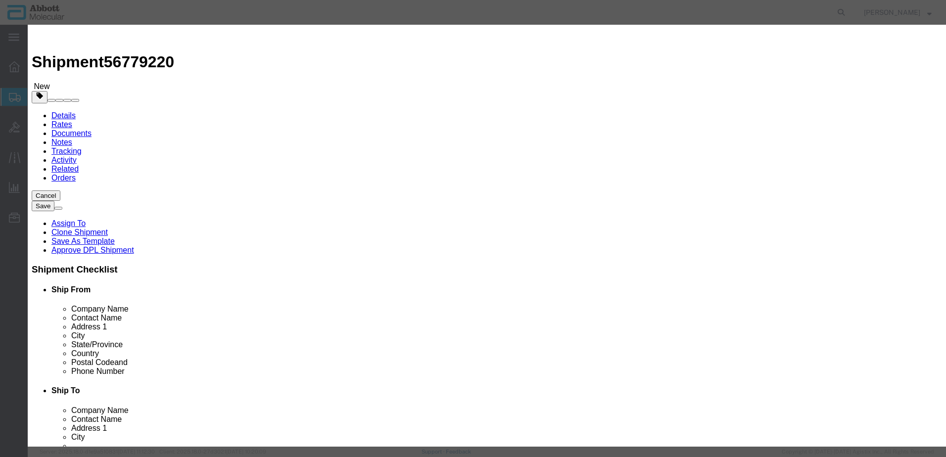
click button "Save & Add Another"
click input "text"
click td "Model: 09N4690"
click select "Select Account Type Activity ID Airline Appointment Number ASN Batch Number Bil…"
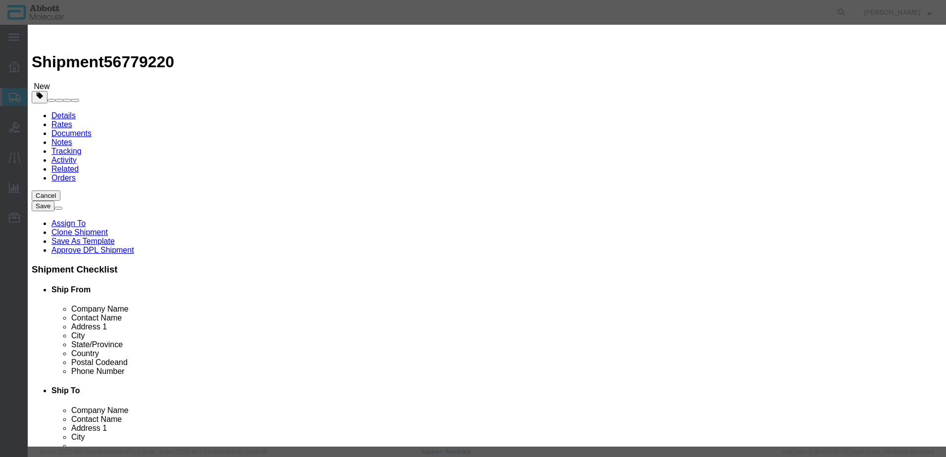
click button "Save & Close"
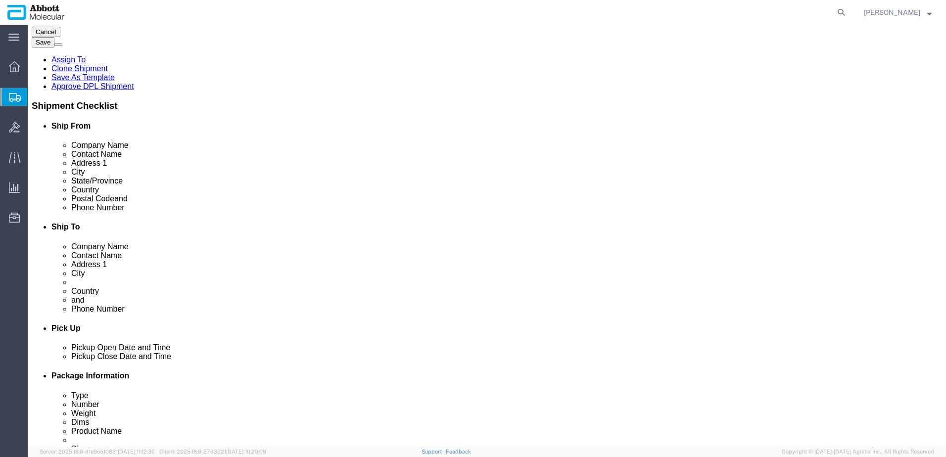
scroll to position [164, 0]
click button "Continue"
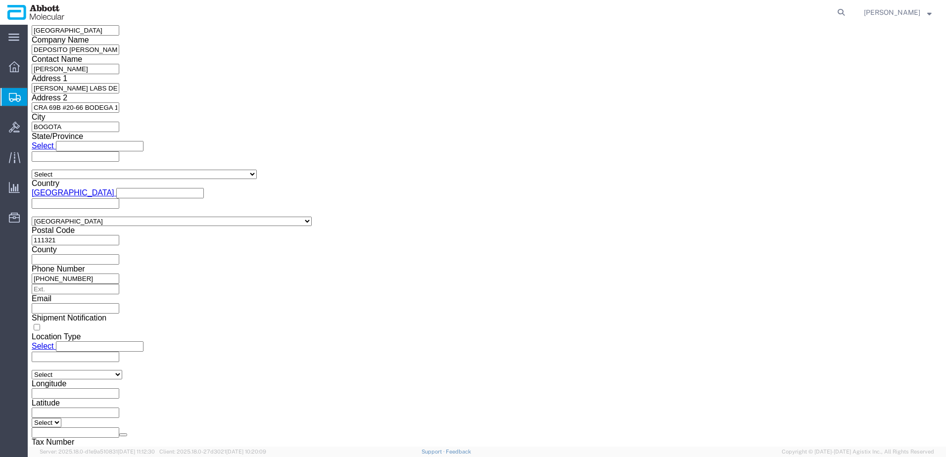
click button "Upload"
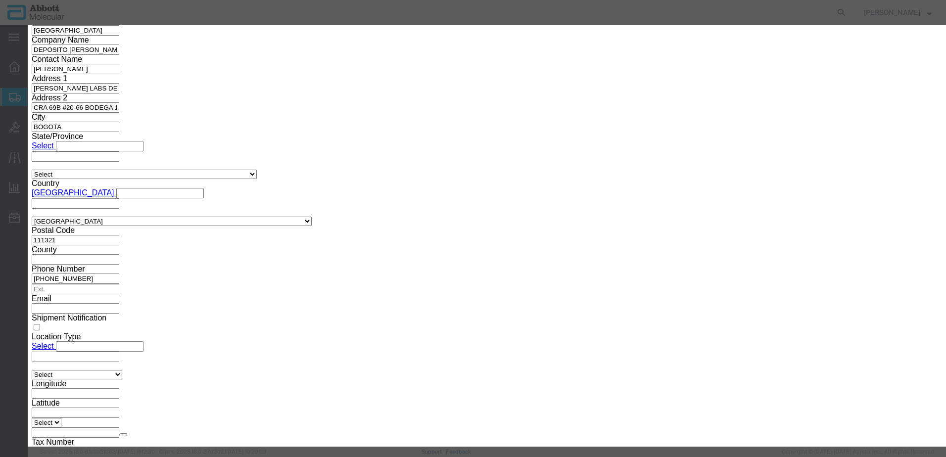
click button "Browse"
click button "Upload"
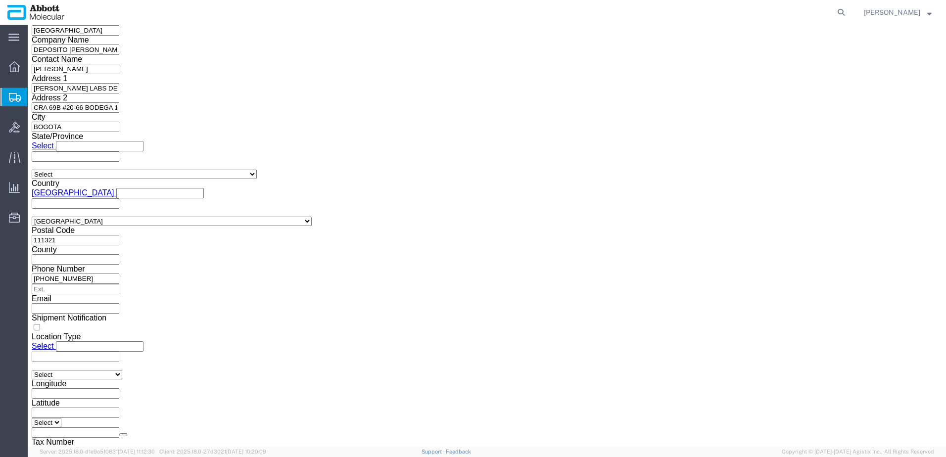
drag, startPoint x: 27, startPoint y: 12, endPoint x: 135, endPoint y: 7, distance: 107.5
click h1 "Shipment 56779220"
copy h1 "Shipment 56779220"
click button "Rate Shipment"
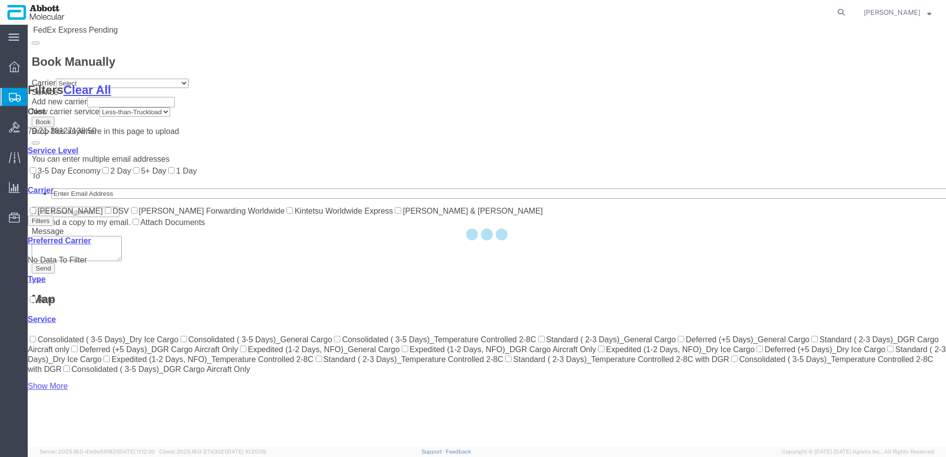
scroll to position [305, 0]
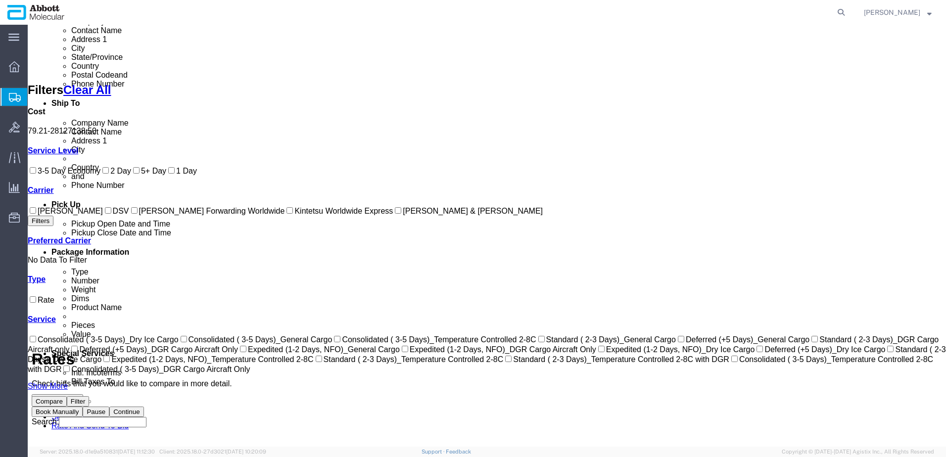
drag, startPoint x: 39, startPoint y: 300, endPoint x: 132, endPoint y: 295, distance: 93.2
click at [395, 214] on input "[PERSON_NAME] & [PERSON_NAME]" at bounding box center [398, 210] width 6 height 6
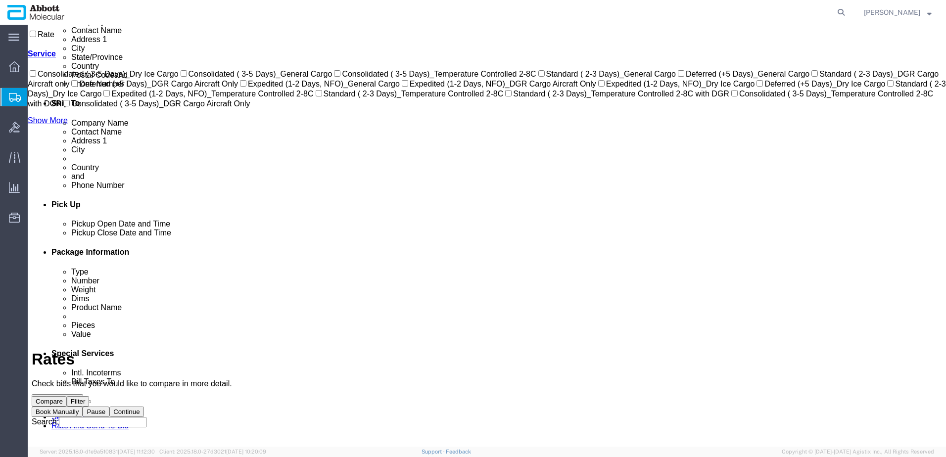
scroll to position [0, 0]
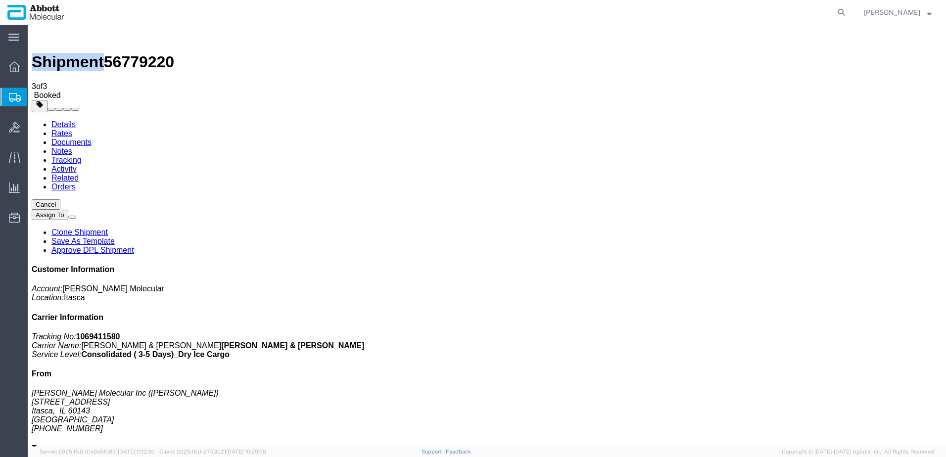
drag, startPoint x: 93, startPoint y: 176, endPoint x: 490, endPoint y: 170, distance: 397.9
click at [0, 0] on span "Create from Template" at bounding box center [0, 0] width 0 height 0
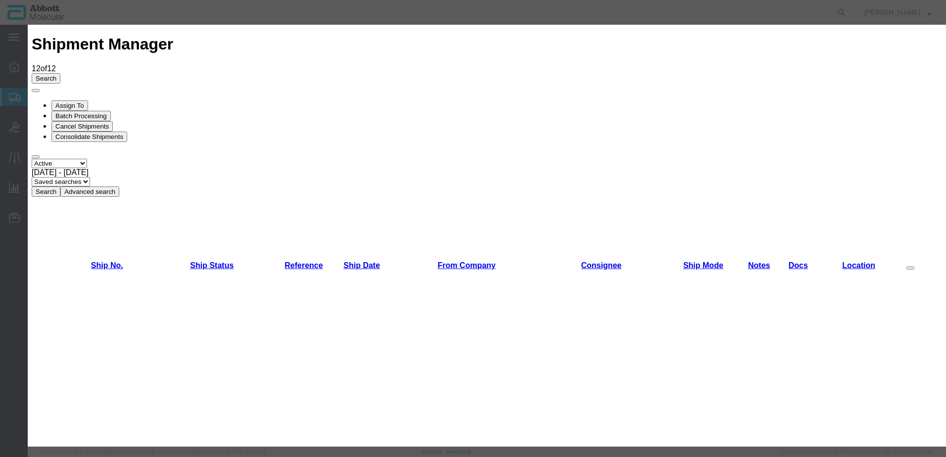
scroll to position [445, 0]
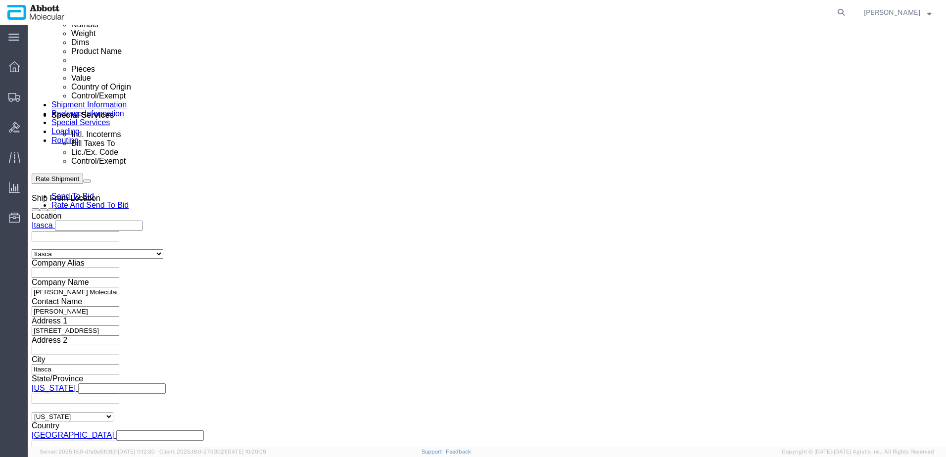
scroll to position [544, 0]
click input "text"
paste input "620677934"
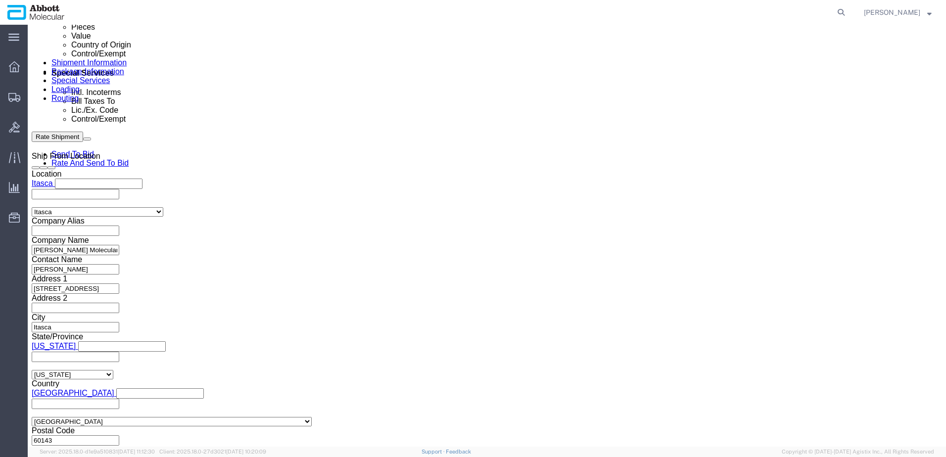
scroll to position [628, 0]
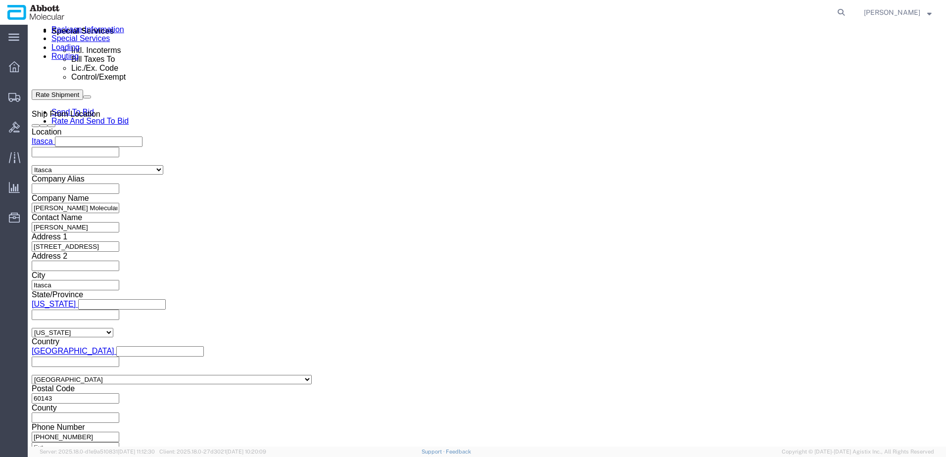
click button "Continue"
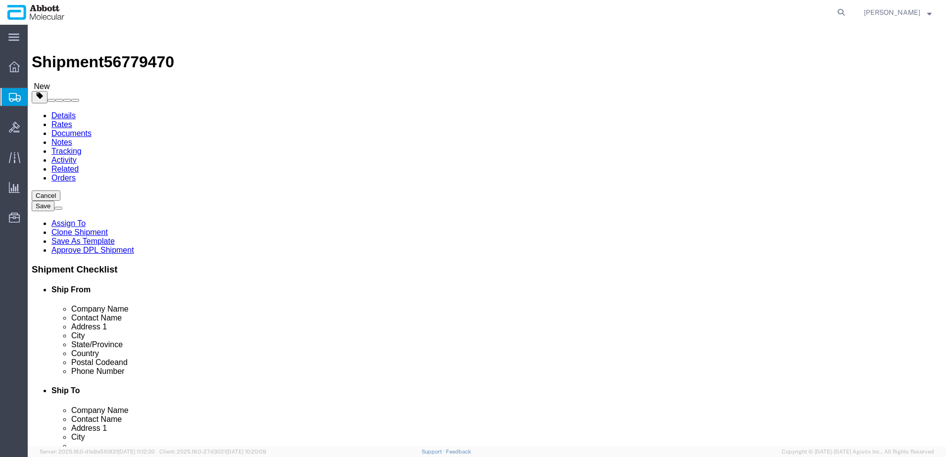
drag, startPoint x: 194, startPoint y: 172, endPoint x: 194, endPoint y: 180, distance: 8.0
click select "Select Box (B) Box (C) Box (D) Cardboard Box(es) Crate (Instrument) Crate(s) En…"
drag, startPoint x: 145, startPoint y: 212, endPoint x: 127, endPoint y: 208, distance: 19.2
click div "1"
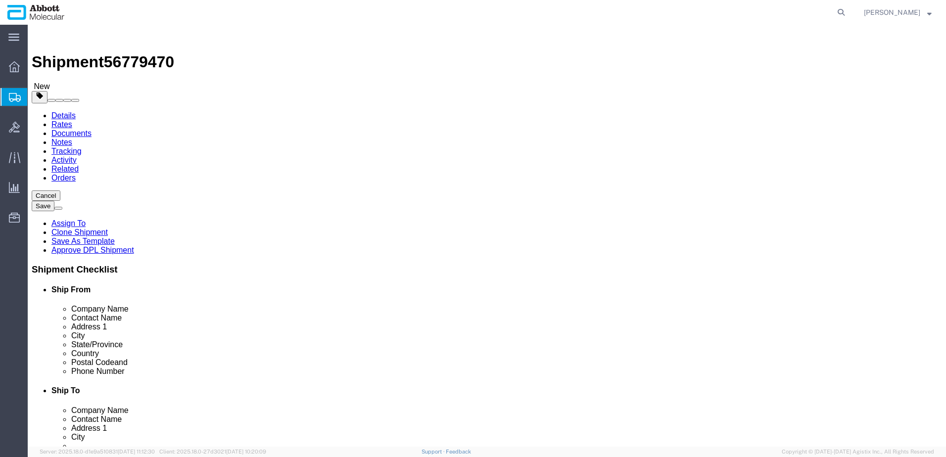
click input "checkbox"
drag, startPoint x: 208, startPoint y: 300, endPoint x: 215, endPoint y: 296, distance: 8.0
click link "Add Package"
click select "Select Box (B) Box (C) Box (D) Cardboard Box(es) Crate (Instrument) Crate(s) En…"
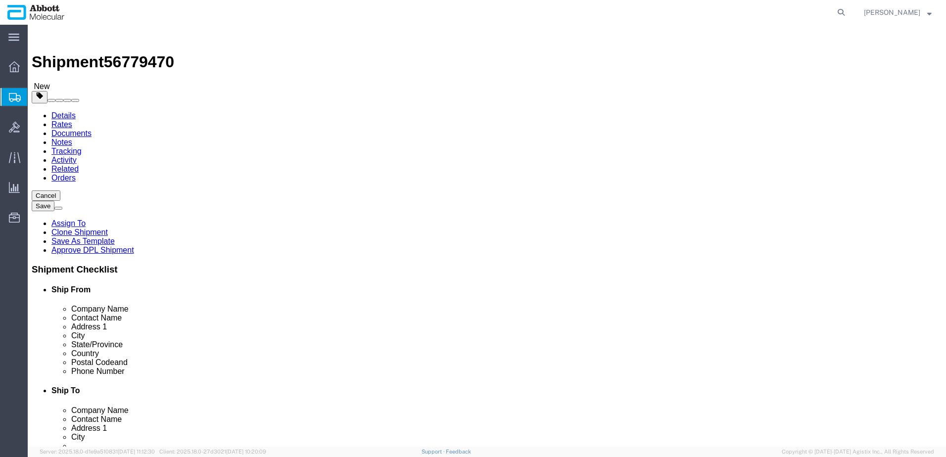
click input "checkbox"
click link "Add Content"
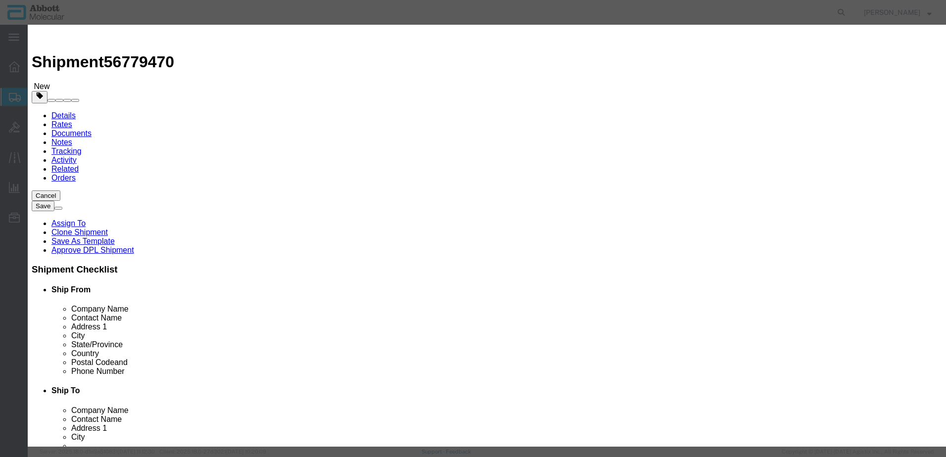
click input "text"
click strong "04J7024"
click select "Select Account Type Activity ID Airline Appointment Number ASN Batch Number Bil…"
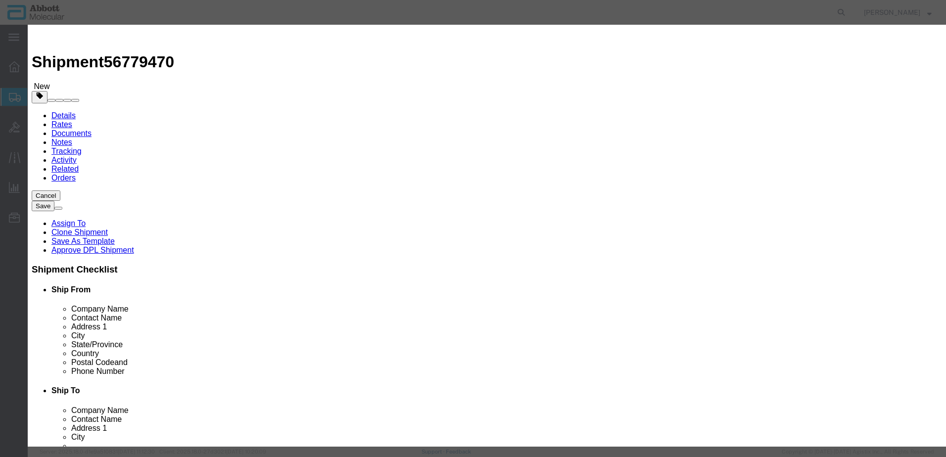
click input "text"
click select "Select curies gallons kgs lbs liters milliliters"
click button "Save & Close"
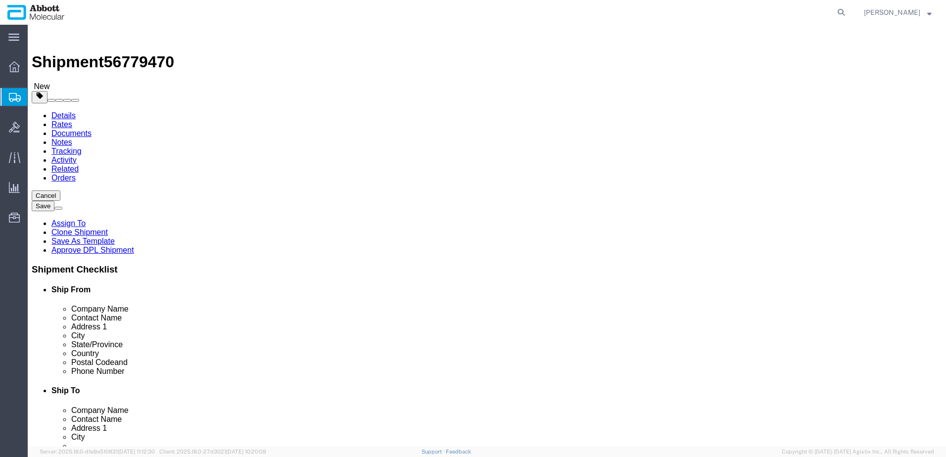
click link "Add Content"
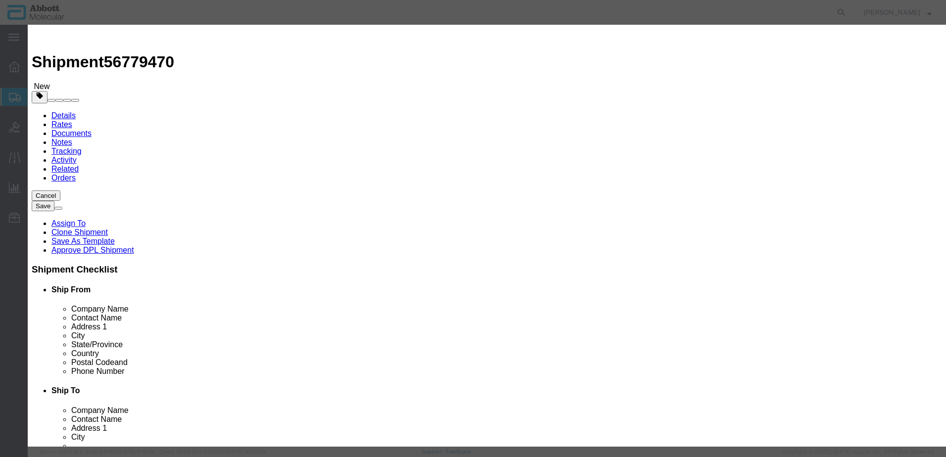
click input "text"
click strong "09N0201"
click select "Select Account Type Activity ID Airline Appointment Number ASN Batch Number Bil…"
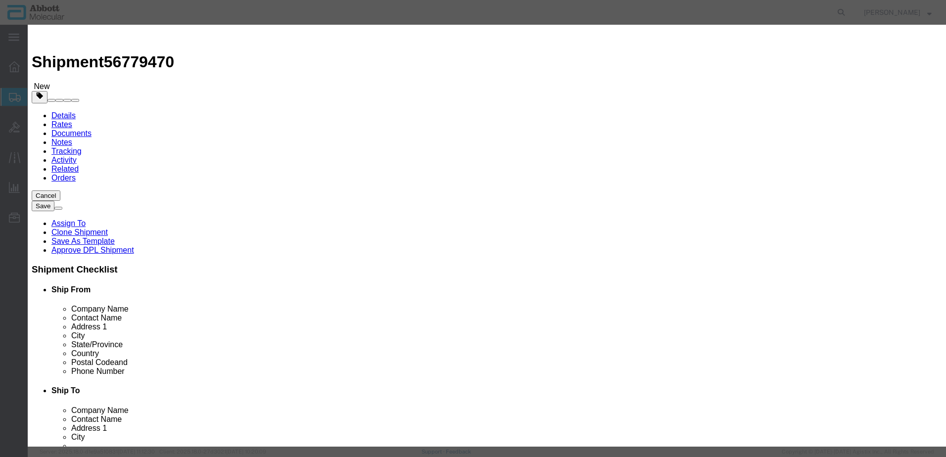
click input "text"
click select "Select curies gallons kgs lbs liters milliliters"
click button "Save & Close"
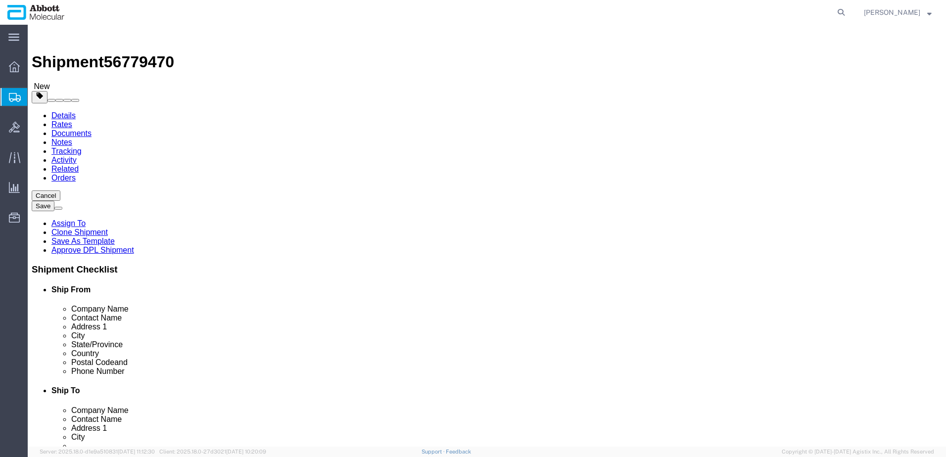
click dd "10.00 USD"
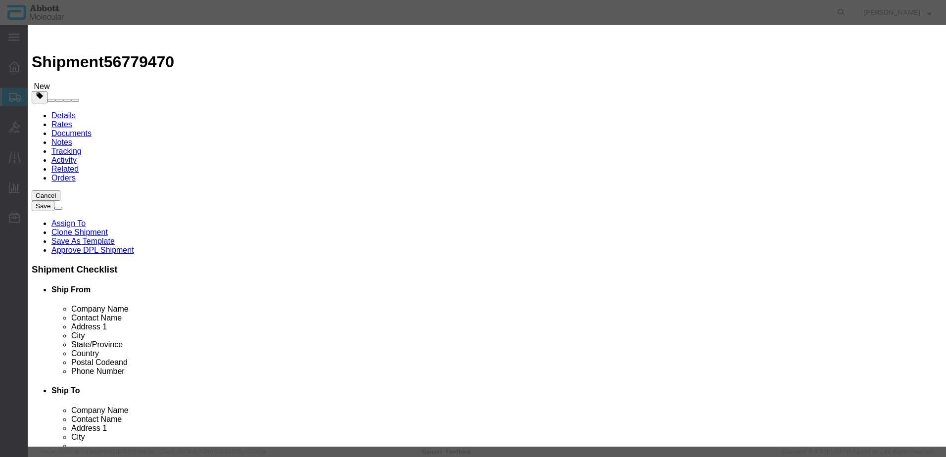
click button "Close"
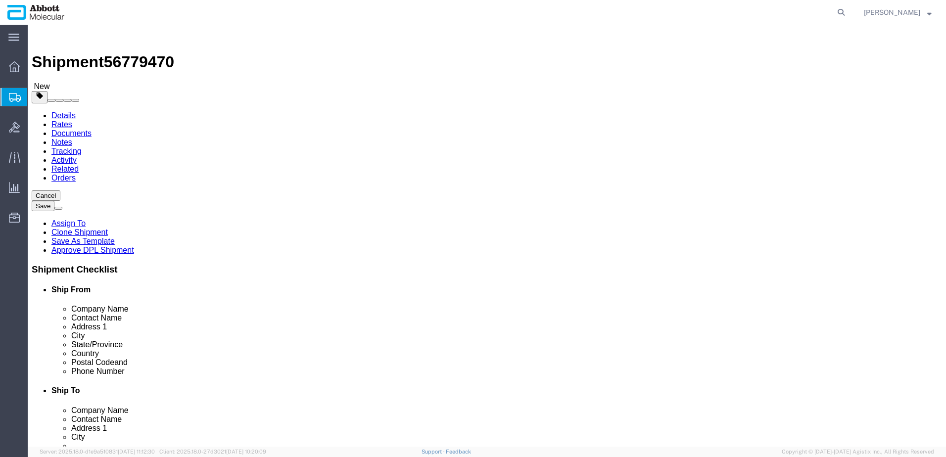
click link "Add Content"
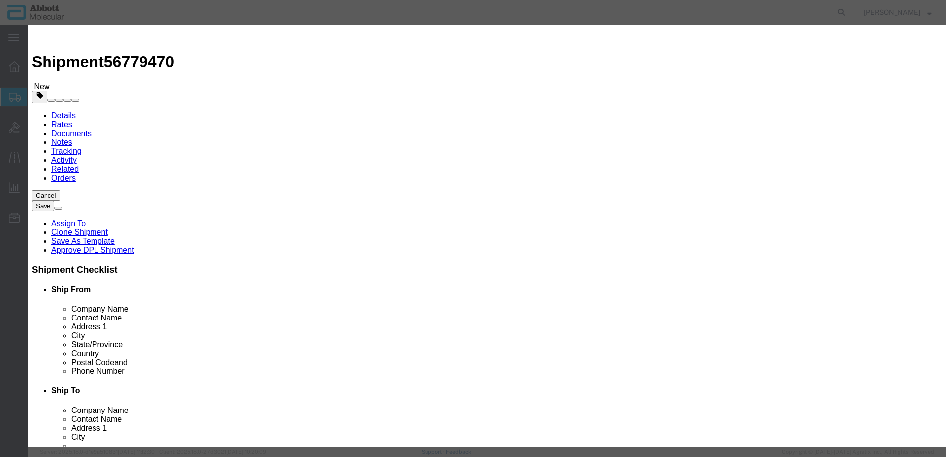
click input "text"
click strong "06K1224"
drag, startPoint x: 609, startPoint y: 158, endPoint x: 605, endPoint y: 168, distance: 11.1
click select "Select Account Type Activity ID Airline Appointment Number ASN Batch Number Bil…"
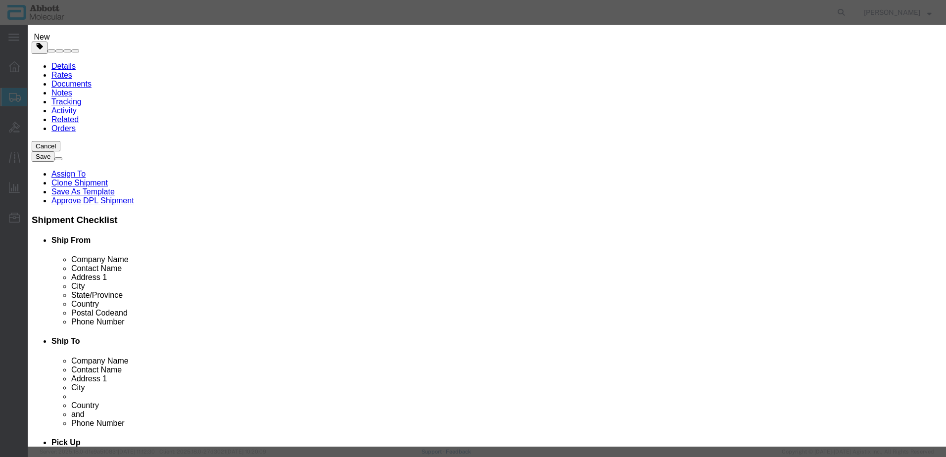
scroll to position [169, 0]
click input "text"
click select "Select curies gallons kgs lbs liters milliliters"
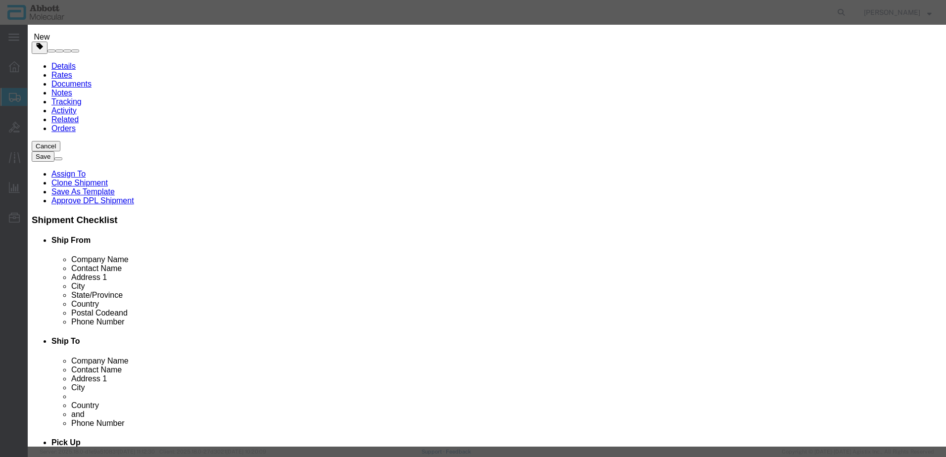
click select "Select curies gallons kgs lbs liters milliliters"
click input "text"
click button "Save & Close"
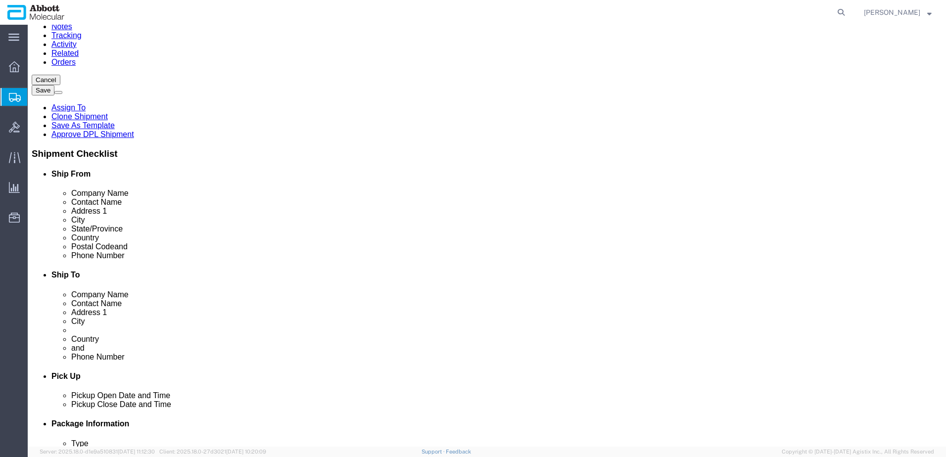
scroll to position [118, 0]
click button "Continue"
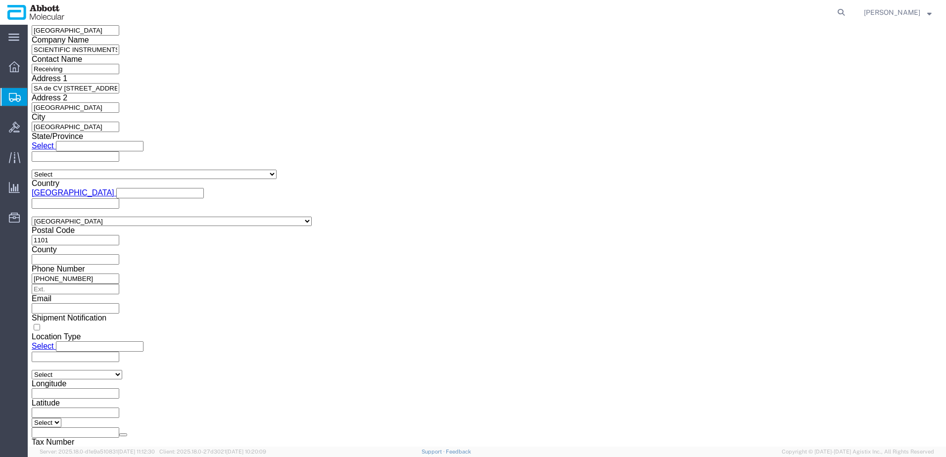
click button "Upload"
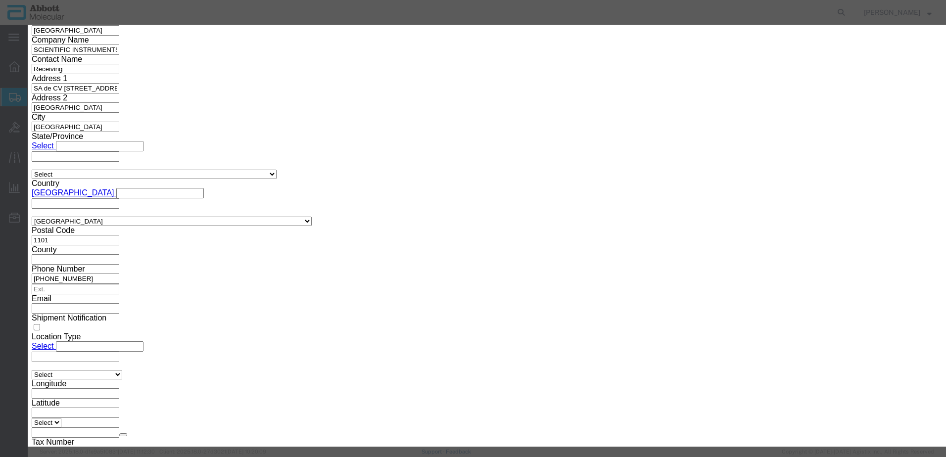
click button "Browse"
click button "Upload"
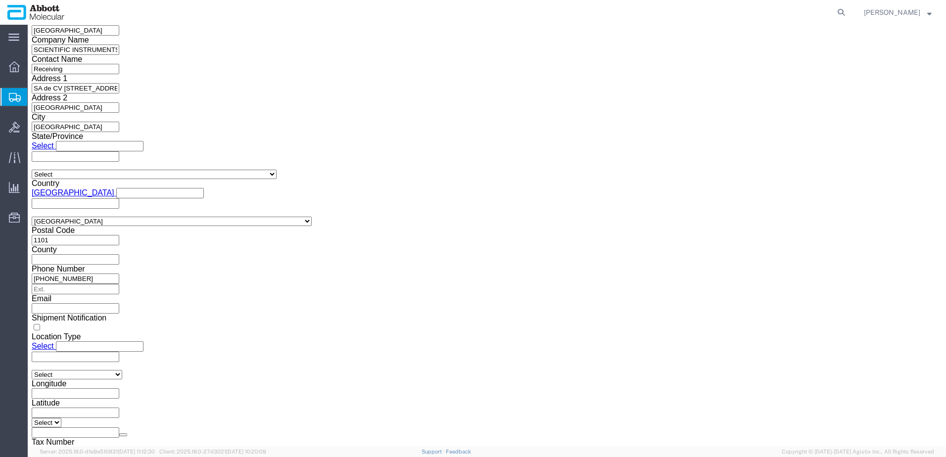
click button "Upload"
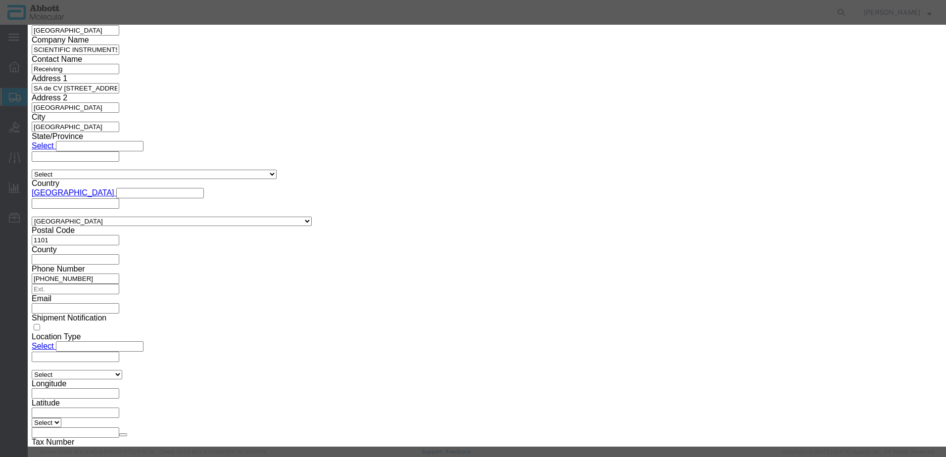
click button "Browse"
click h2 "Attach documents"
click button "button"
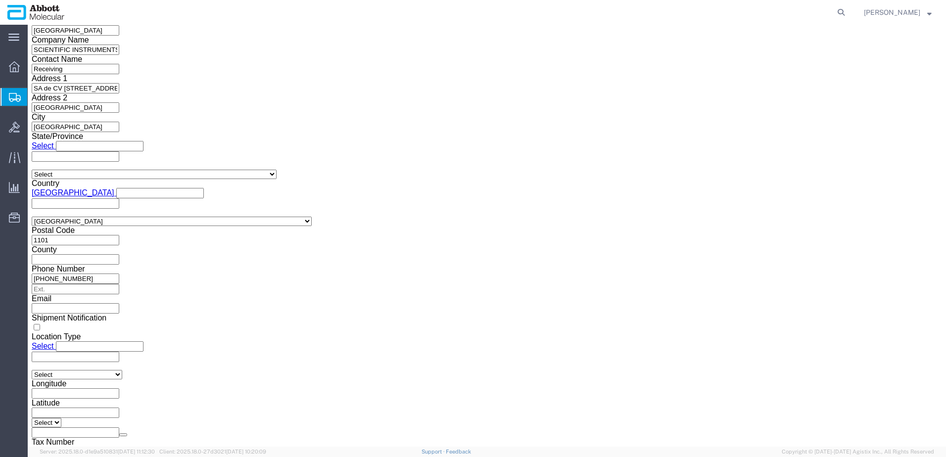
drag, startPoint x: 29, startPoint y: 13, endPoint x: 134, endPoint y: 15, distance: 105.4
click h1 "Shipment 56779470"
copy h1 "Shipment 56779470"
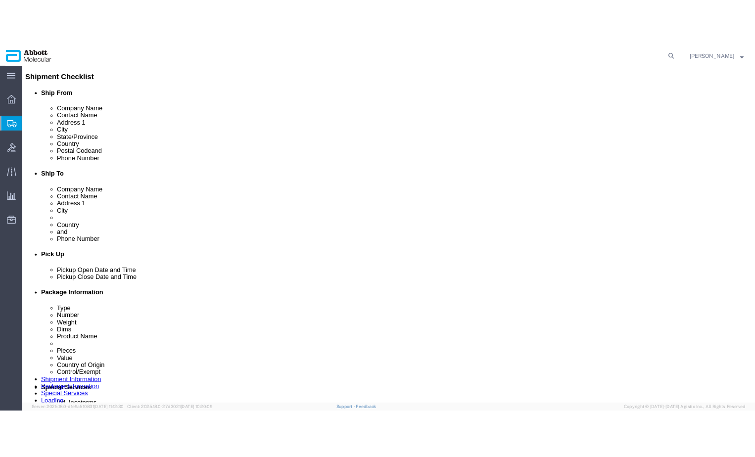
scroll to position [0, 0]
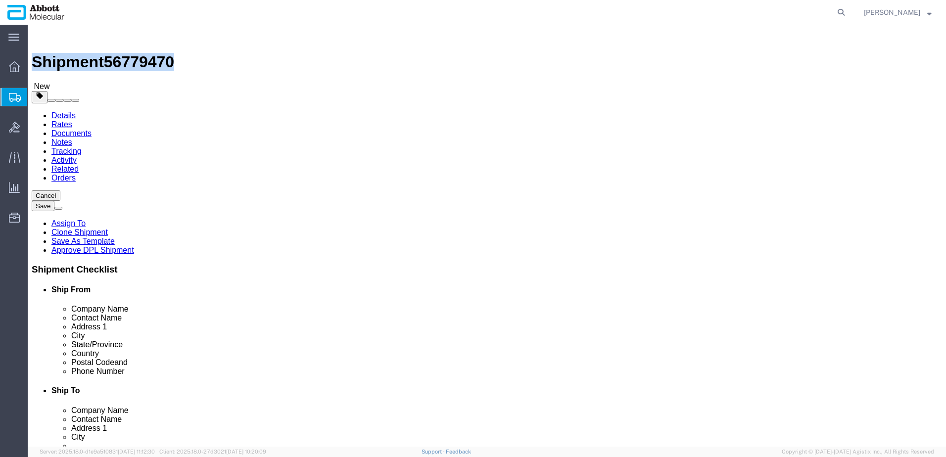
click button "Rate Shipment"
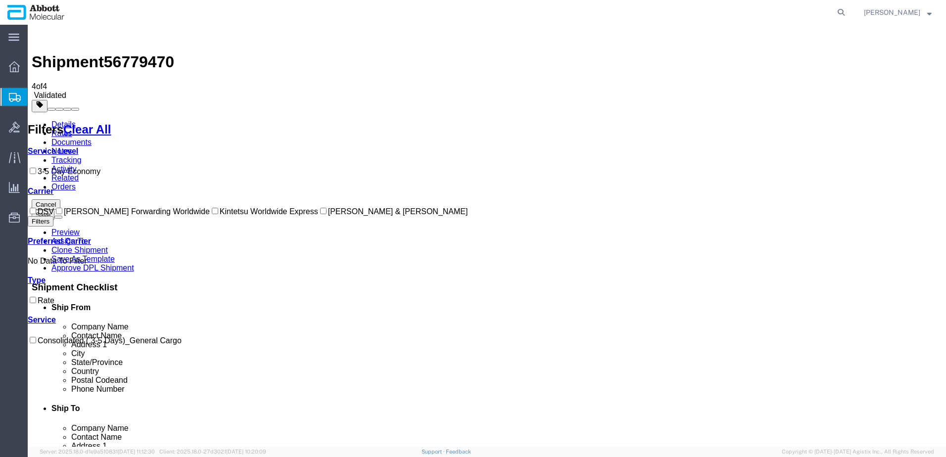
click at [318, 216] on label "[PERSON_NAME] & [PERSON_NAME]" at bounding box center [393, 211] width 150 height 8
click at [320, 214] on input "[PERSON_NAME] & [PERSON_NAME]" at bounding box center [323, 211] width 6 height 6
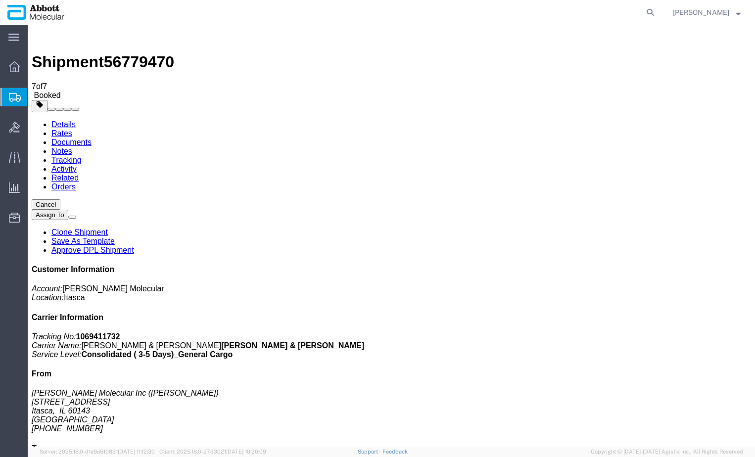
click at [0, 0] on span "Create from Template" at bounding box center [0, 0] width 0 height 0
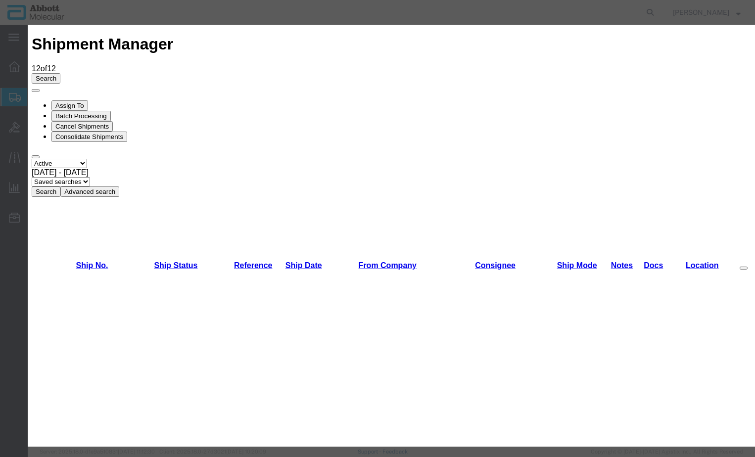
scroll to position [297, 0]
drag, startPoint x: 282, startPoint y: 327, endPoint x: 275, endPoint y: 328, distance: 6.9
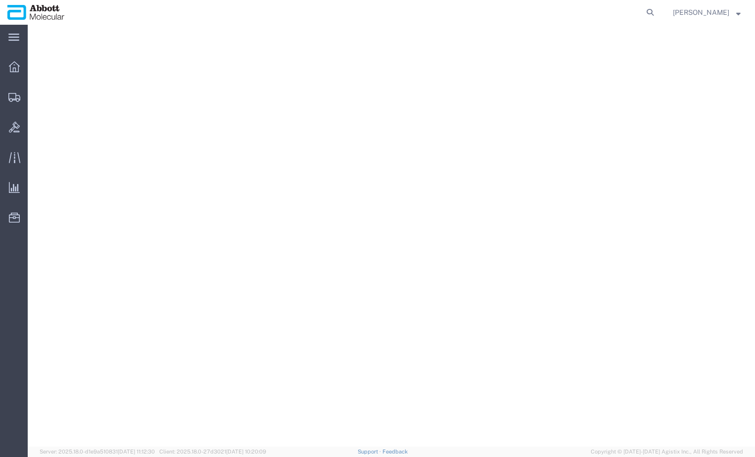
select select "48454"
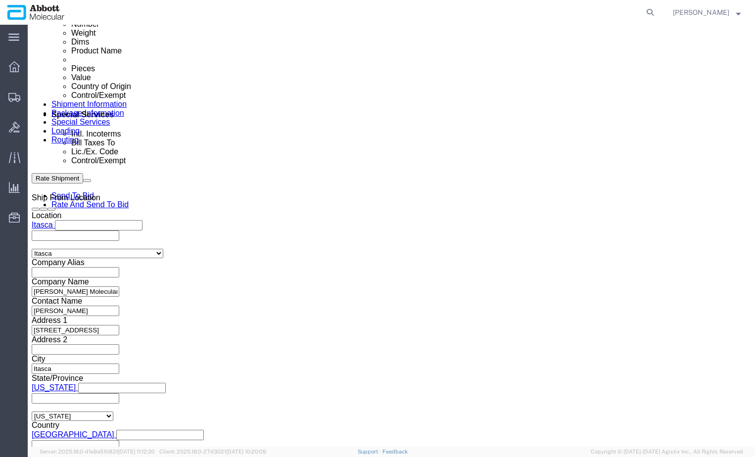
scroll to position [594, 0]
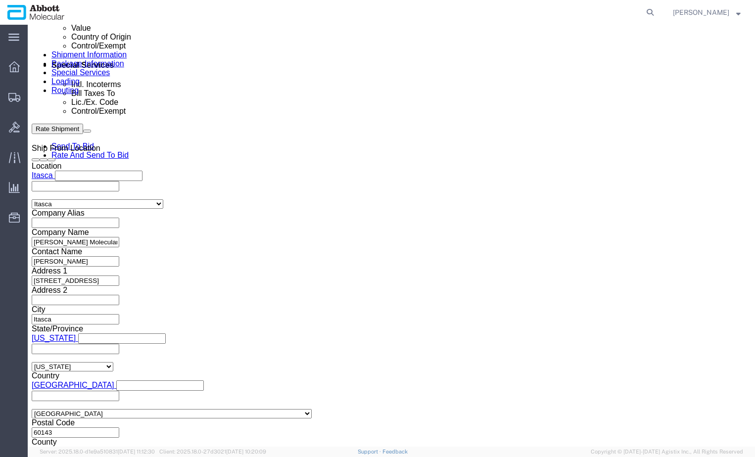
click input "text"
paste input "620694115"
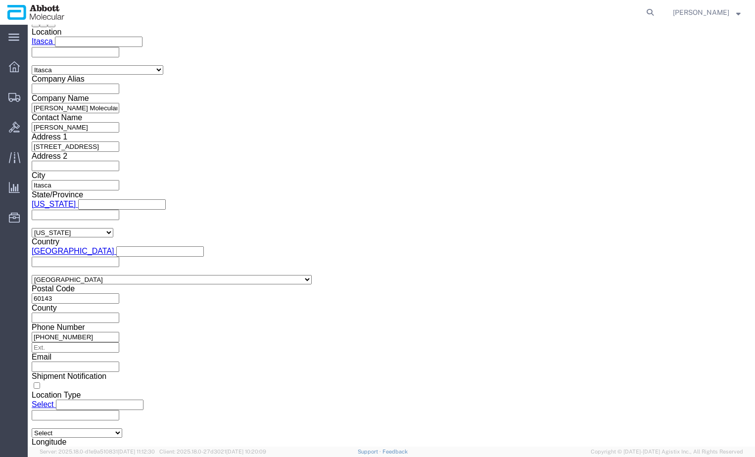
scroll to position [746, 0]
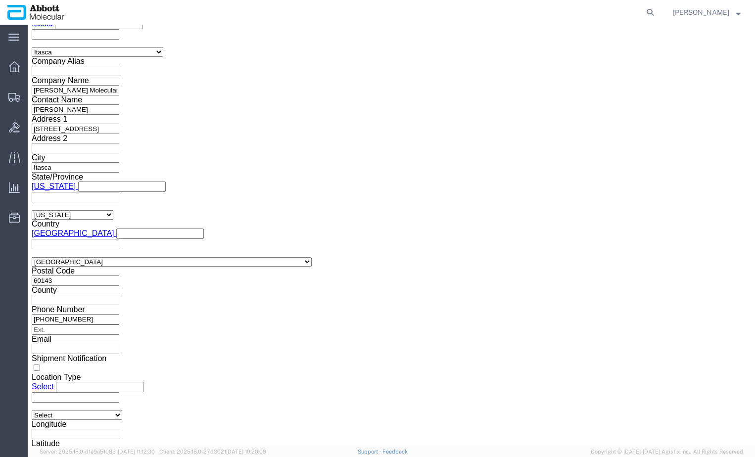
type input "620694115"
click button "Continue"
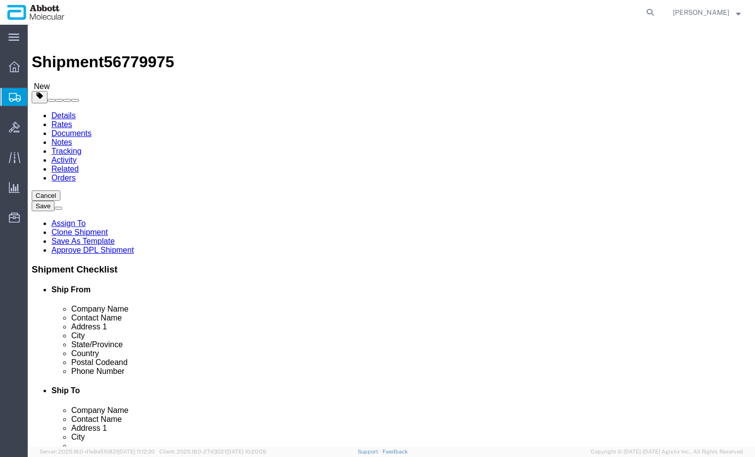
drag, startPoint x: 163, startPoint y: 192, endPoint x: 160, endPoint y: 196, distance: 5.6
click select "Select Box (B) Box (C) Box (D) Cardboard Box(es) Crate (Instrument) Crate(s) En…"
select select "PSNS"
click select "Select Box (B) Box (C) Box (D) Cardboard Box(es) Crate (Instrument) Crate(s) En…"
click link "Add Package"
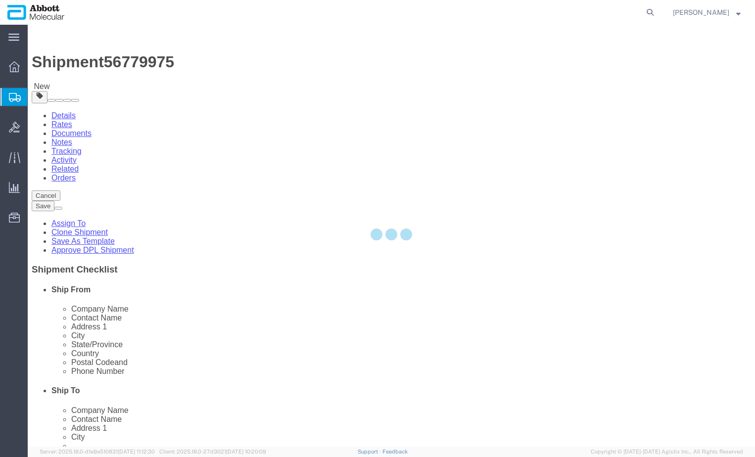
select select "PSNS"
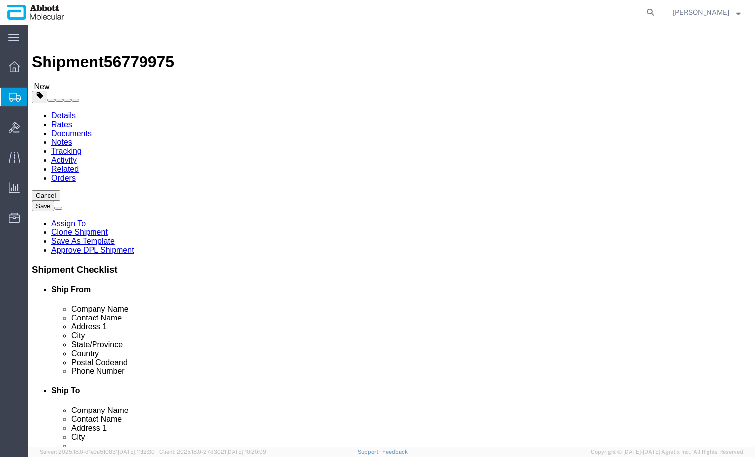
click select "Select Box (B) Box (C) Box (D) Cardboard Box(es) Crate (Instrument) Crate(s) En…"
select select "PSNS"
click select "Select Box (B) Box (C) Box (D) Cardboard Box(es) Crate (Instrument) Crate(s) En…"
click input "text"
type input "48"
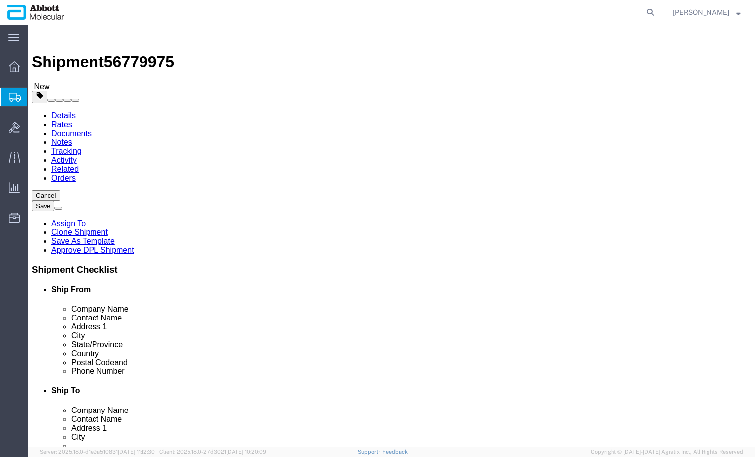
type input "40"
type input "58"
click input "checkbox"
checkbox input "true"
type input "AMBIENT"
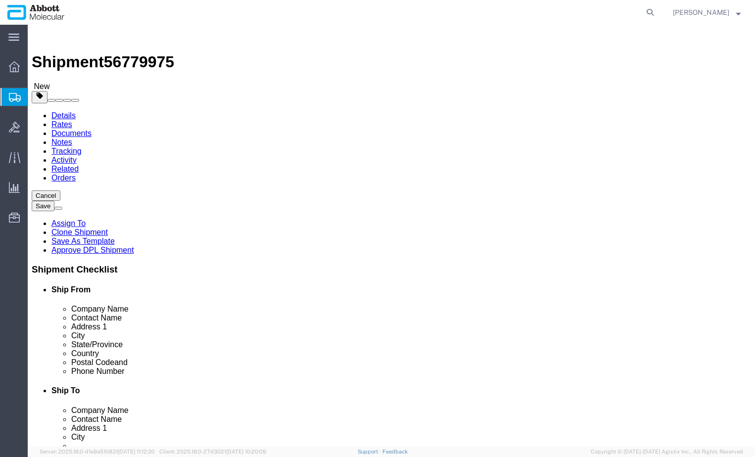
drag, startPoint x: 373, startPoint y: 227, endPoint x: 335, endPoint y: 227, distance: 38.1
click div "Number 1"
type input "2"
type input "48"
type input "40"
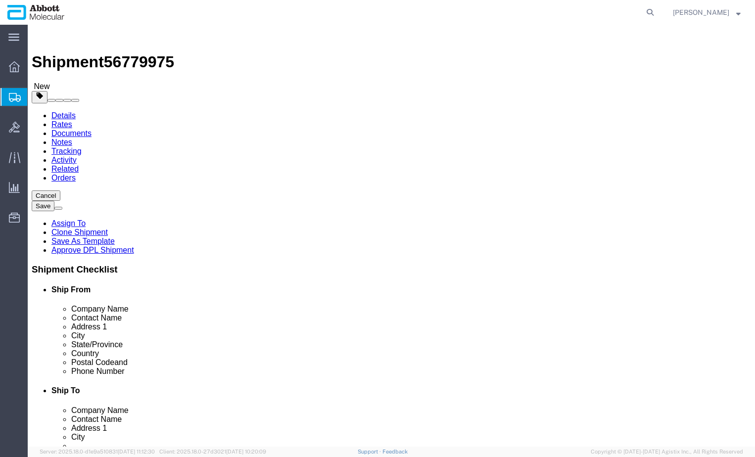
type input "30"
click input "checkbox"
checkbox input "true"
type input "AMBIENT"
drag, startPoint x: 366, startPoint y: 259, endPoint x: 283, endPoint y: 256, distance: 83.7
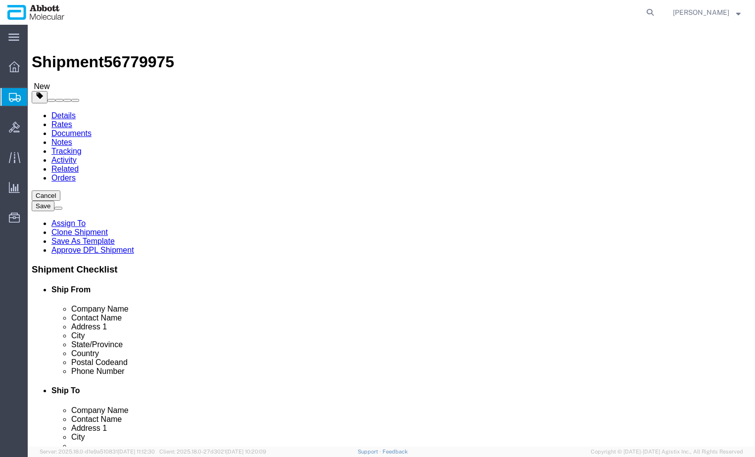
click div "Package Type Select Box (B) Box (C) Box (D) Cardboard Box(es) Crate (Instrument…"
type input "180"
drag, startPoint x: 119, startPoint y: 269, endPoint x: 43, endPoint y: 264, distance: 76.4
click div "Weight 0.00 Select kgs lbs Ship. t°"
click div "Package Type Select Box (B) Box (C) Box (D) Cardboard Box(es) Crate (Instrument…"
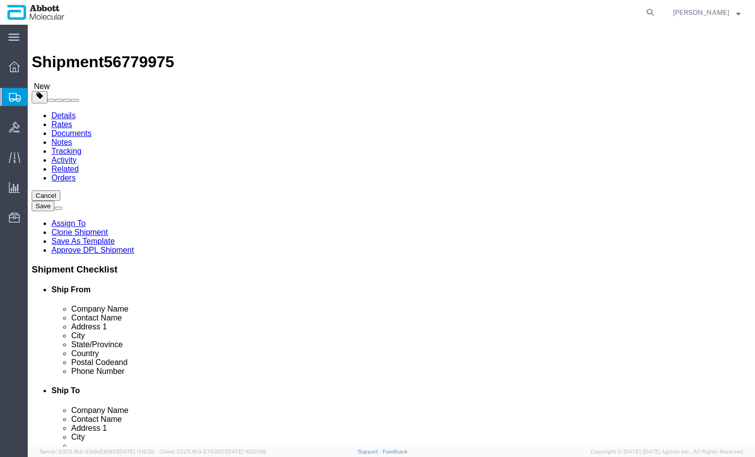
drag, startPoint x: 115, startPoint y: 266, endPoint x: 12, endPoint y: 266, distance: 102.9
click div "Weight 90 Select kgs lbs Ship. t°"
type input "100"
click input "180"
drag, startPoint x: 383, startPoint y: 260, endPoint x: 341, endPoint y: 262, distance: 41.6
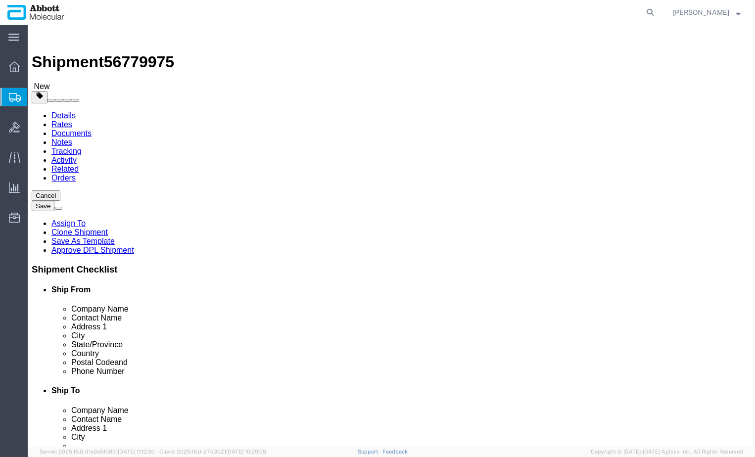
click div "Weight 180 Select kgs lbs Ship. t°"
type input "170"
click div "1 x Pallet(s) Standard (Not Stackable) Package Type Select Box (B) Box (C) Box …"
click link "Add Content"
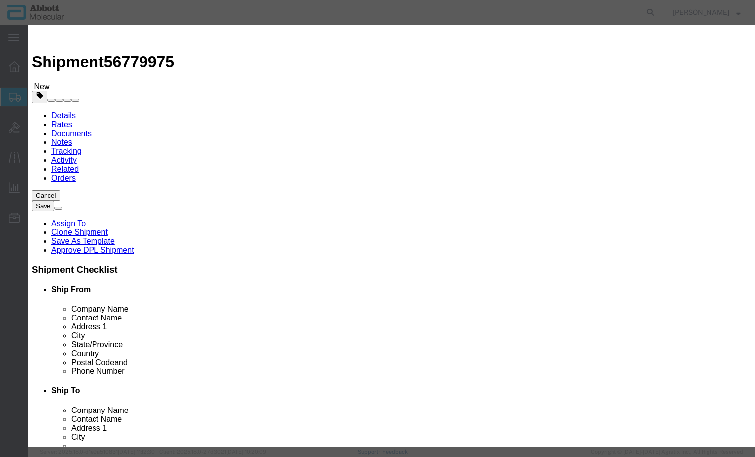
drag, startPoint x: 248, startPoint y: 73, endPoint x: 235, endPoint y: 79, distance: 14.6
click input "text"
type input "09N2001"
click strong "09N2001"
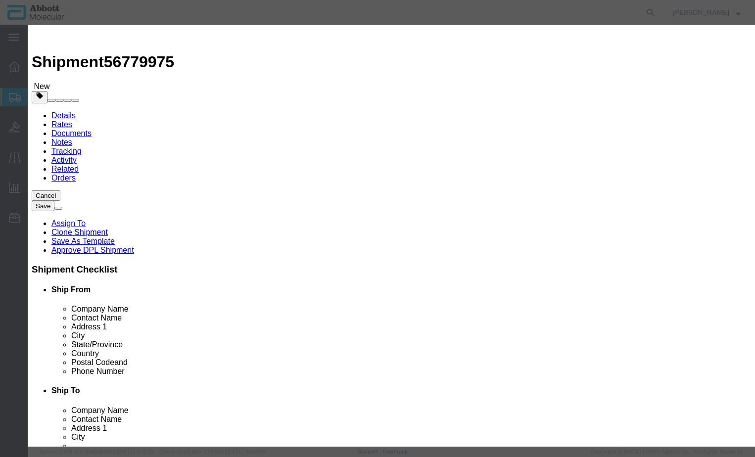
checkbox input "true"
type input "1"
select select "USD"
select select "US"
type input "CORROSIVE LIQUID, N.O.S. (GUANIDINE THIOCYANATE SOLUTION)"
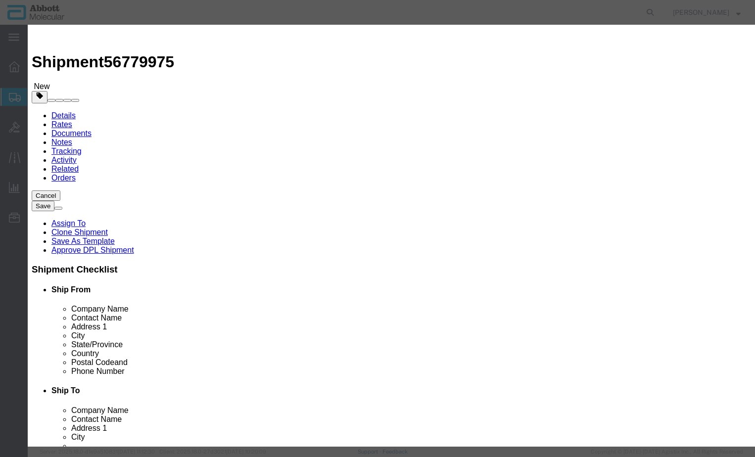
type input "1760"
select select "8 Corrosive"
select select "II"
select select "BOXES"
select select "FIBERBOARD"
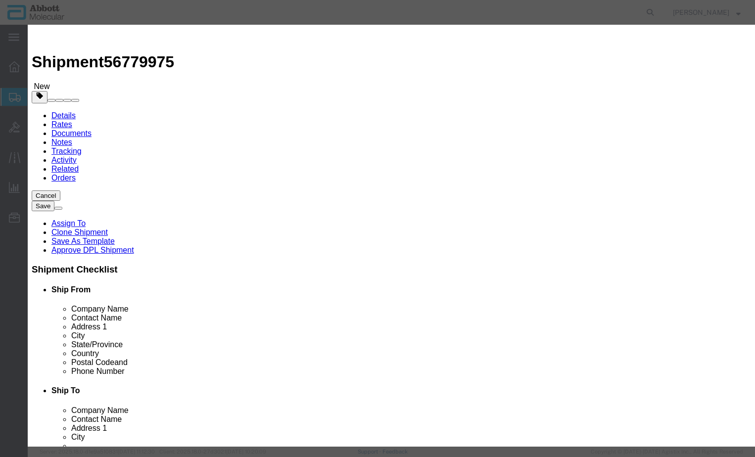
type input "[PERSON_NAME] Molecular"
type input "[PERSON_NAME]"
type input "[PHONE_NUMBER]"
type input "3824999397"
select select "BIS"
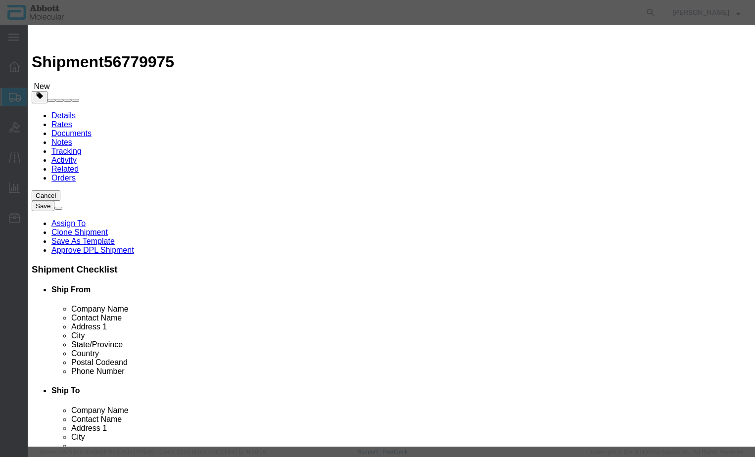
checkbox input "false"
type input "09N2001"
type textarea "Alinity m Lysis Solution"
type input "09N2001"
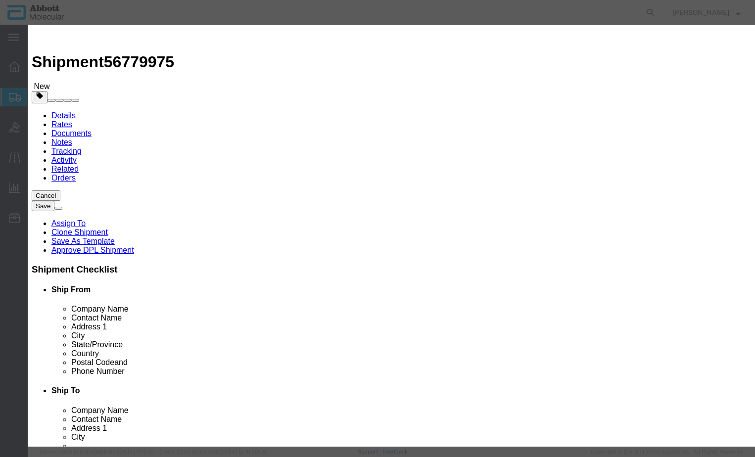
select select "NLR"
type input "314"
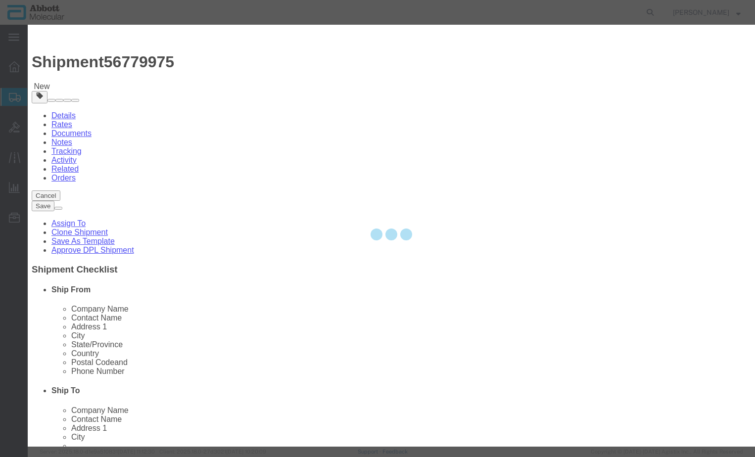
type input "314"
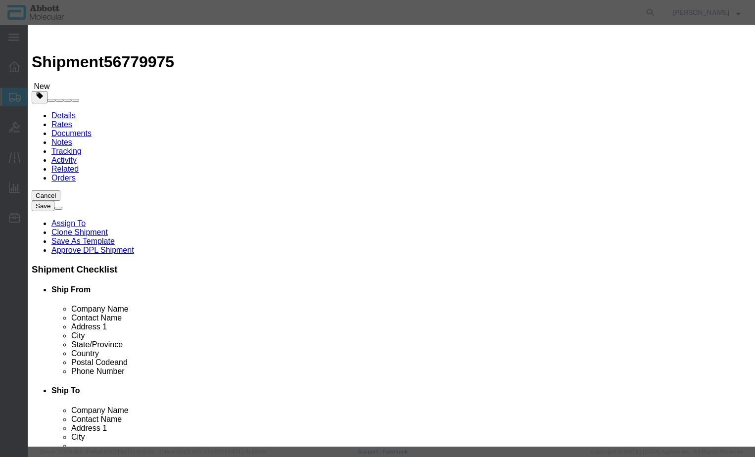
click select "Select Account Type Activity ID Airline Appointment Number ASN Batch Number Bil…"
select select "BATCH_NUMBER"
type input "990020272"
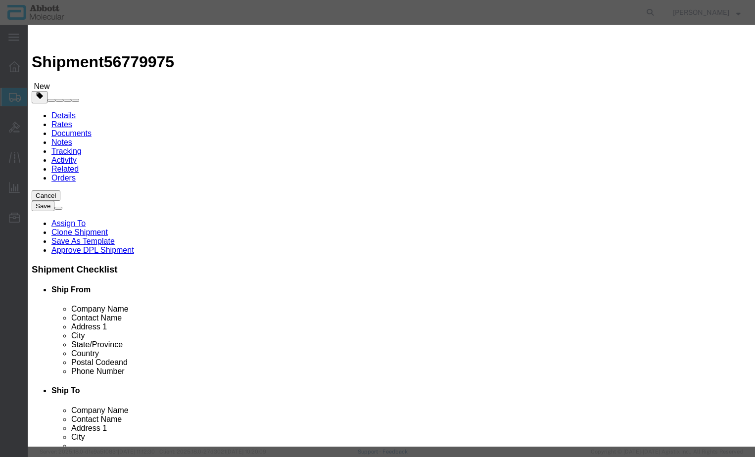
click input "text"
type input "1"
click input "text"
type input "1"
click select "Select curies gallons kgs lbs liters milliliters"
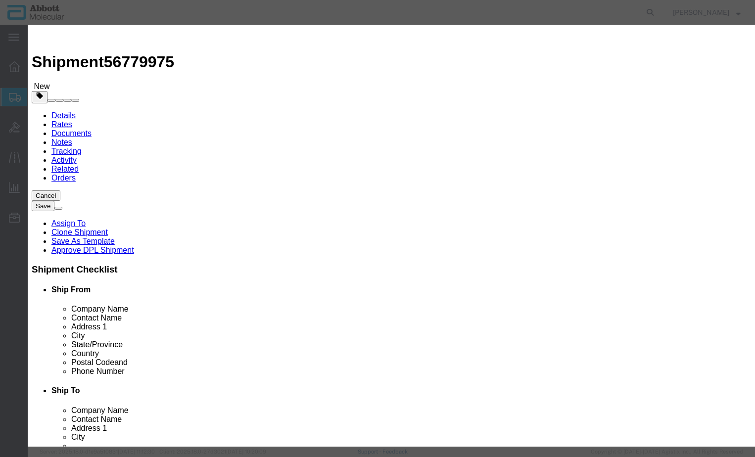
select select "KGS"
click select "Select curies gallons kgs lbs liters milliliters"
click button "Save & Close"
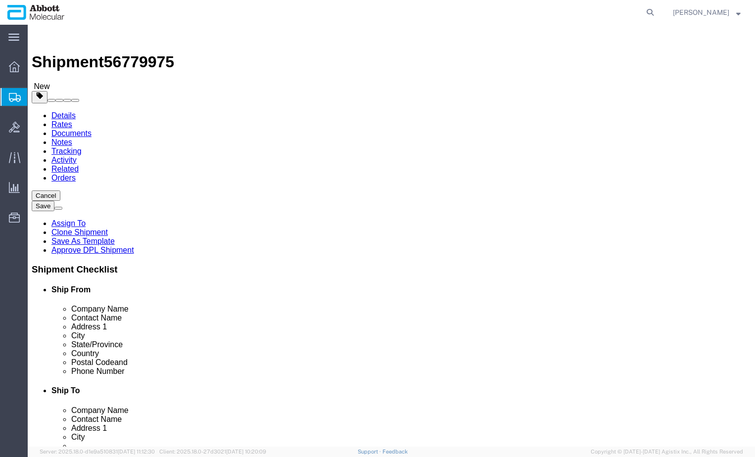
click link "Add Content"
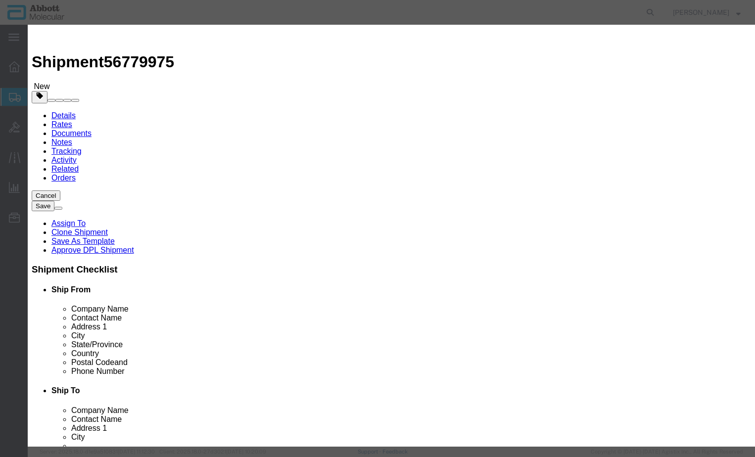
click input "text"
type input "06K1224"
click div "Name: 06K1224 Sku: 06K1224 Model: 06K1224 Description: DNA SMPL GPR PK(96T)"
checkbox input "true"
type input "1"
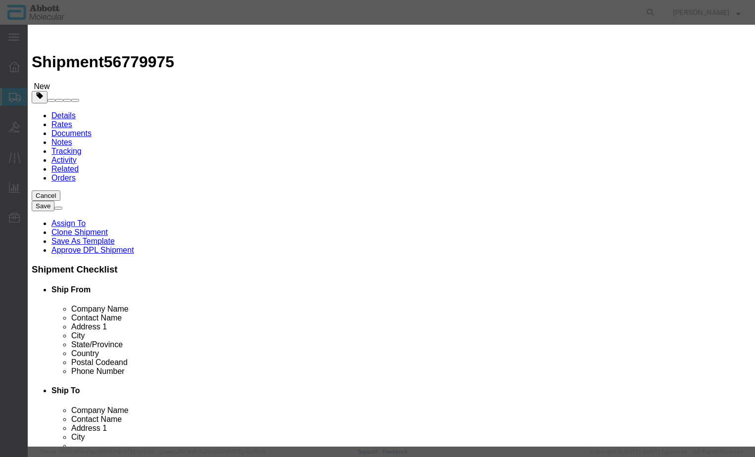
select select "USD"
select select "US"
type input "CORROSIVE LIQUID, N.O.S. (GUANIDINE THIOCYANATE SOLUTION)"
type input "1760"
select select "8 Corrosive"
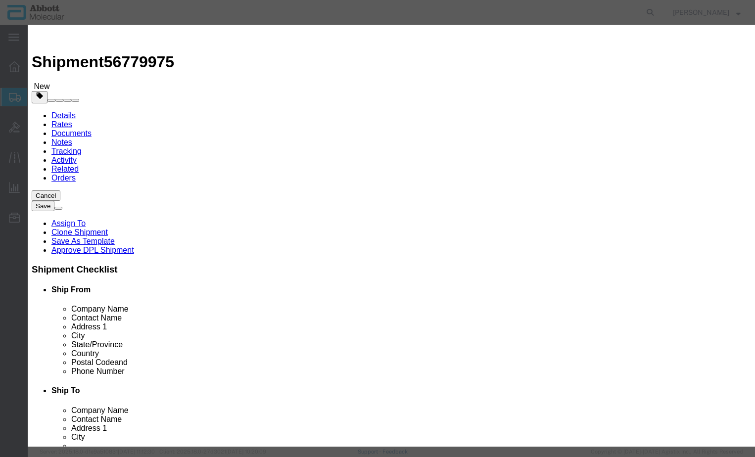
select select "II"
select select "BOXES"
select select "FIBERBOARD"
type input "[PERSON_NAME] Molecular"
type input "[PERSON_NAME]"
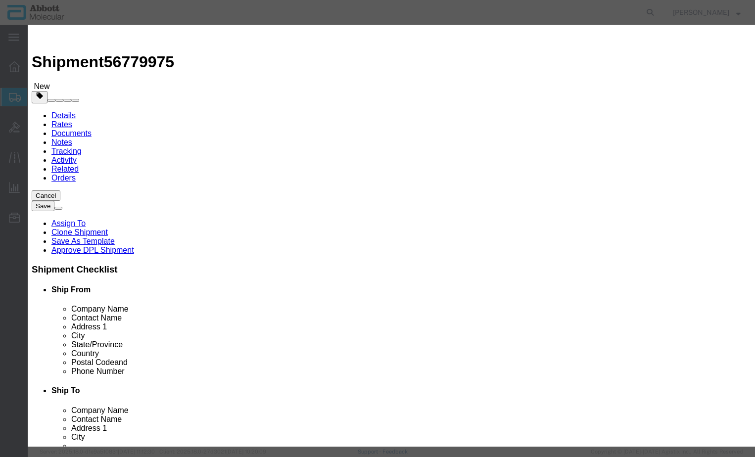
type input "[PHONE_NUMBER]"
type input "3824999397"
select select "BIS"
checkbox input "false"
type input "06K1224"
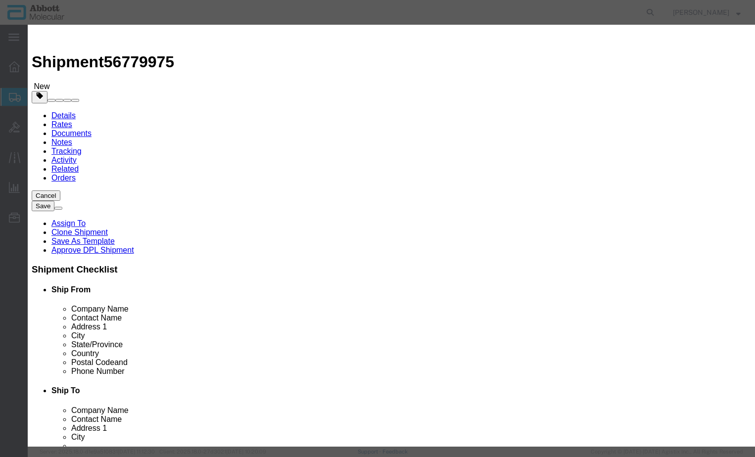
type input "06K1224"
type textarea "DNA SMPL GPR PK(96T)"
type input "06K1224"
select select "NLR"
type input "68"
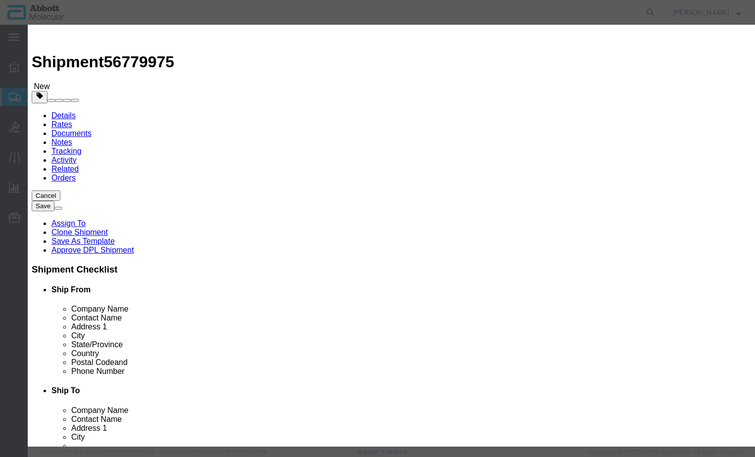
type input "68"
drag, startPoint x: 468, startPoint y: 161, endPoint x: 473, endPoint y: 168, distance: 8.5
click select "Select Account Type Activity ID Airline Appointment Number ASN Batch Number Bil…"
select select "BATCH_NUMBER"
click select "Select Account Type Activity ID Airline Appointment Number ASN Batch Number Bil…"
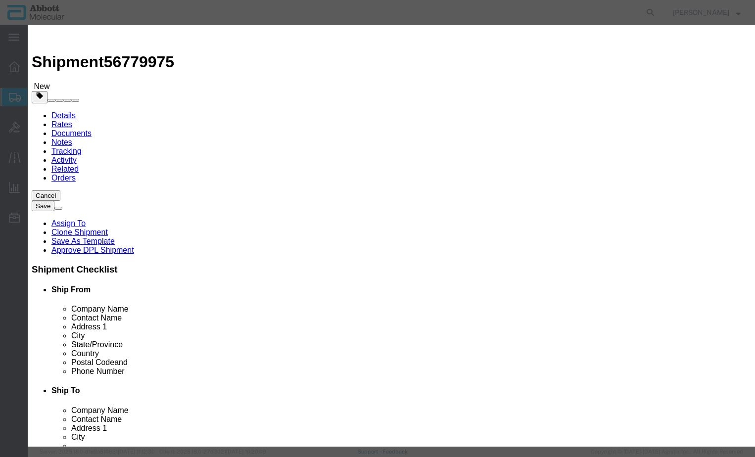
type input "10005288"
click input "text"
type input "1"
click input "text"
click select "Select curies gallons kgs lbs liters milliliters"
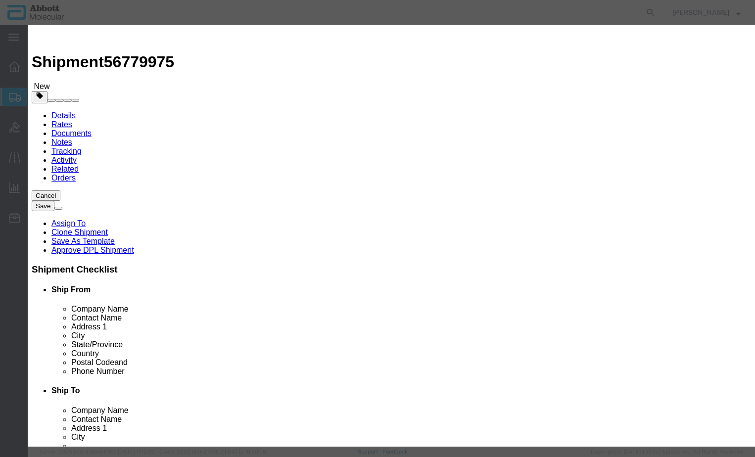
select select "KGS"
click select "Select curies gallons kgs lbs liters milliliters"
drag, startPoint x: 256, startPoint y: 170, endPoint x: 256, endPoint y: 178, distance: 7.9
click input "text"
type input "1"
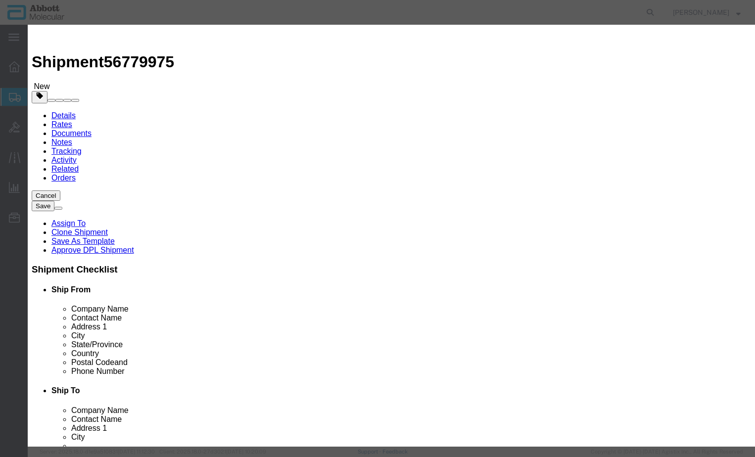
click button "Save & Close"
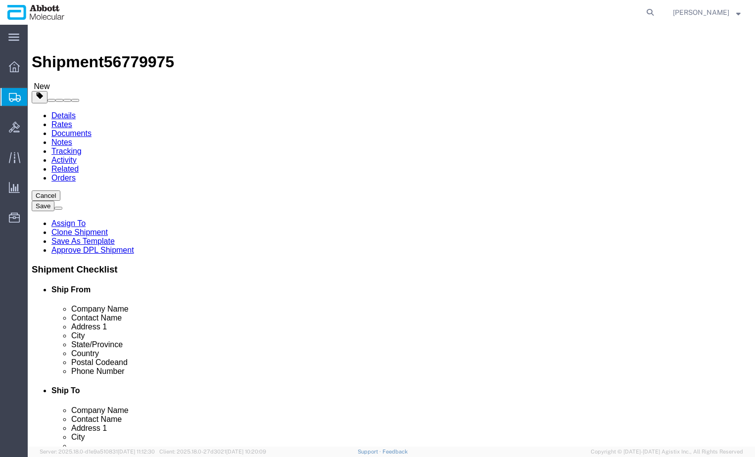
scroll to position [135, 0]
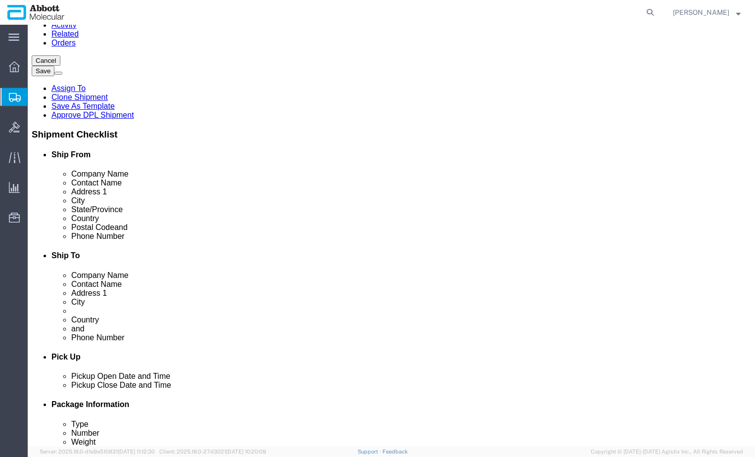
drag, startPoint x: 513, startPoint y: 380, endPoint x: 363, endPoint y: 328, distance: 159.3
click button "Continue"
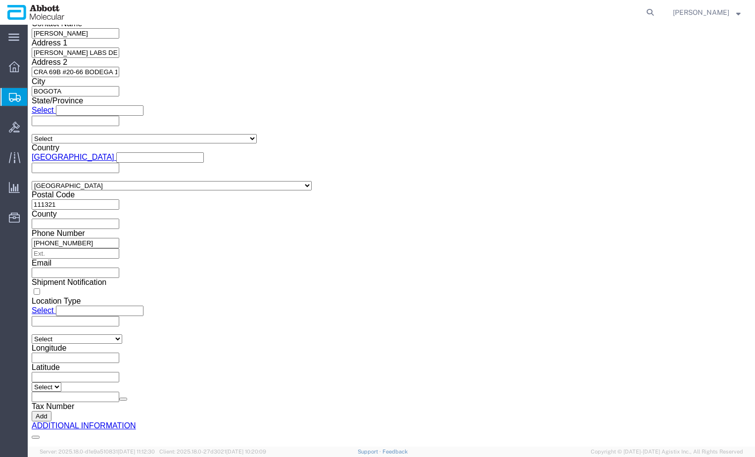
click button "Upload"
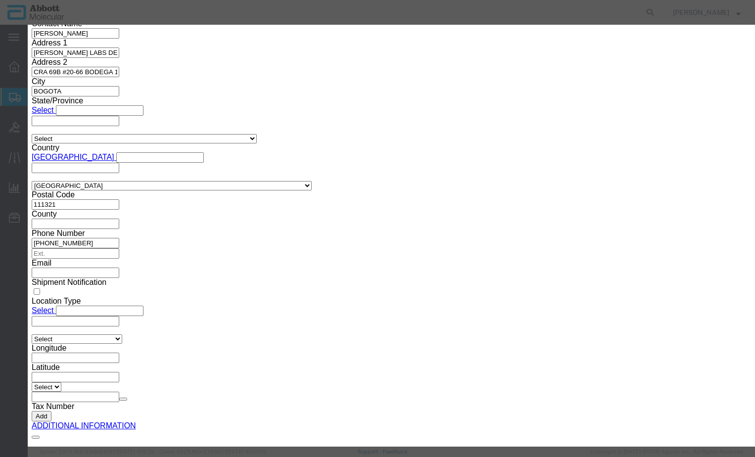
click button "Browse"
type input "C:\fakepath\620694115 SLI KN.pdf"
click button "Upload"
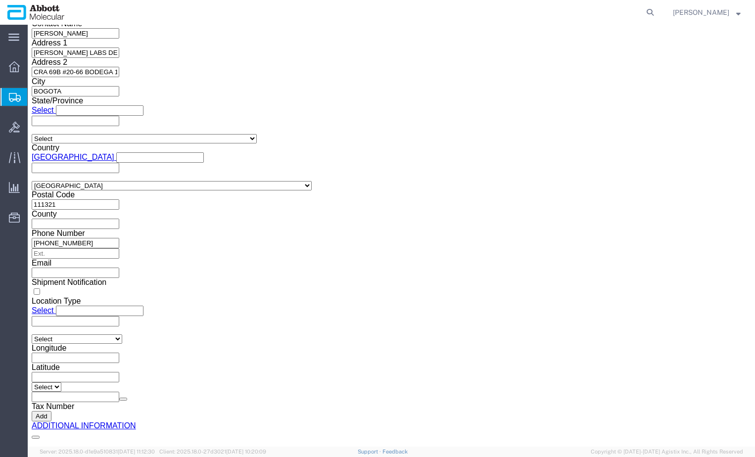
drag, startPoint x: 27, startPoint y: 11, endPoint x: 135, endPoint y: 6, distance: 108.0
click h1 "Shipment 56779975"
copy h1 "Shipment 56779975"
click button "Rate Shipment"
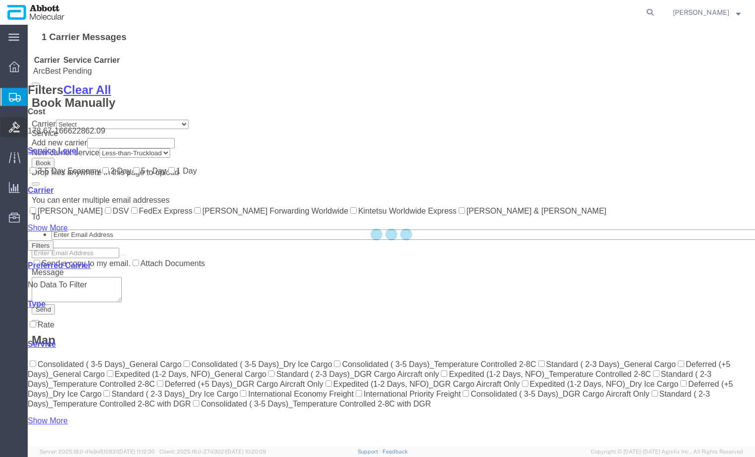
scroll to position [329, 0]
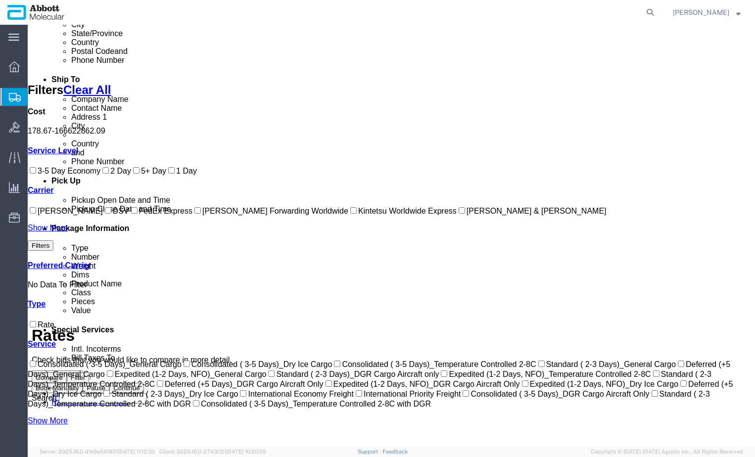
click at [51, 232] on link "Show More" at bounding box center [48, 228] width 40 height 8
click at [457, 215] on label "[PERSON_NAME] & [PERSON_NAME]" at bounding box center [532, 211] width 150 height 8
click at [459, 214] on input "[PERSON_NAME] & [PERSON_NAME]" at bounding box center [462, 210] width 6 height 6
checkbox input "true"
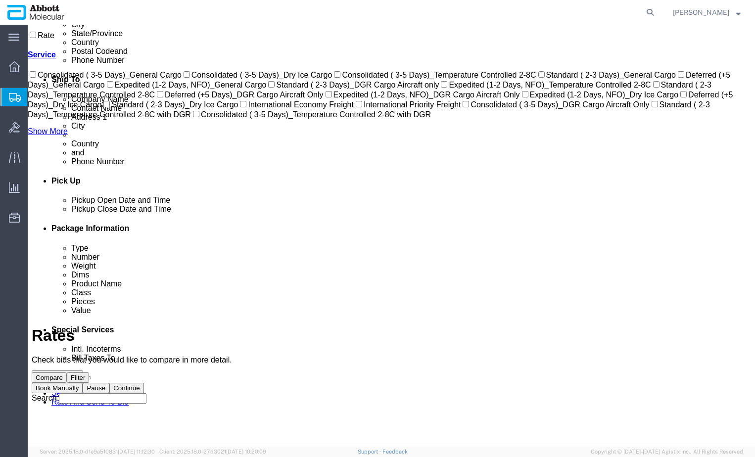
scroll to position [0, 0]
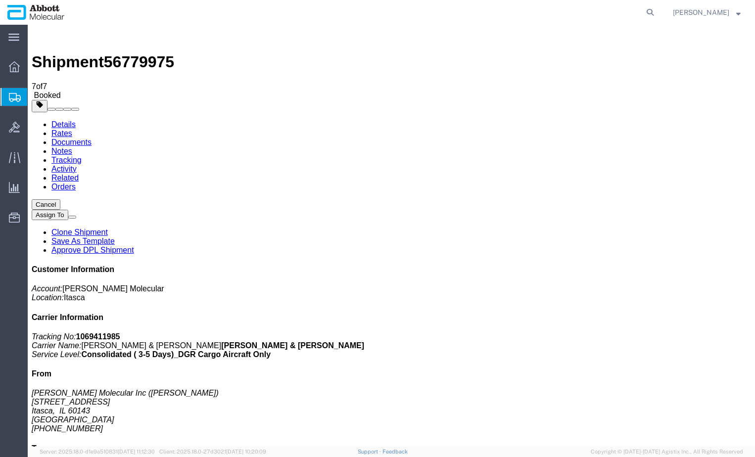
drag, startPoint x: 78, startPoint y: 252, endPoint x: 381, endPoint y: 161, distance: 316.7
